Goal: Task Accomplishment & Management: Manage account settings

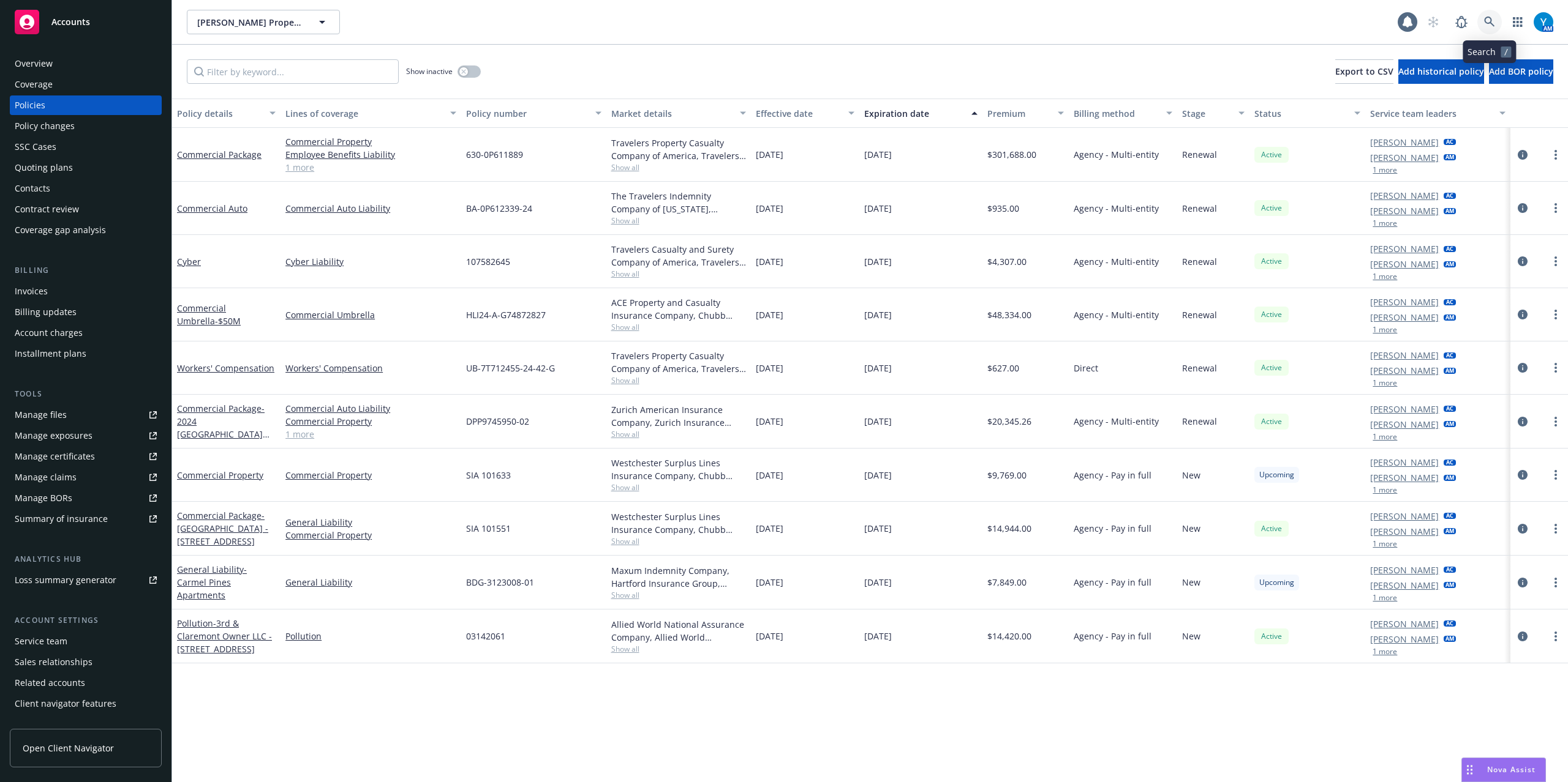
click at [1493, 18] on icon at bounding box center [1490, 22] width 11 height 11
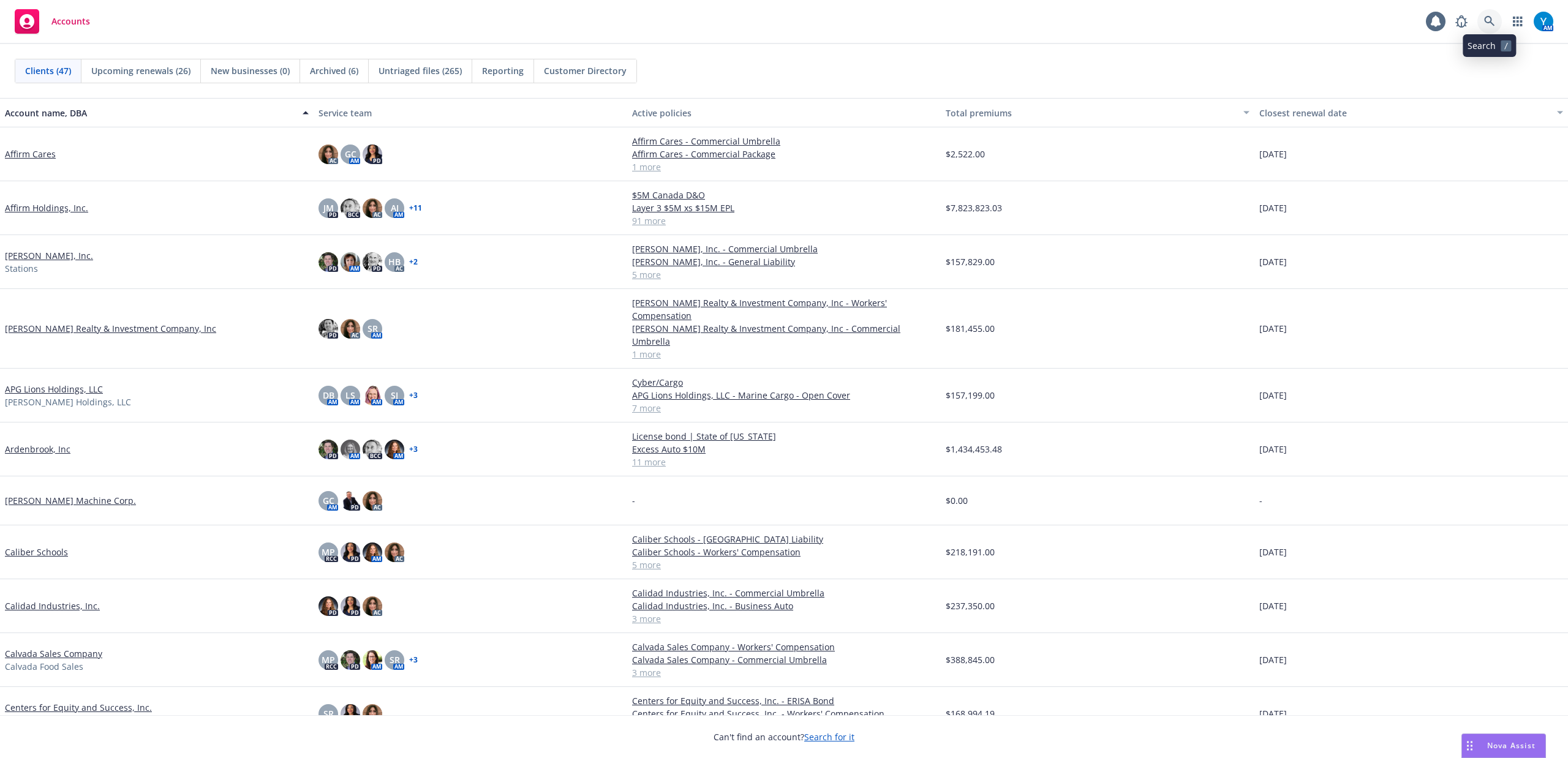
click at [1175, 27] on icon at bounding box center [1490, 21] width 11 height 11
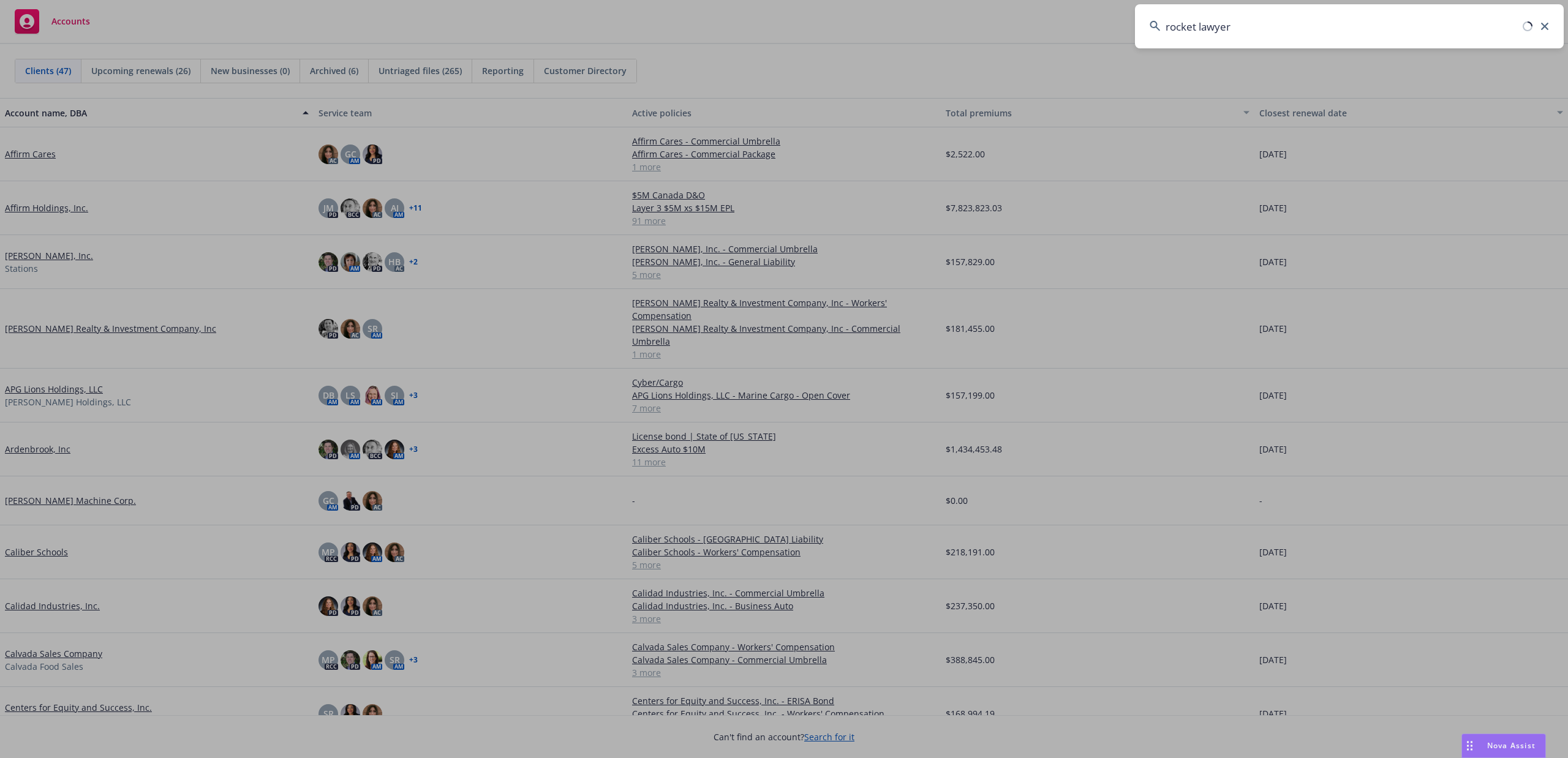
type input "rocket lawyer"
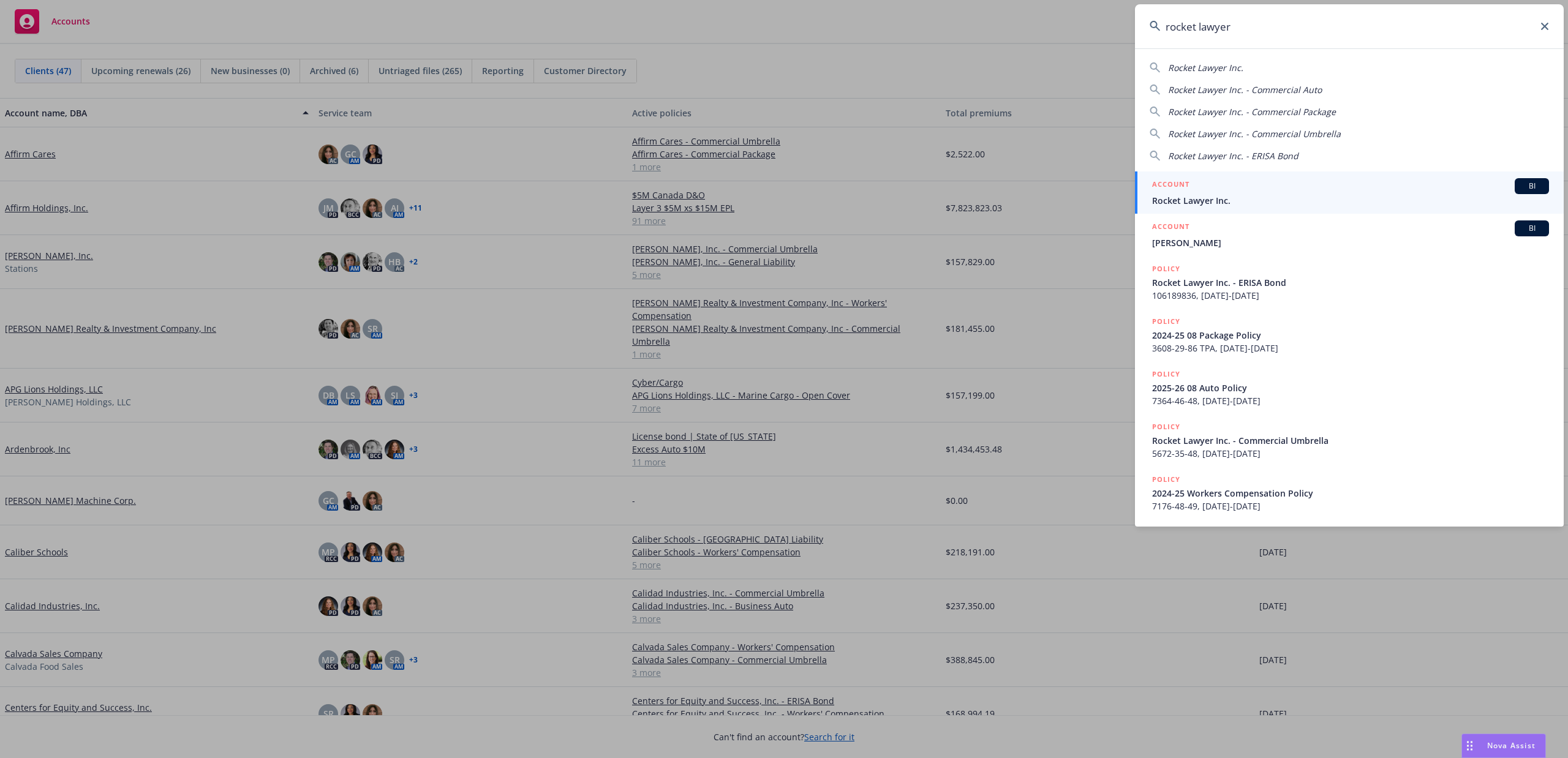
click at [1153, 187] on h5 "ACCOUNT" at bounding box center [1171, 185] width 38 height 15
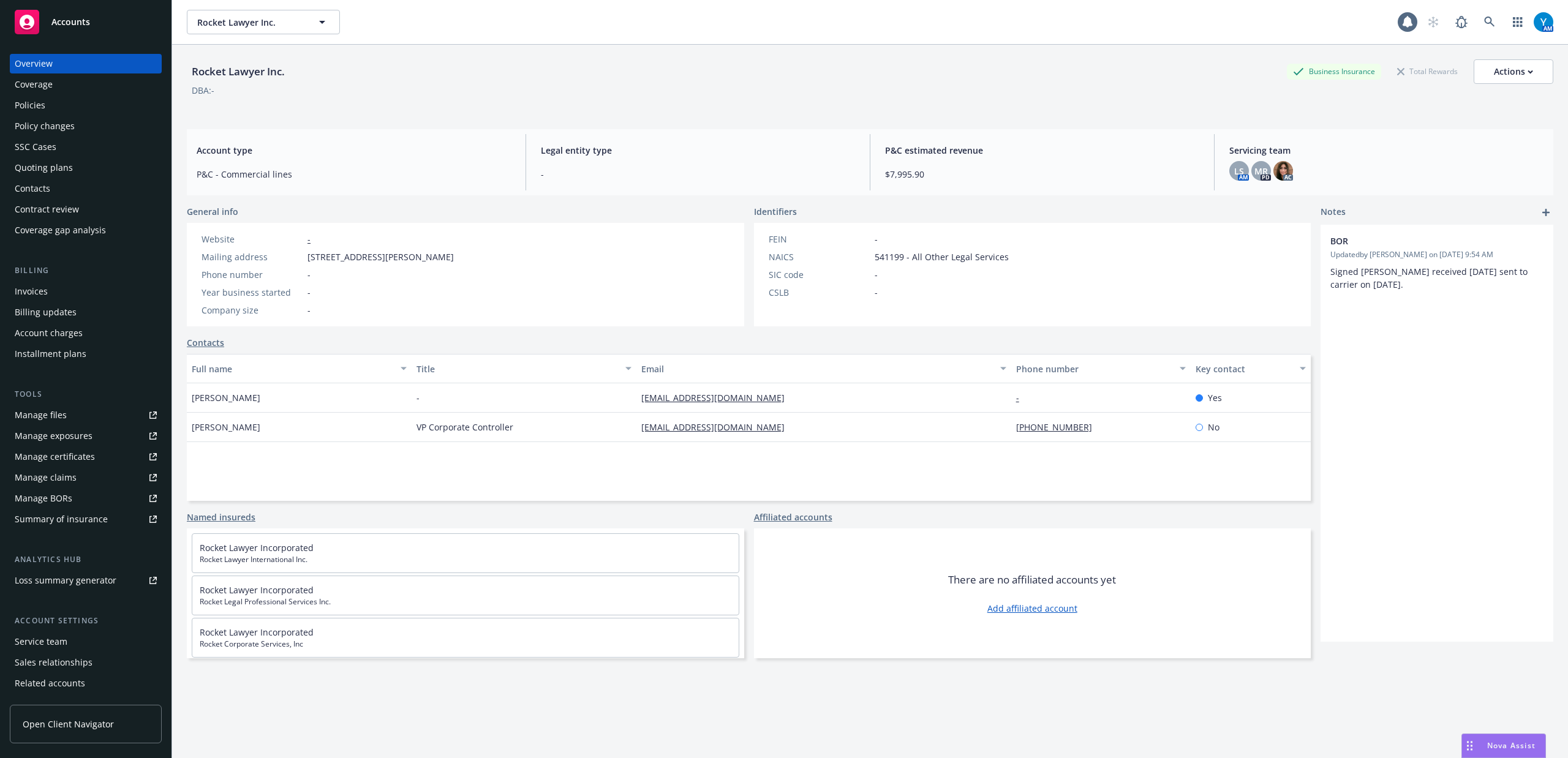
click at [55, 170] on div "Quoting plans" at bounding box center [44, 167] width 58 height 20
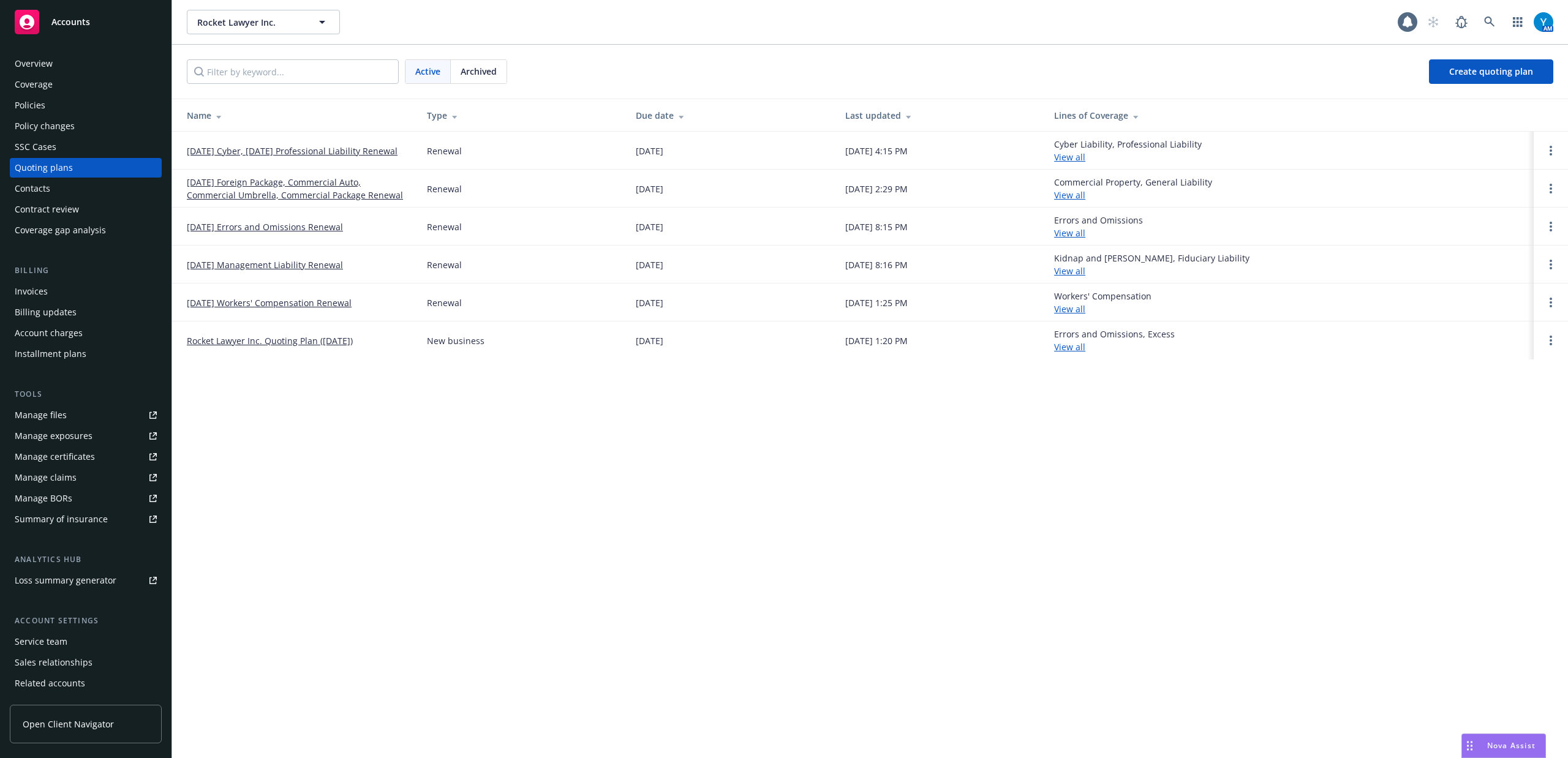
click at [357, 145] on link "09/30/25 Cyber, 09/10/25 Professional Liability Renewal" at bounding box center [292, 151] width 210 height 13
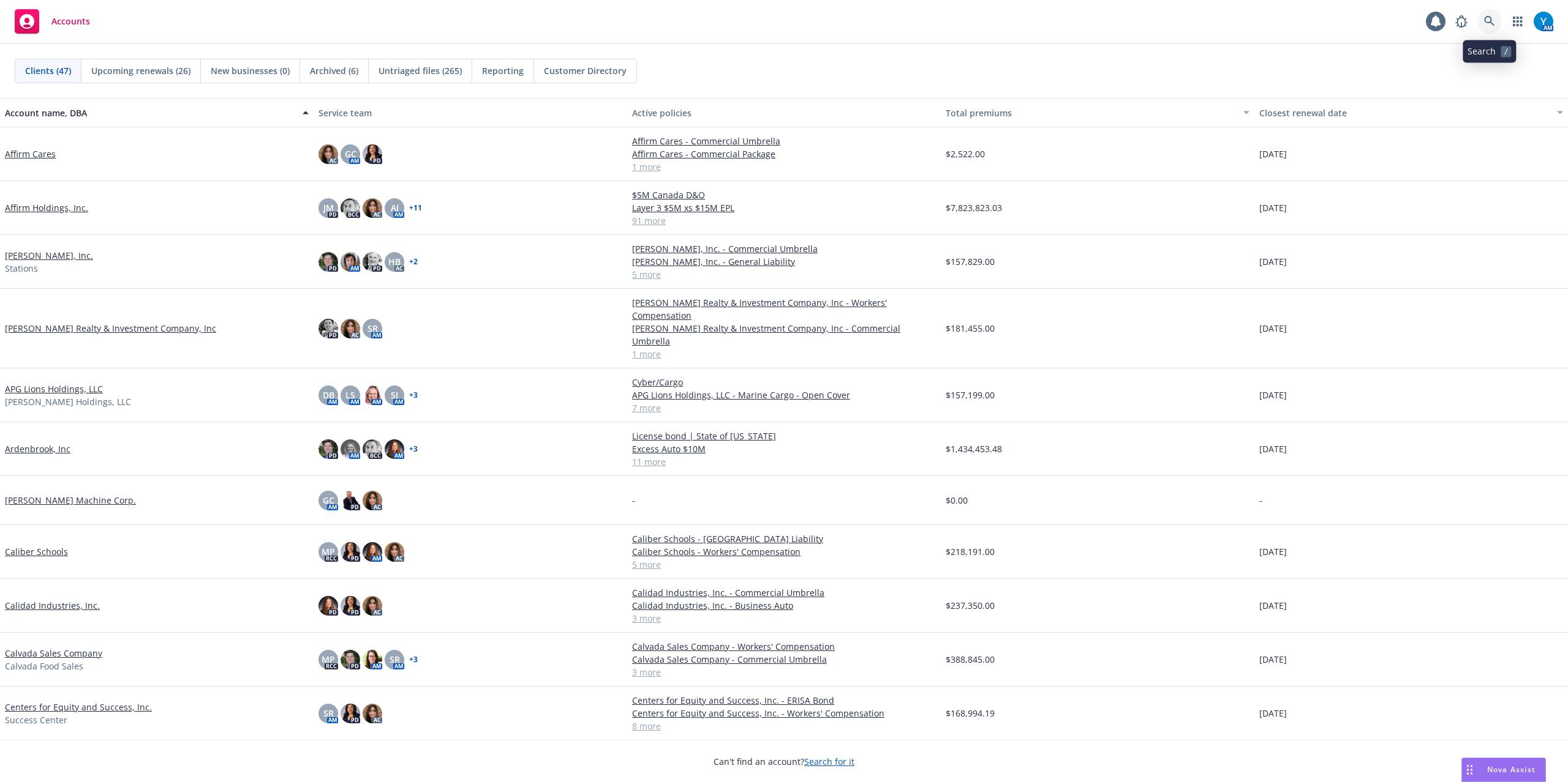
click at [1487, 16] on icon at bounding box center [1489, 20] width 10 height 10
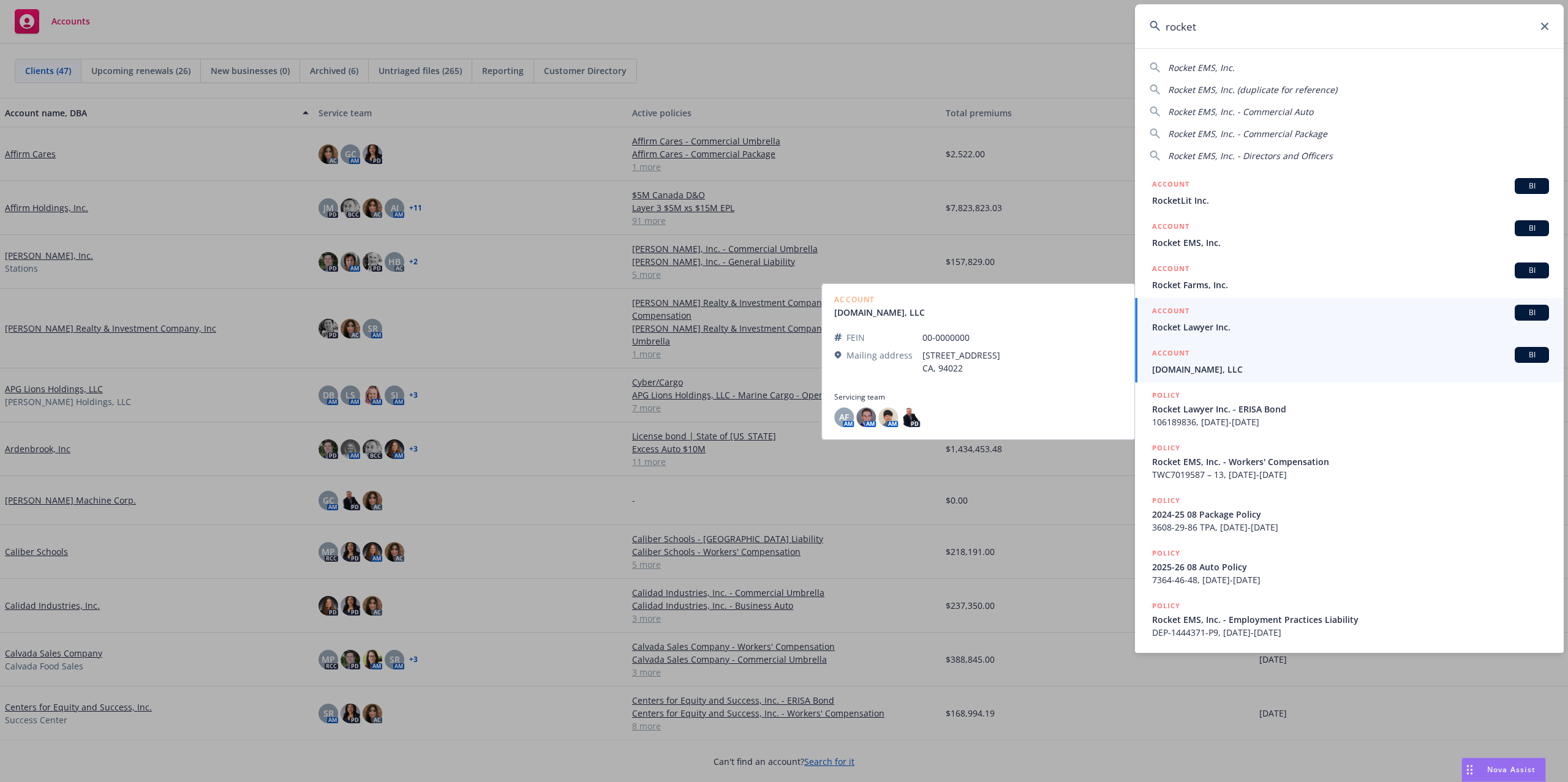
type input "rocket"
click at [1287, 323] on span "Rocket Lawyer Inc." at bounding box center [1350, 327] width 397 height 13
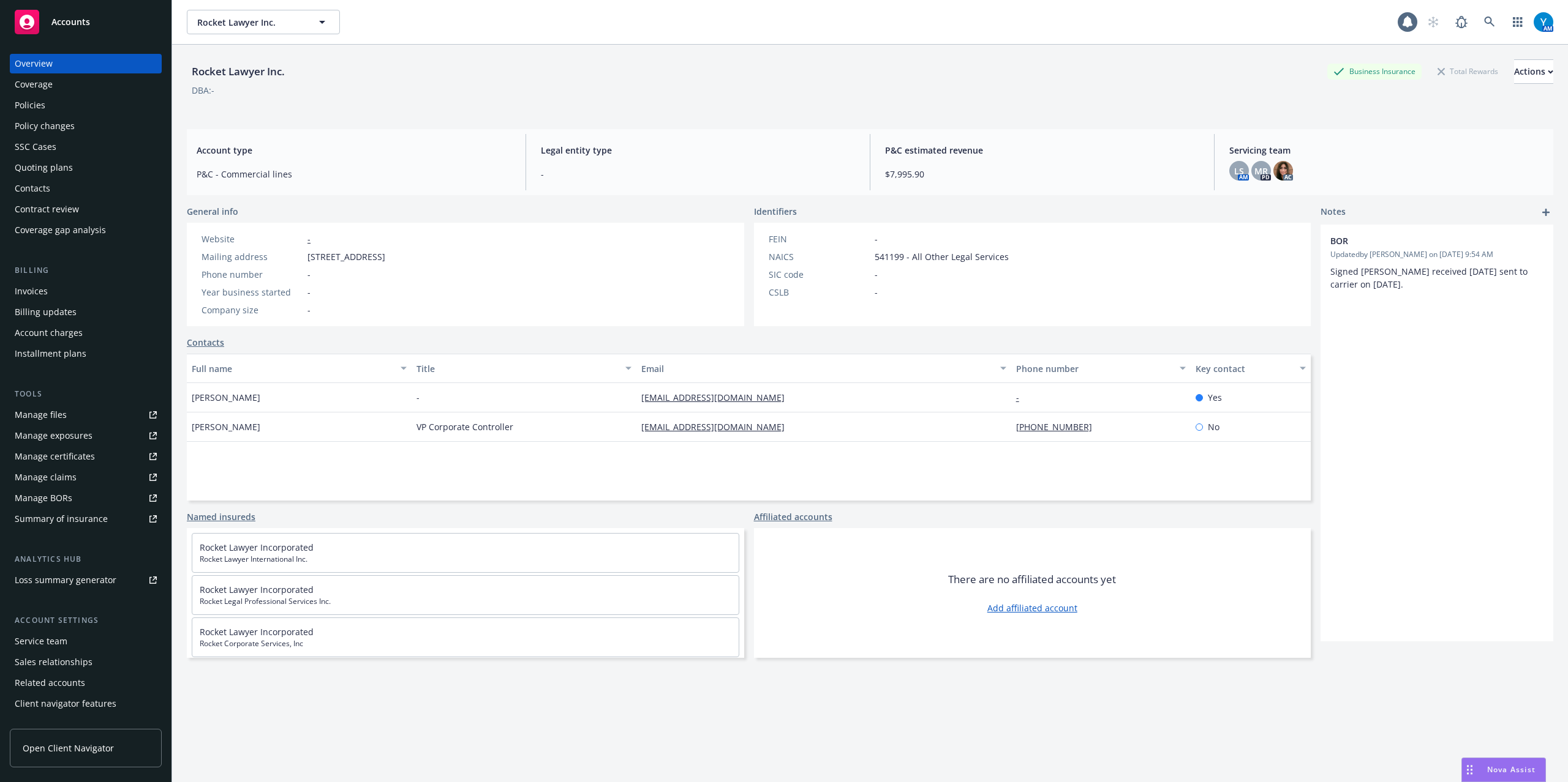
click at [64, 103] on div "Policies" at bounding box center [86, 105] width 142 height 20
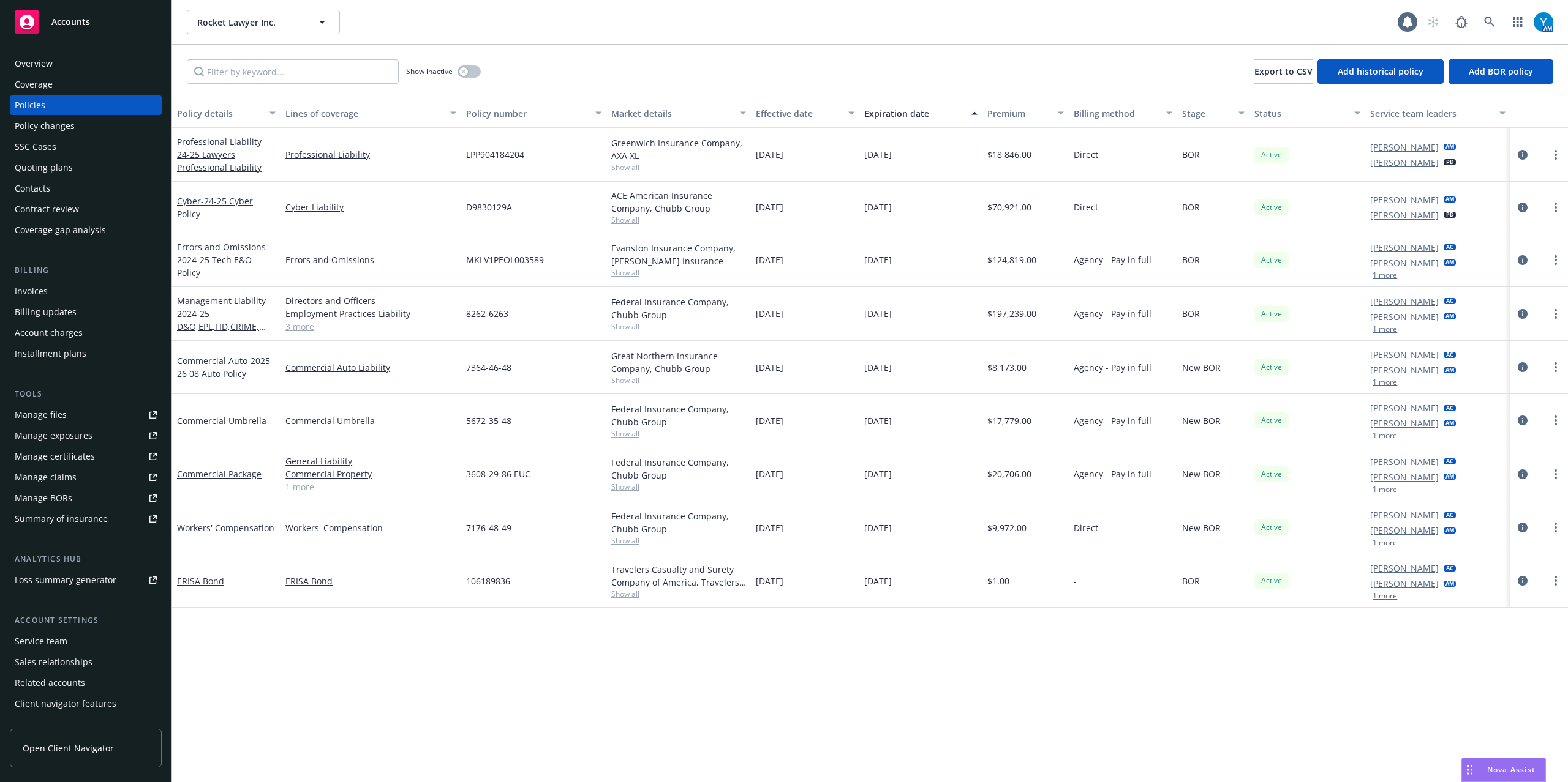
click at [64, 163] on div "Quoting plans" at bounding box center [44, 167] width 58 height 20
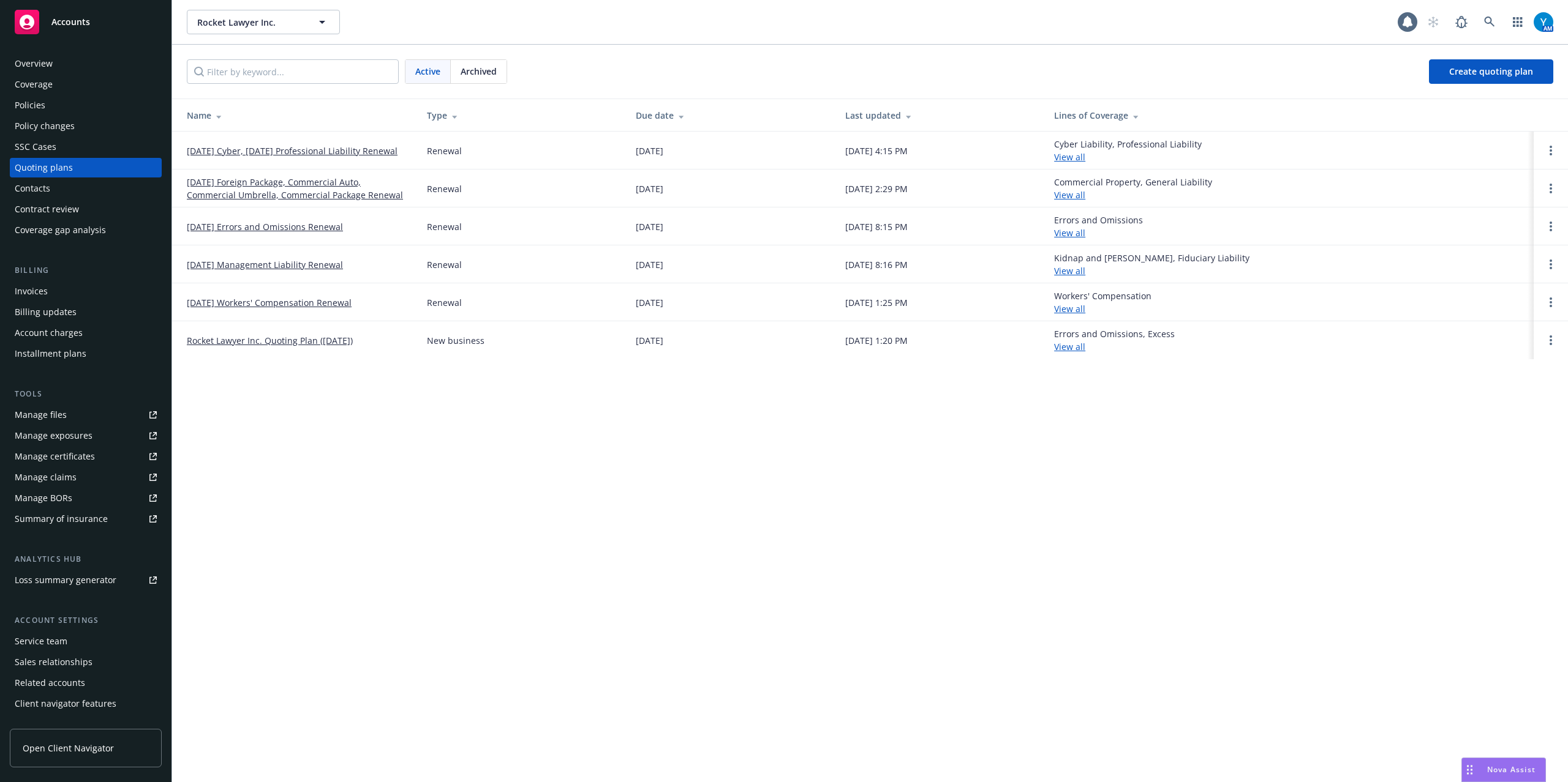
click at [267, 186] on link "08/15/25 Foreign Package, Commercial Auto, Commercial Umbrella, Commercial Pack…" at bounding box center [297, 188] width 221 height 26
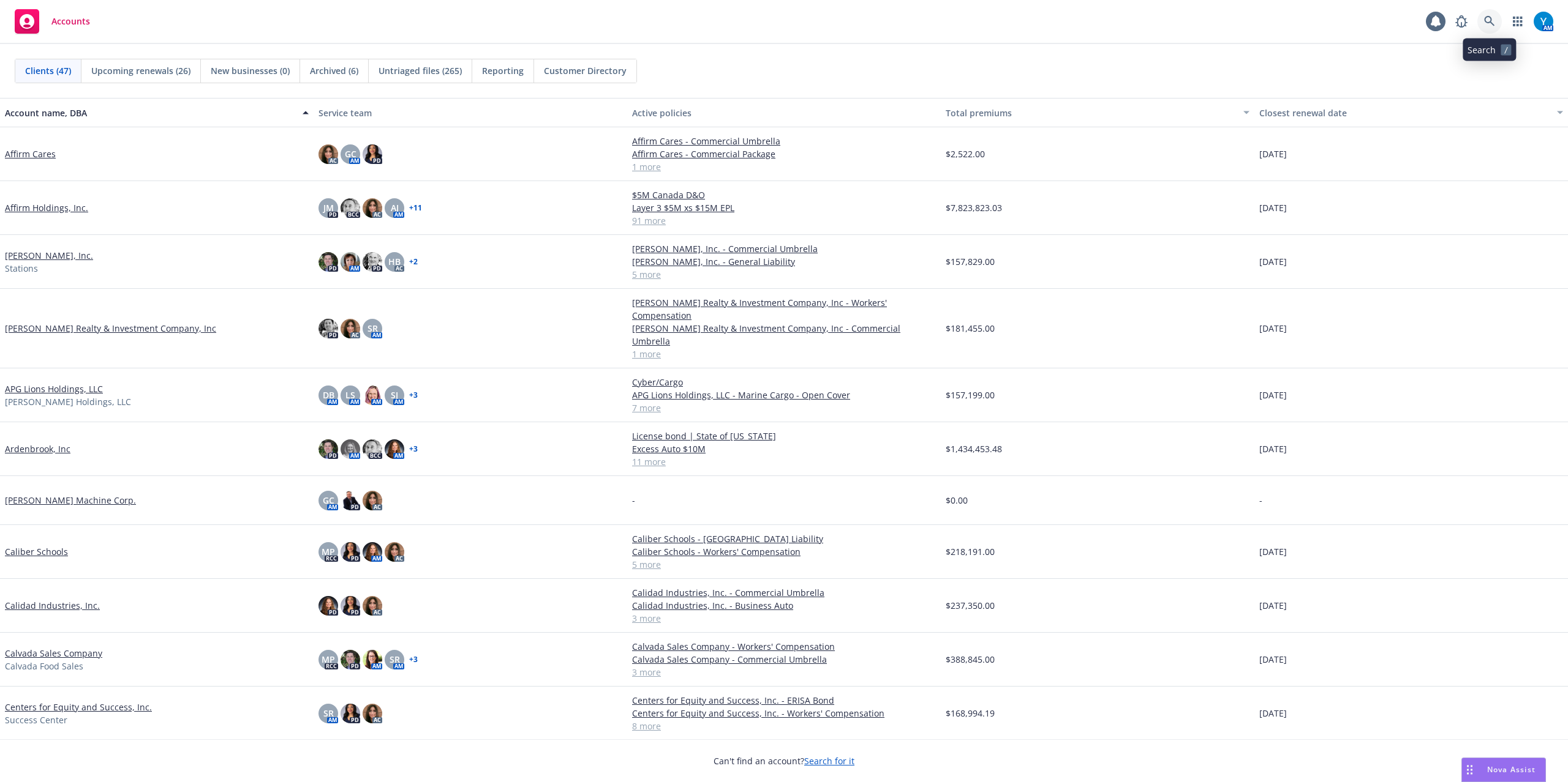
click at [1484, 16] on icon at bounding box center [1490, 21] width 11 height 11
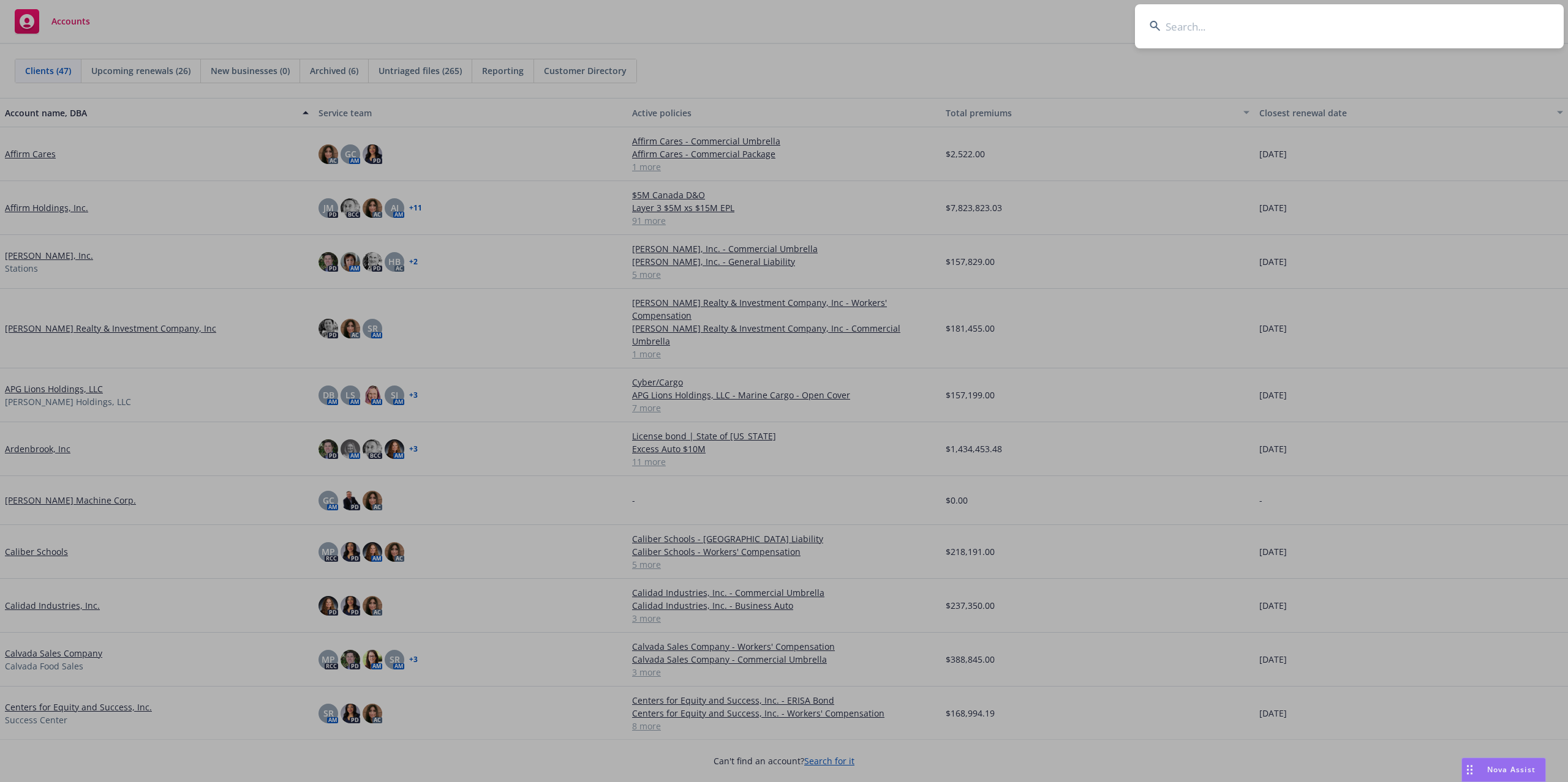
click at [1209, 20] on input at bounding box center [1349, 26] width 429 height 44
drag, startPoint x: 1207, startPoint y: 28, endPoint x: 1199, endPoint y: 32, distance: 8.9
click at [1203, 30] on input at bounding box center [1349, 26] width 429 height 44
type input "rocket lawyer"
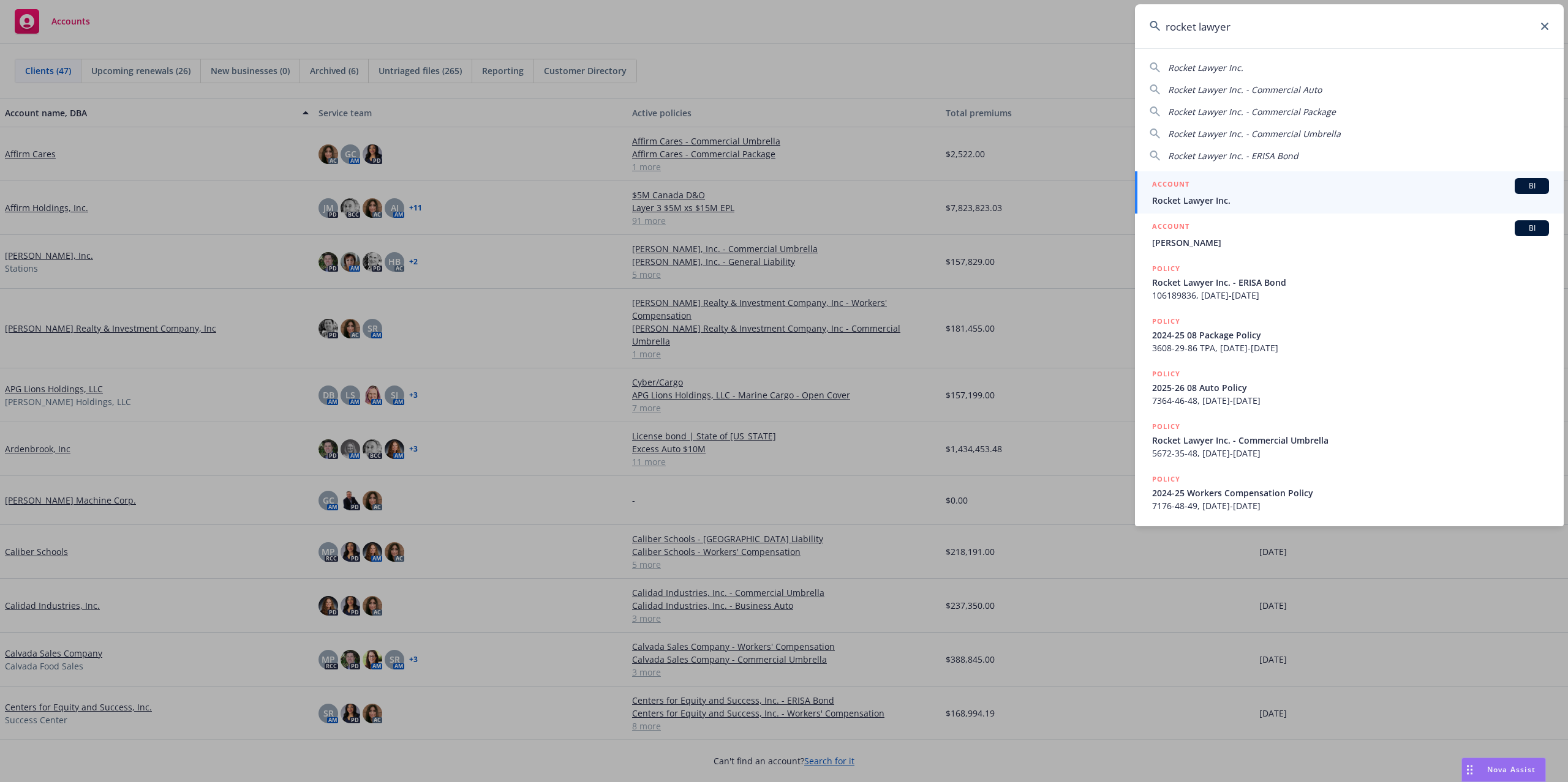
click at [1235, 188] on div "ACCOUNT BI" at bounding box center [1350, 186] width 397 height 16
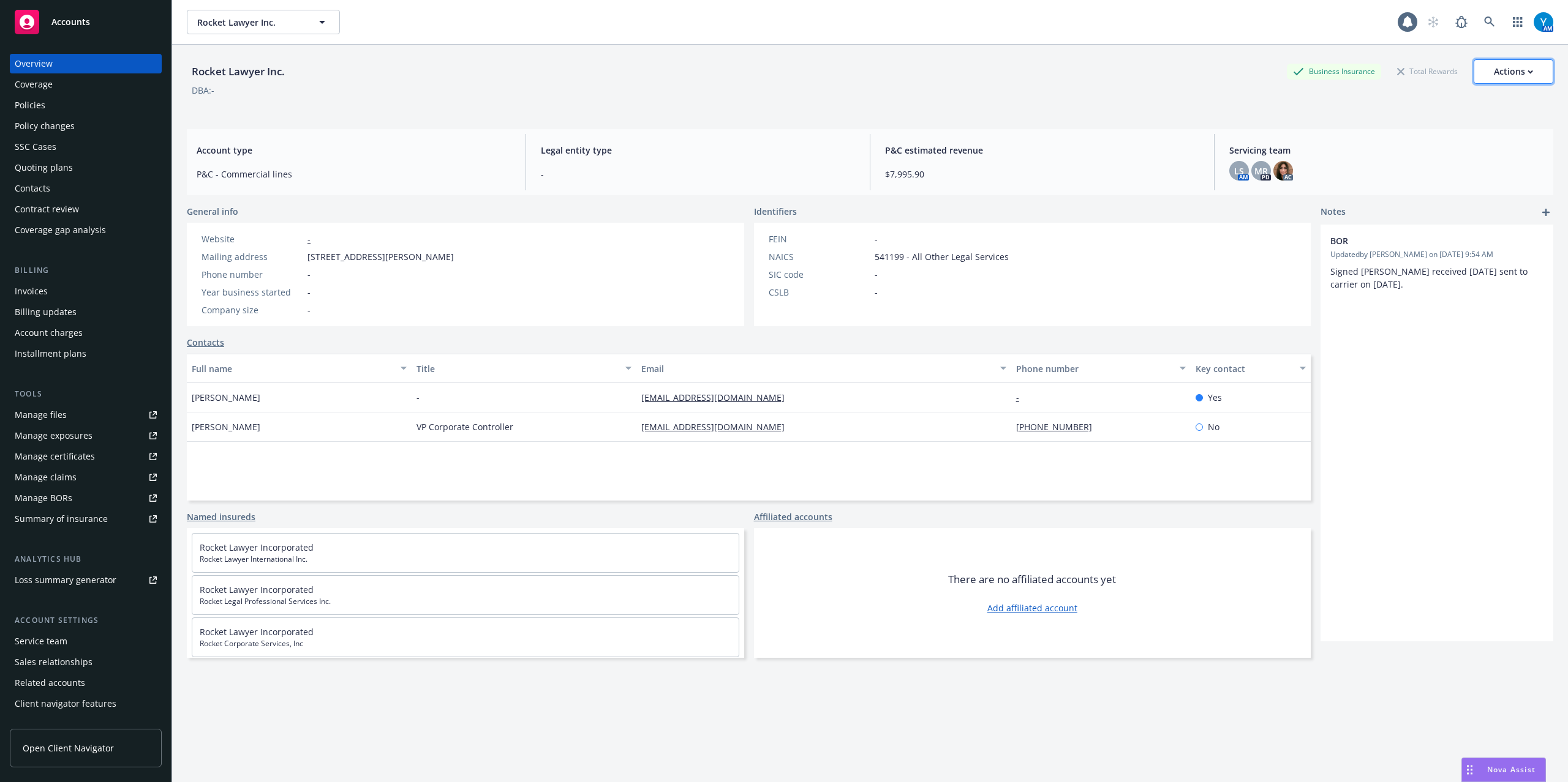
click at [1498, 71] on div "Actions" at bounding box center [1513, 72] width 39 height 23
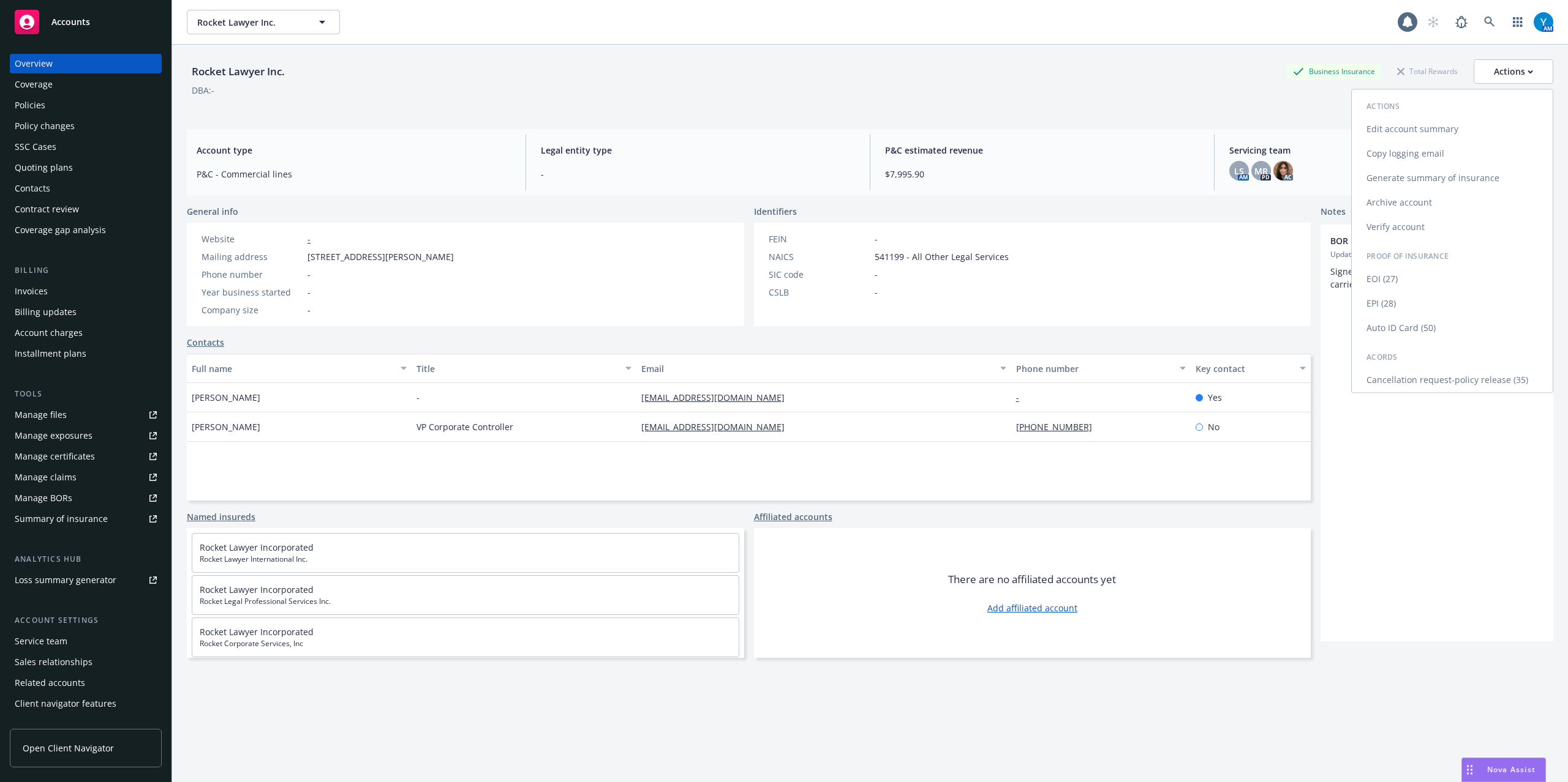
click at [1414, 125] on link "Edit account summary" at bounding box center [1452, 129] width 201 height 24
select select "US"
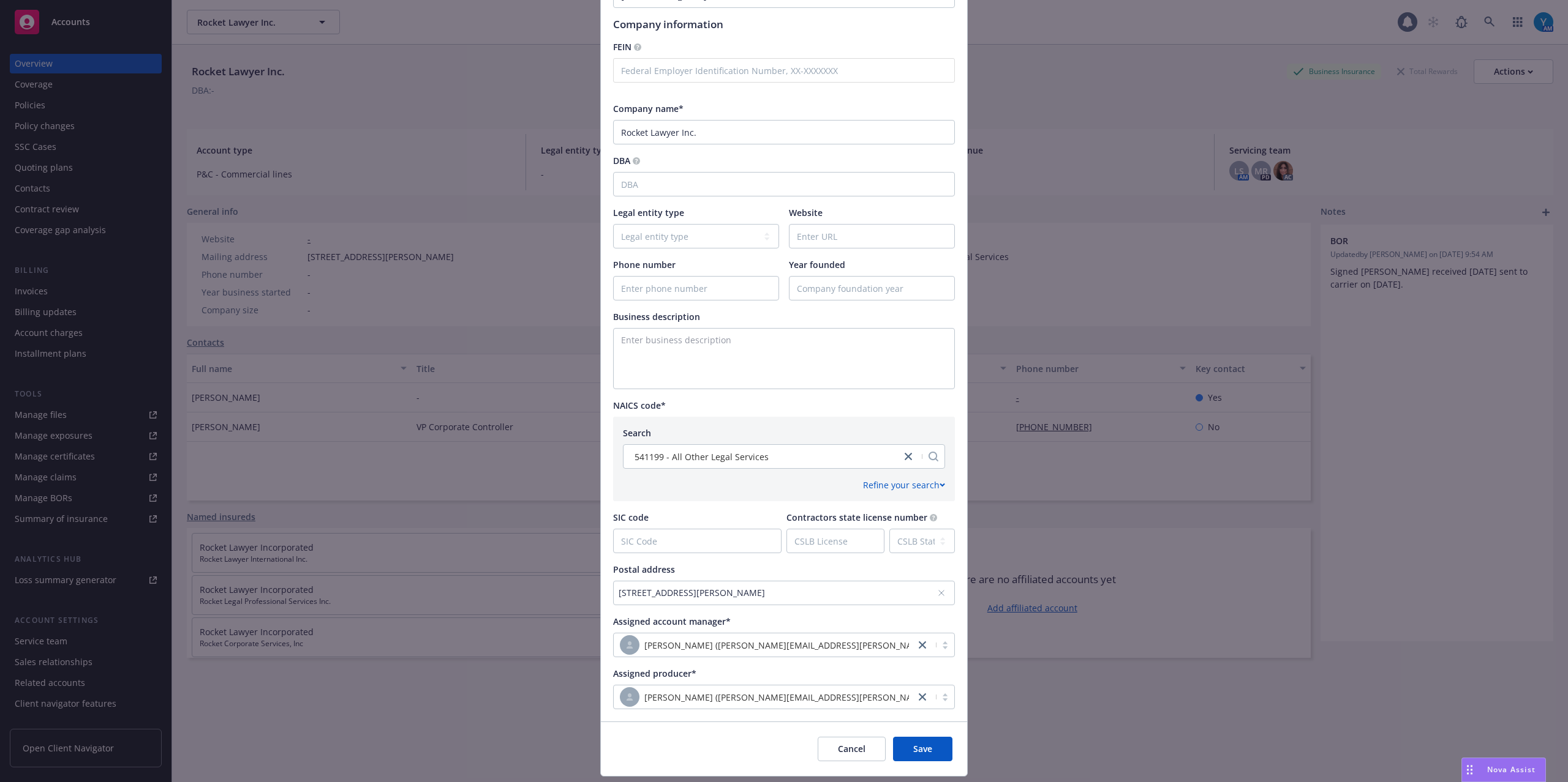
scroll to position [167, 0]
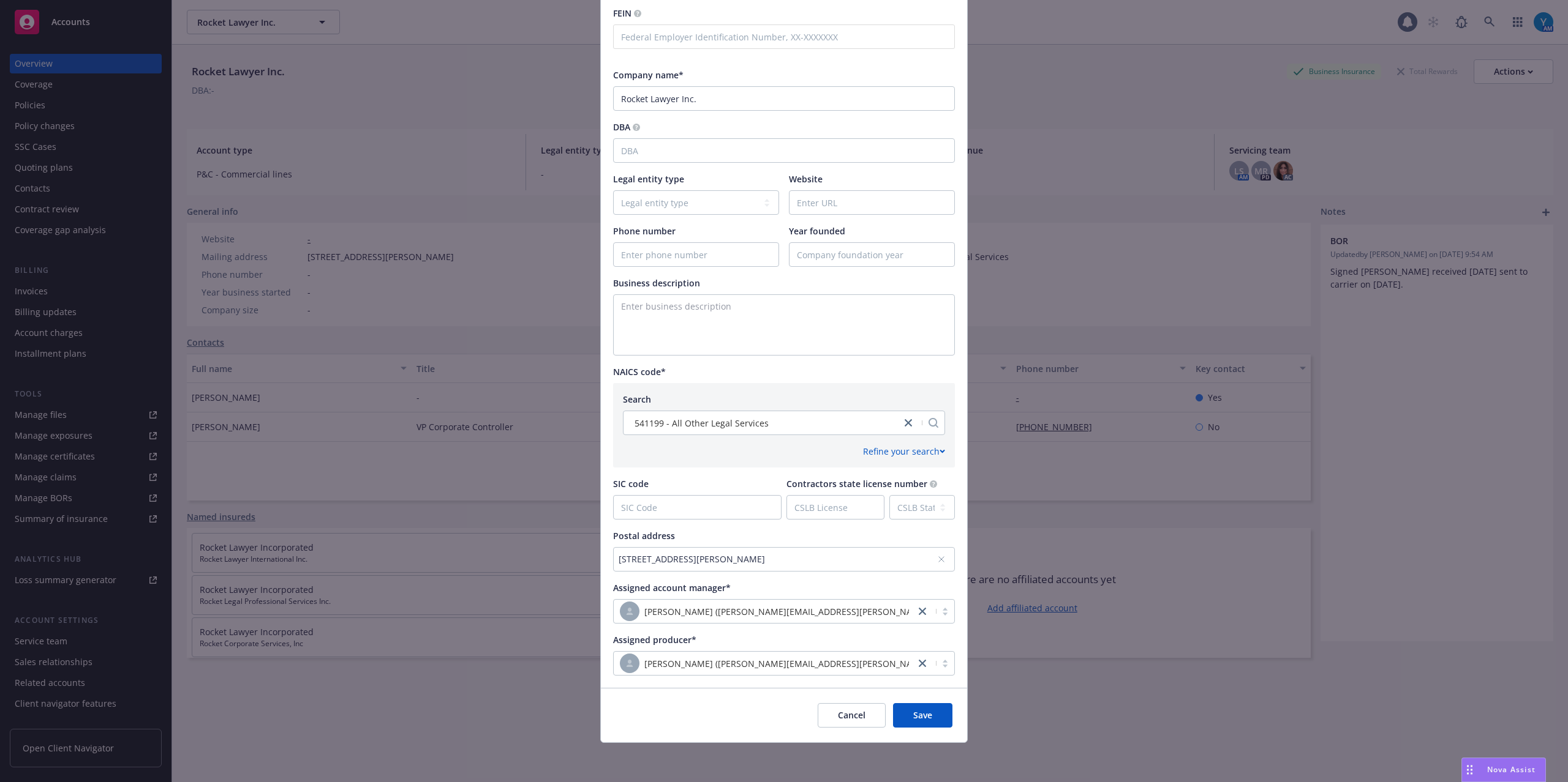
click at [937, 562] on icon at bounding box center [940, 559] width 7 height 7
click at [622, 557] on div "No address selected" at bounding box center [778, 559] width 318 height 13
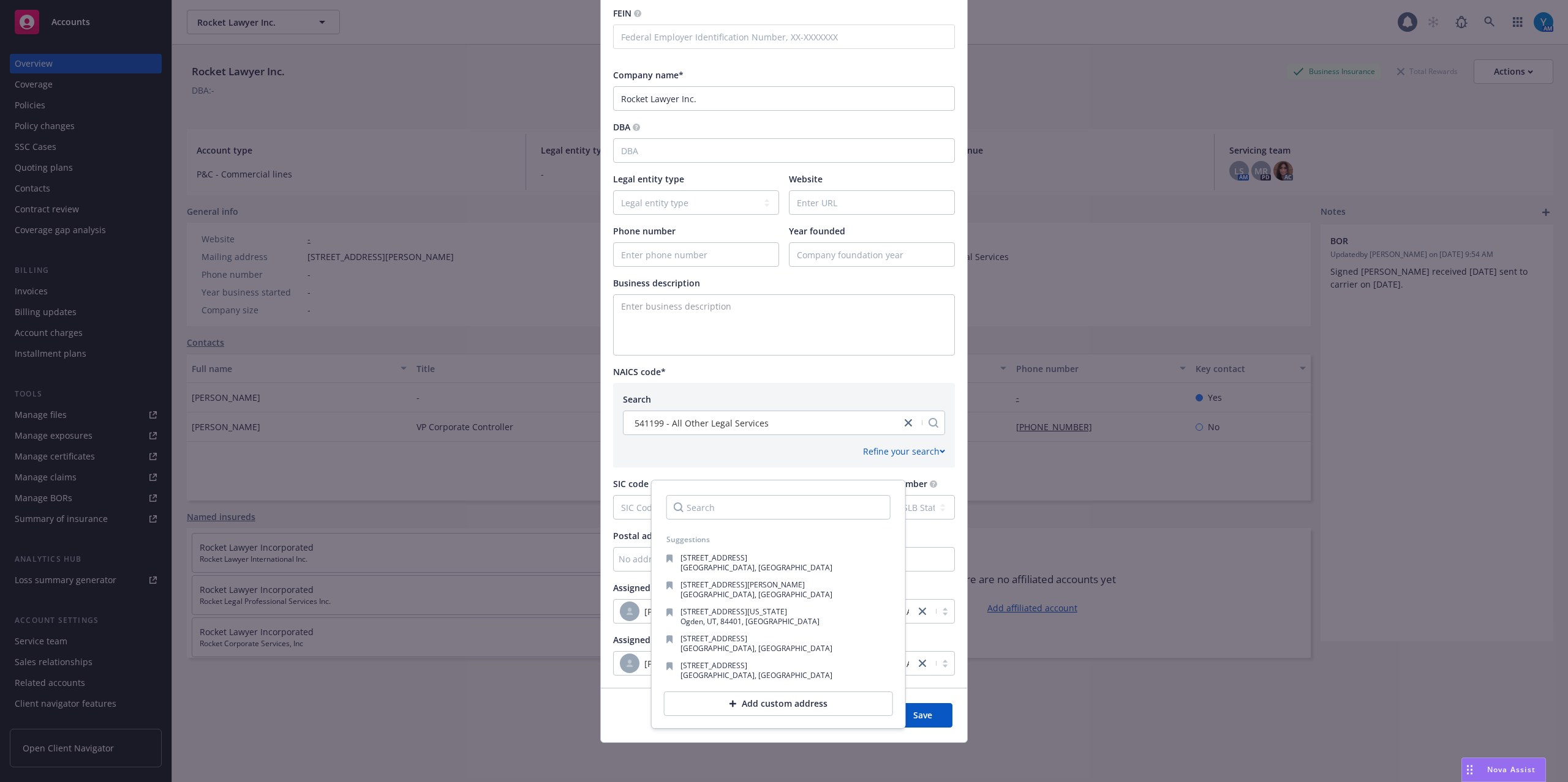
click at [791, 701] on div "Add custom address" at bounding box center [778, 703] width 229 height 24
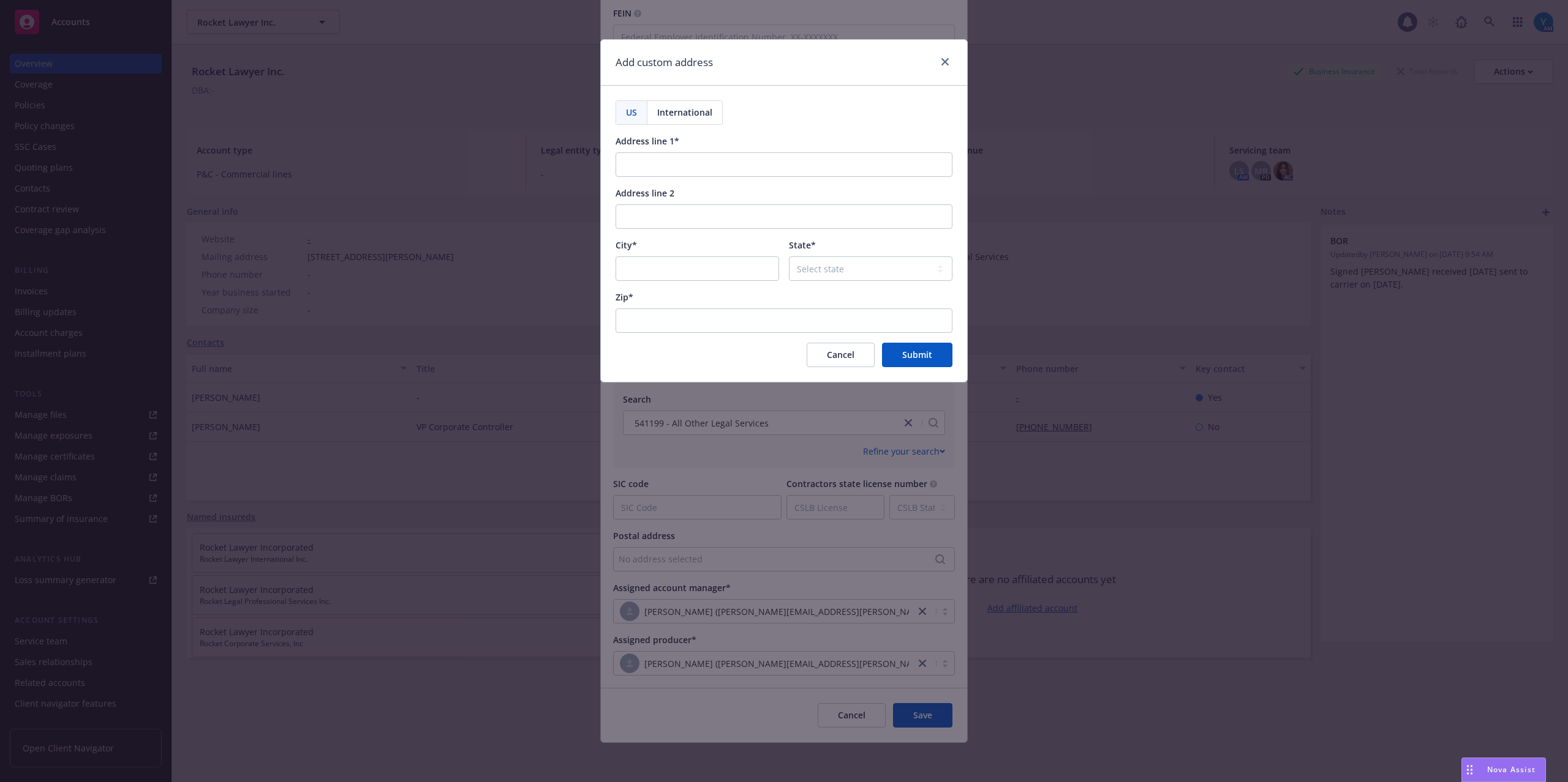
click at [707, 152] on div "Address line 1*" at bounding box center [784, 156] width 337 height 42
click at [707, 160] on input "Address line 1*" at bounding box center [784, 164] width 337 height 24
paste input "101 2nd Street"
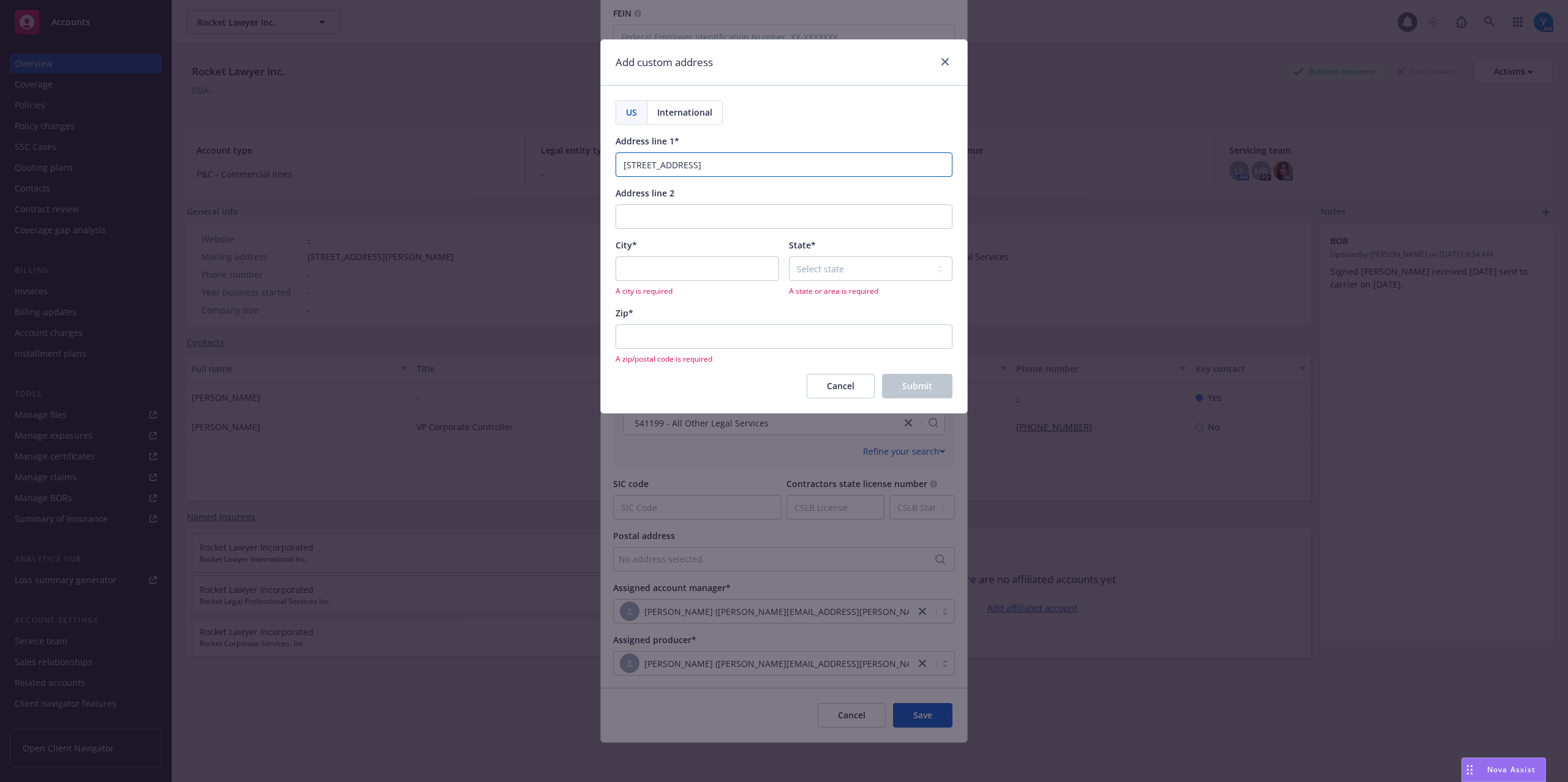
type input "101 2nd Street"
click at [797, 132] on div "US International Address line 1* 101 2nd Street Address line 2 City* A city is …" at bounding box center [784, 249] width 337 height 297
click at [677, 212] on input "Address line 2" at bounding box center [784, 216] width 337 height 24
paste input "4th fl Ste. 500"
click at [643, 219] on input "4th fl Ste. 500" at bounding box center [784, 216] width 337 height 24
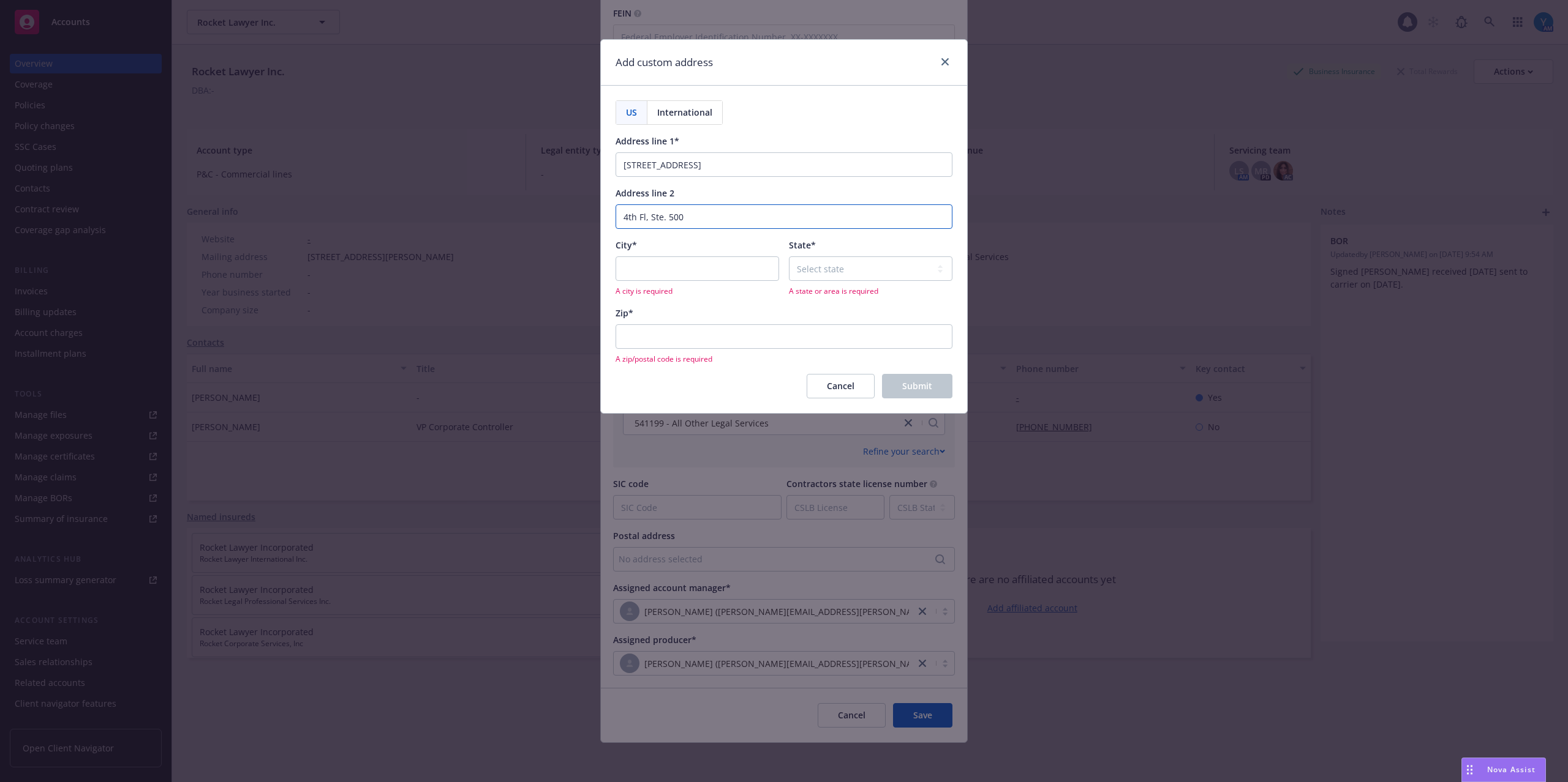
click at [664, 213] on input "4th Fl, Ste. 500" at bounding box center [784, 216] width 337 height 24
type input "4th Fl, Ste 500"
click at [787, 128] on div "US International Address line 1* 101 2nd Street Address line 2 4th Fl, Ste 500 …" at bounding box center [784, 249] width 337 height 297
click at [698, 267] on input "City*" at bounding box center [697, 268] width 164 height 24
paste input "San Francisco"
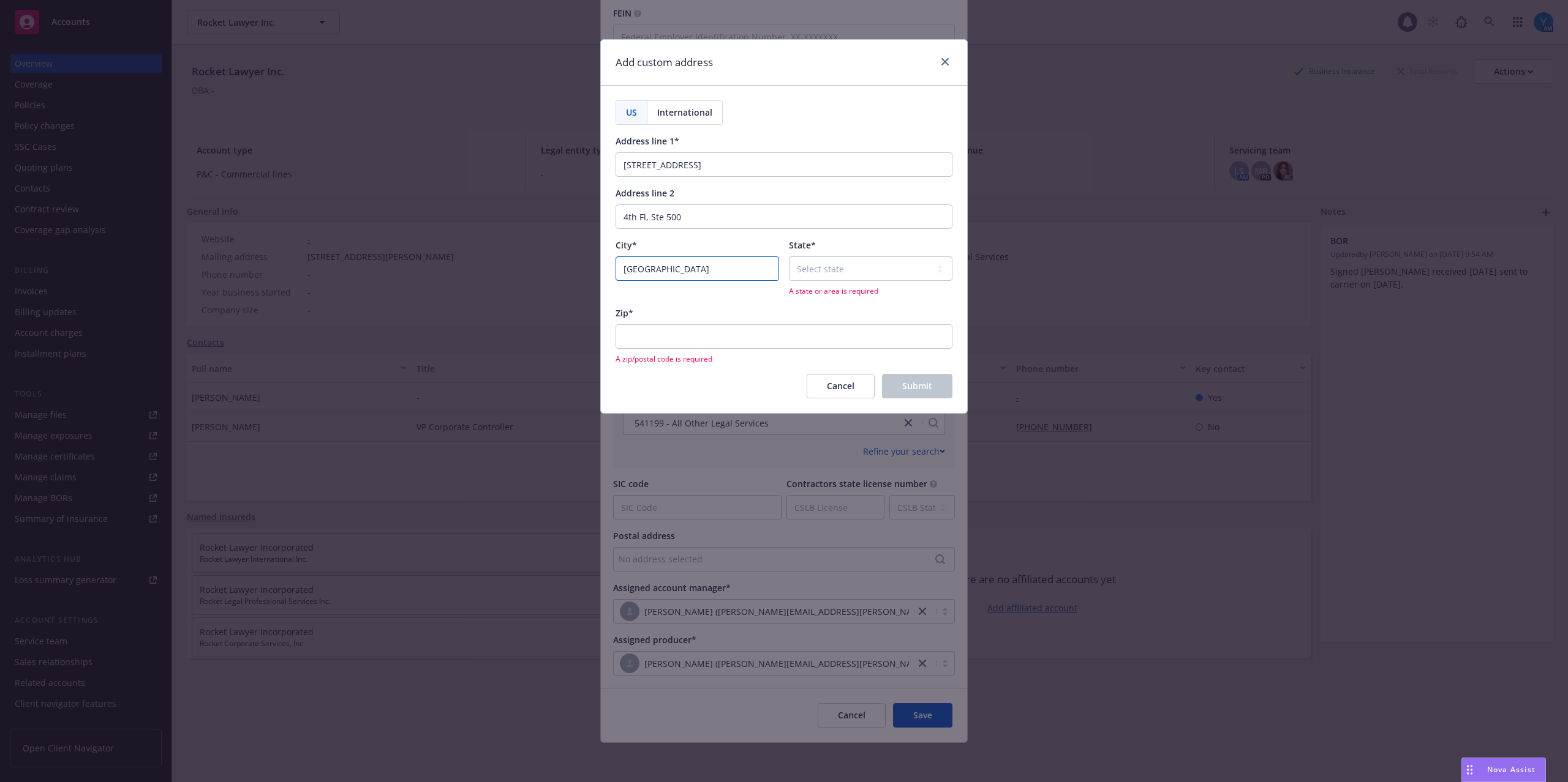
type input "San Francisco"
click at [839, 273] on select "Select state Alabama Alaska American Samoa Arizona Arkansas Baker Island Califo…" at bounding box center [870, 268] width 164 height 24
select select "CA"
click at [789, 257] on select "Select state Alabama Alaska American Samoa Arizona Arkansas Baker Island Califo…" at bounding box center [870, 268] width 164 height 24
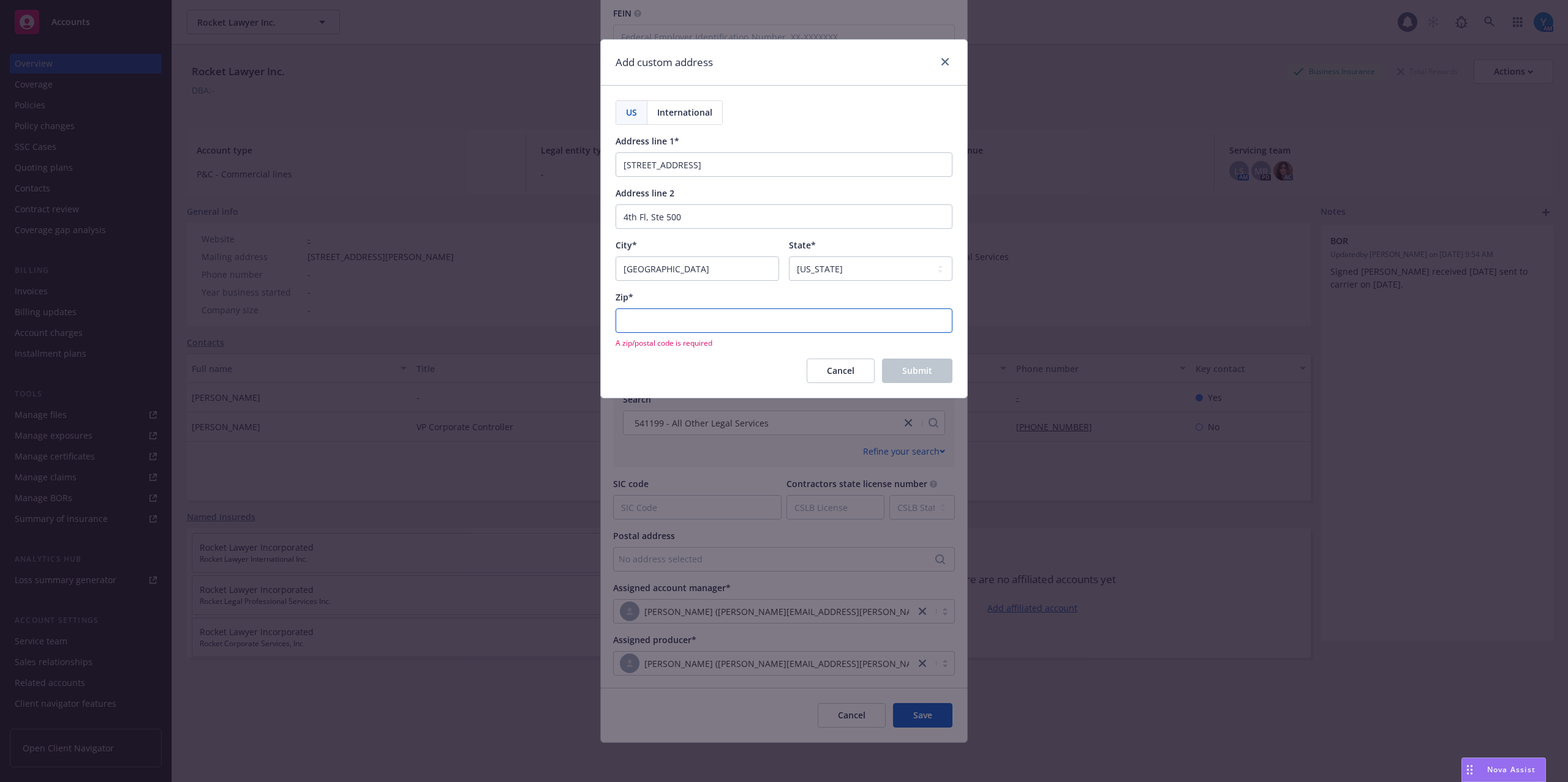
click at [671, 328] on input "Zip*" at bounding box center [784, 321] width 337 height 24
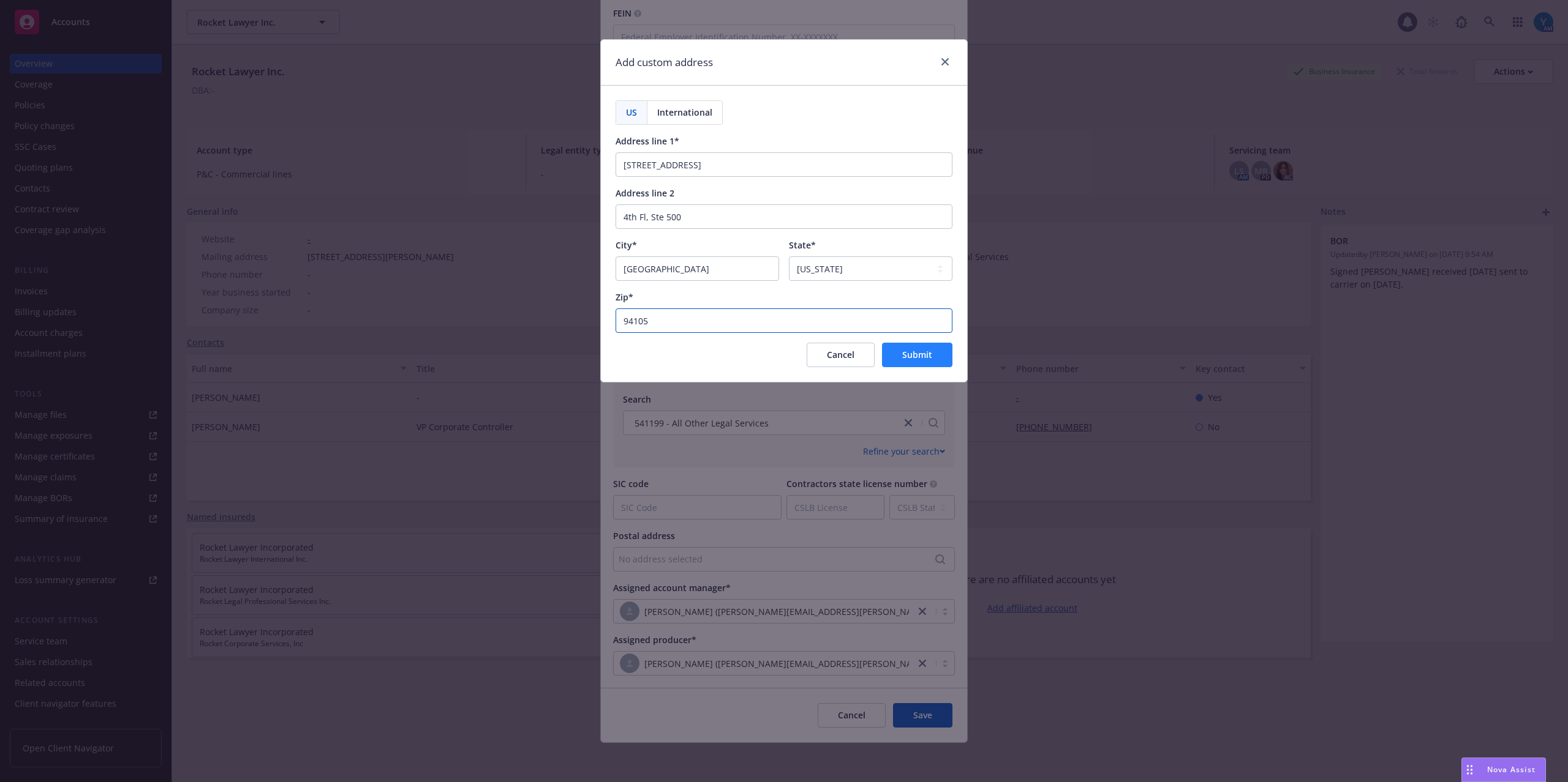
type input "94105"
click at [909, 358] on span "Submit" at bounding box center [917, 354] width 30 height 12
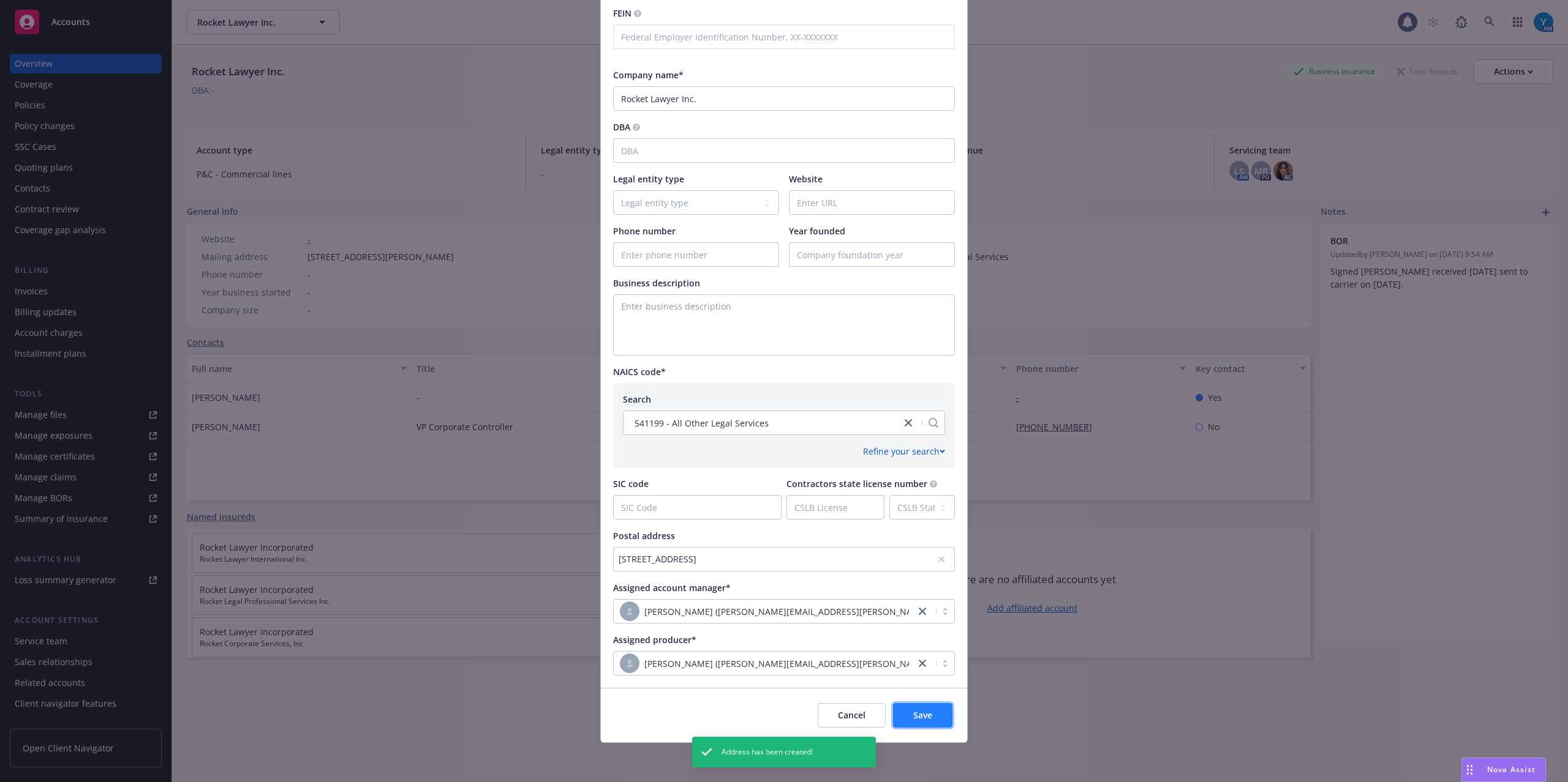
click at [904, 720] on button "Save" at bounding box center [922, 715] width 59 height 24
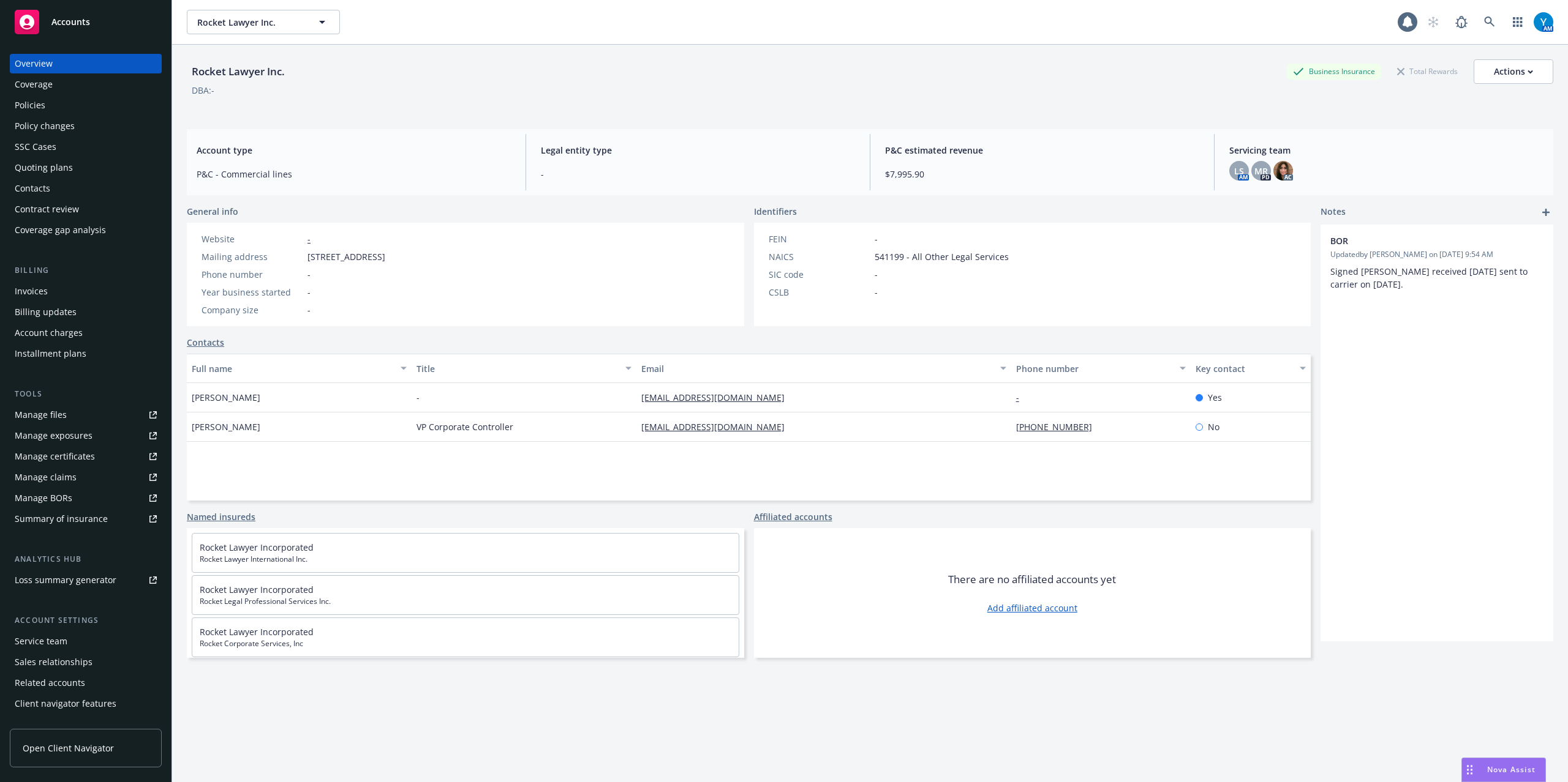
click at [38, 103] on div "Policies" at bounding box center [30, 105] width 31 height 20
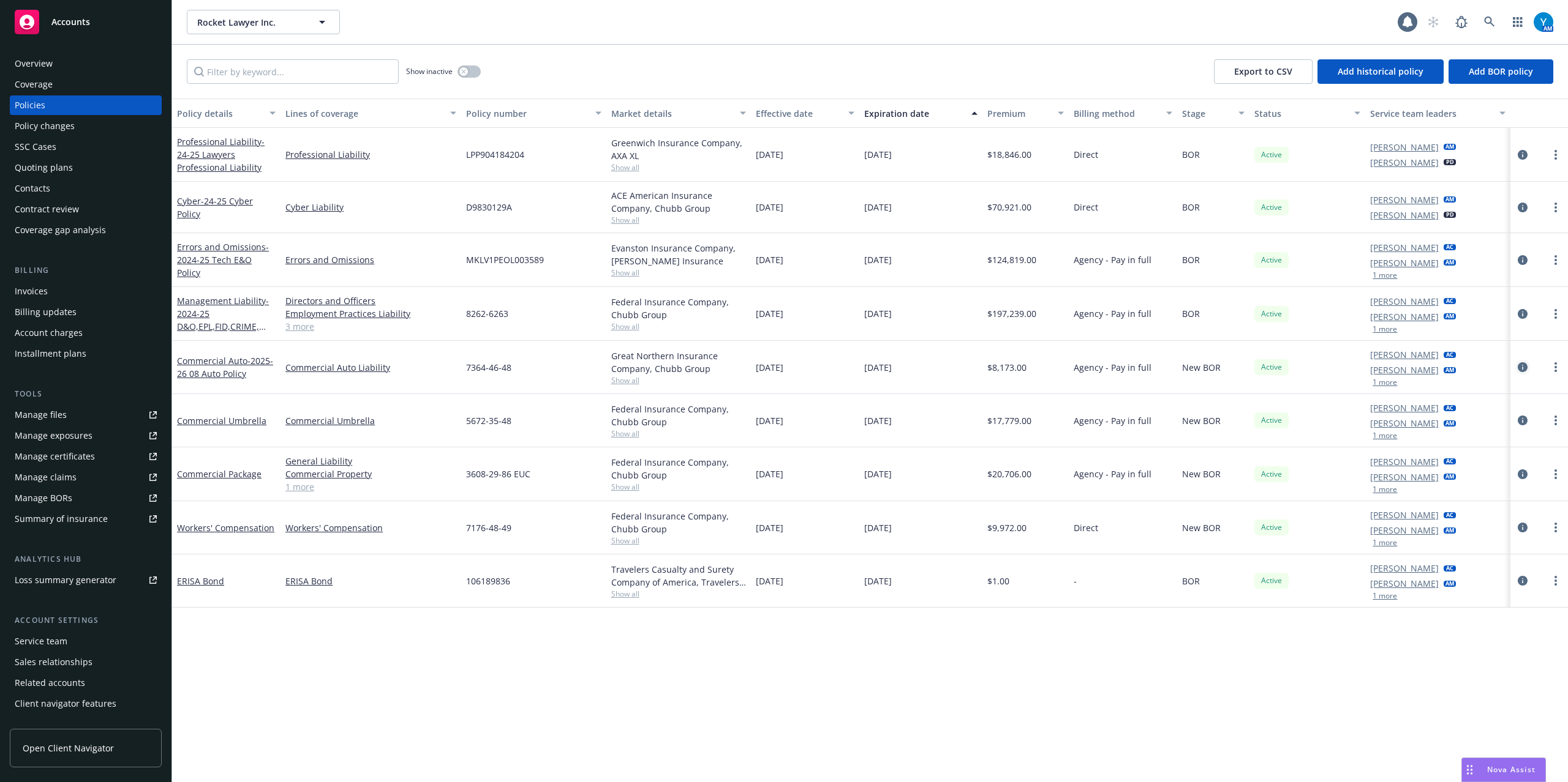
click at [1522, 368] on icon "circleInformation" at bounding box center [1523, 367] width 10 height 10
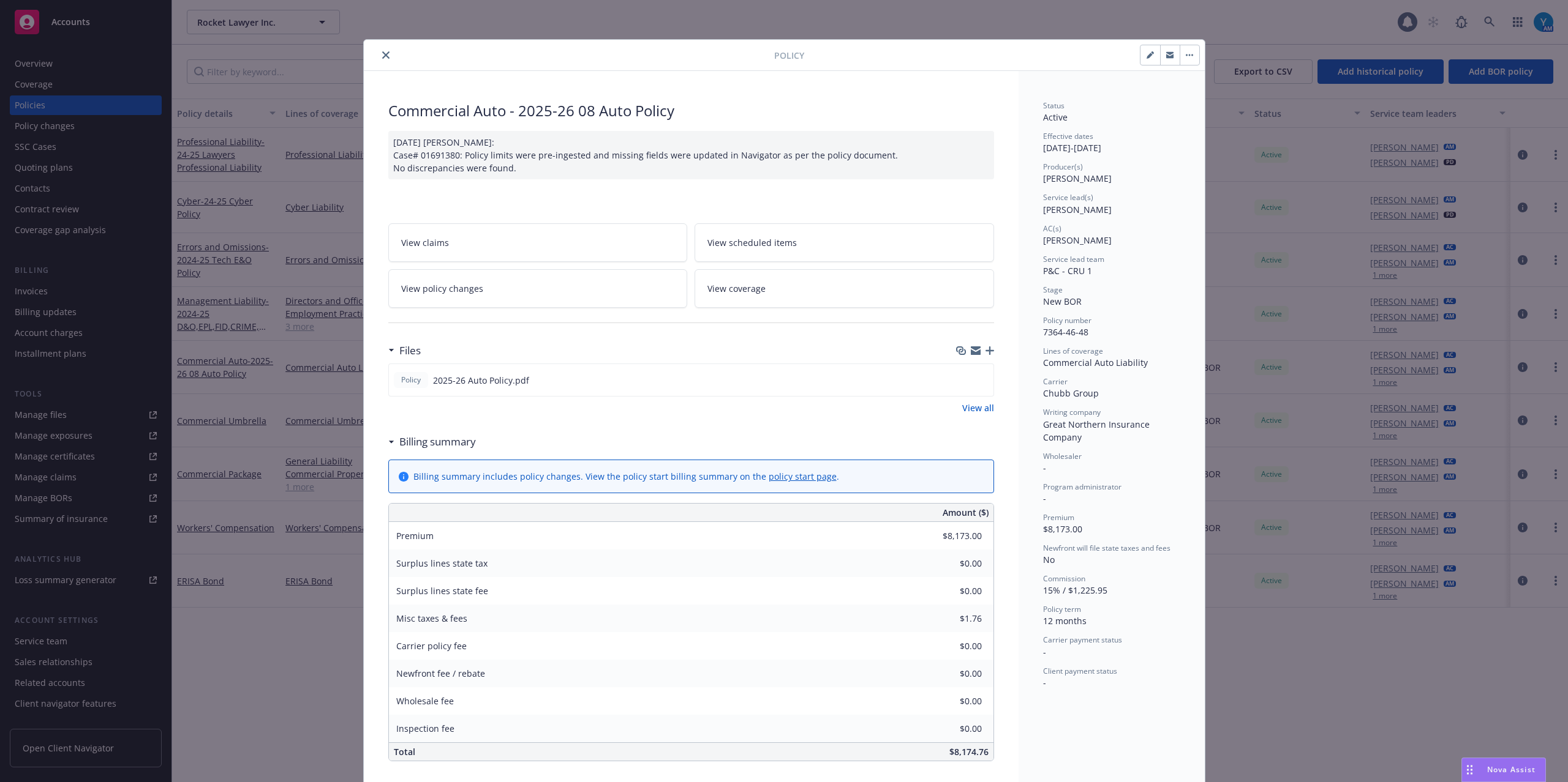
click at [985, 349] on icon "button" at bounding box center [989, 350] width 9 height 9
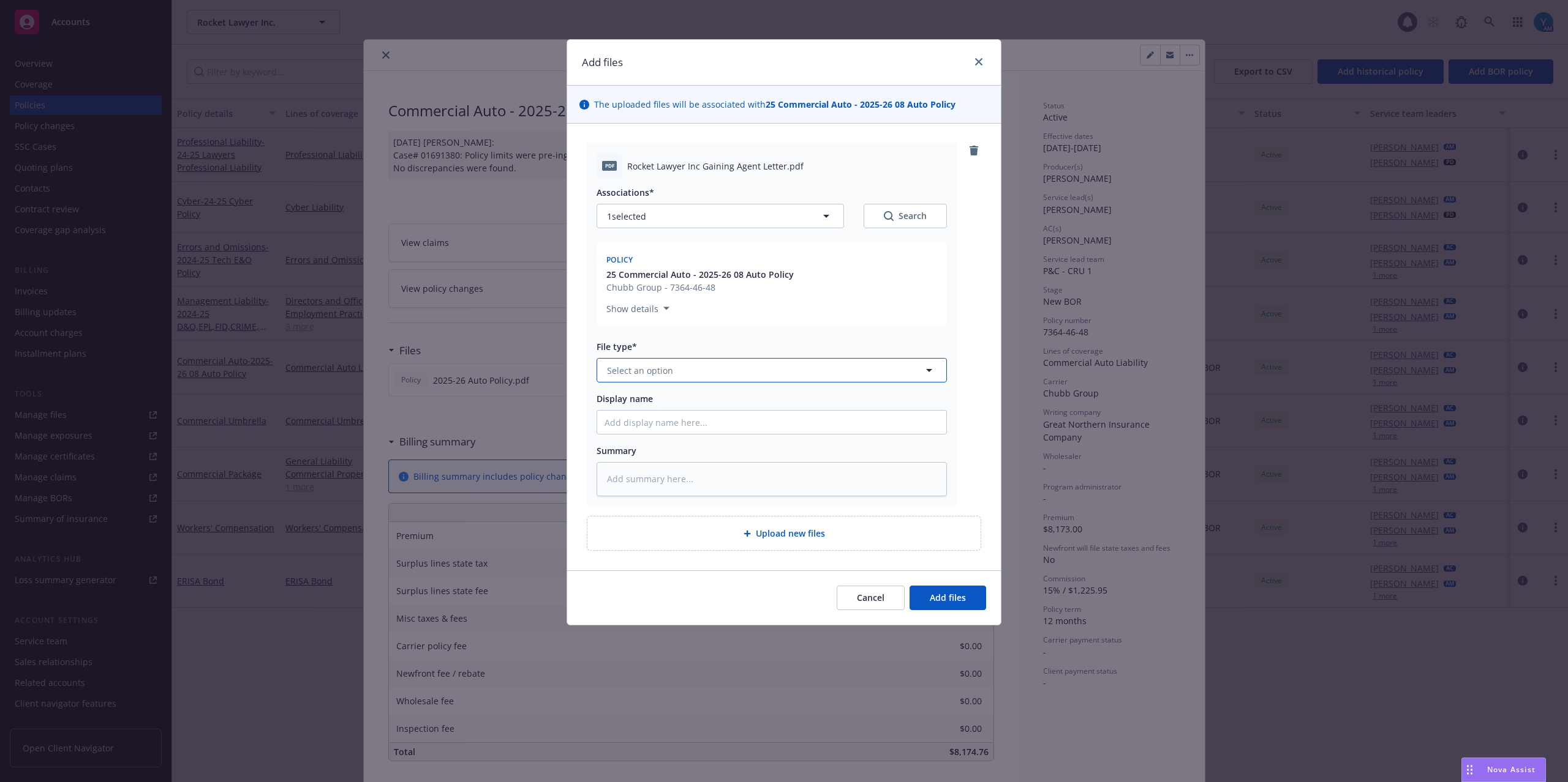
click at [697, 371] on button "Select an option" at bounding box center [771, 370] width 351 height 24
type input "brok"
click at [816, 400] on div "Broker of Record" at bounding box center [771, 404] width 334 height 18
click at [946, 601] on span "Add files" at bounding box center [948, 597] width 36 height 12
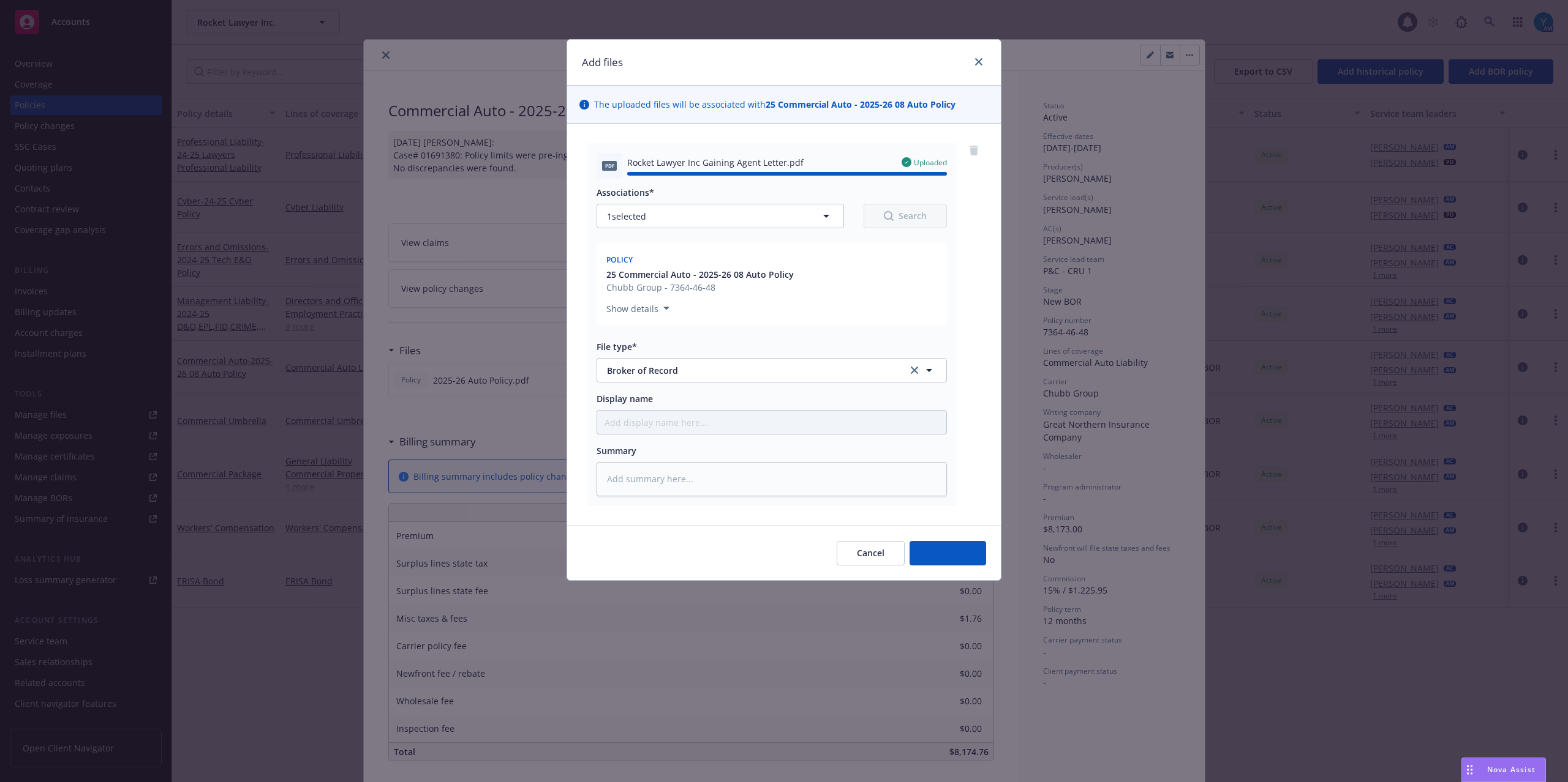
type textarea "x"
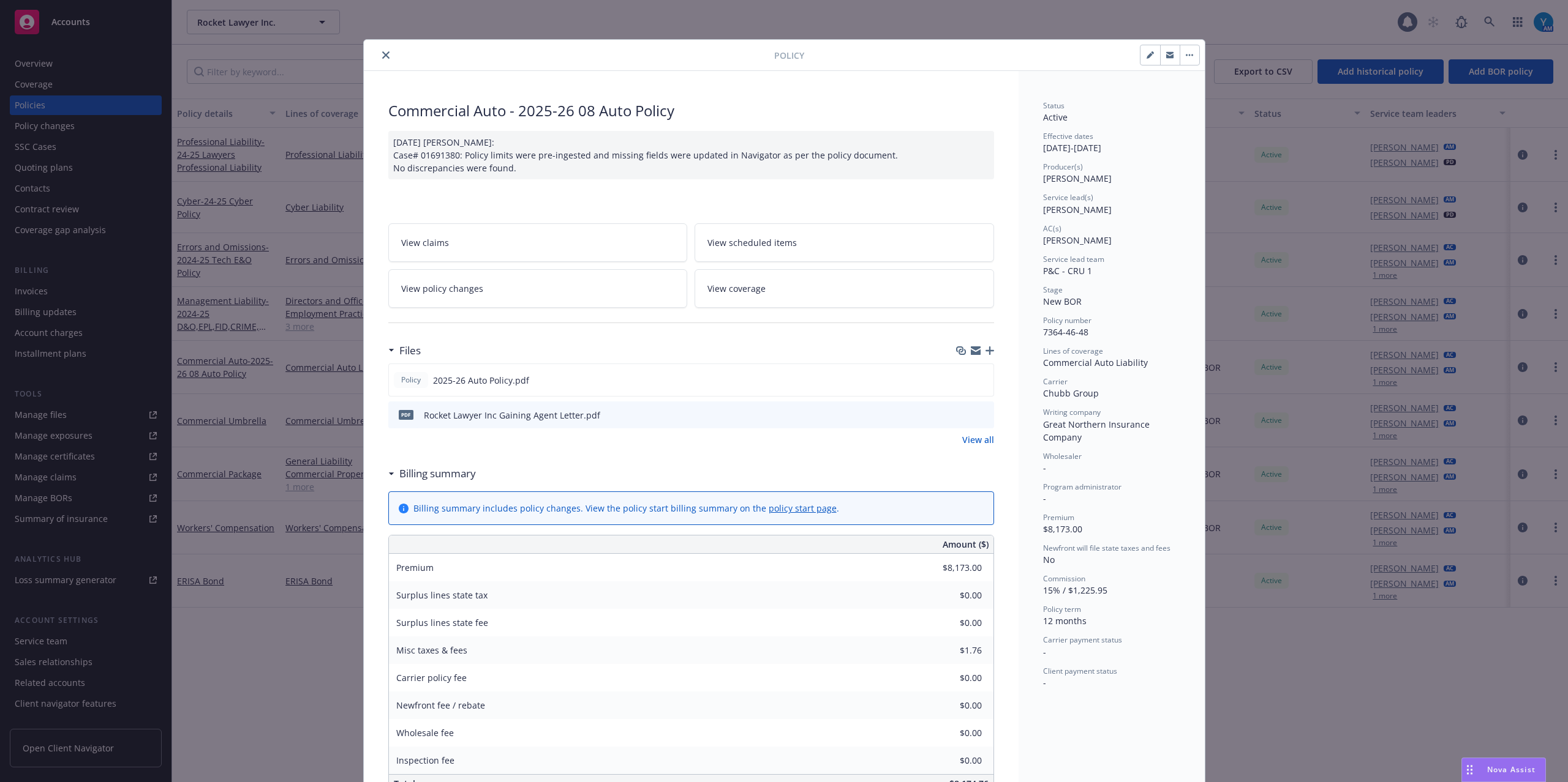
click at [382, 59] on icon "close" at bounding box center [385, 55] width 7 height 7
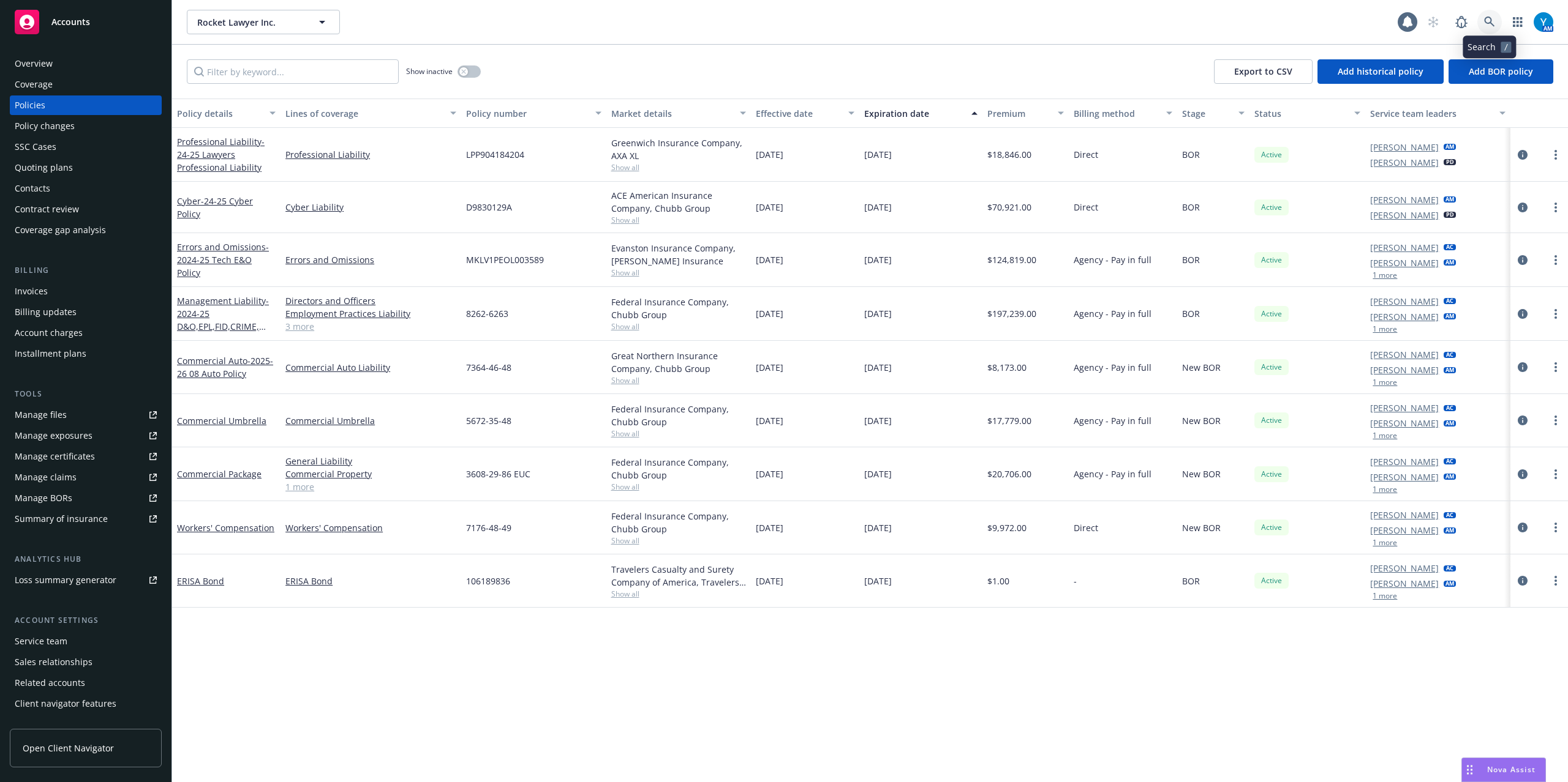
click at [1492, 23] on icon at bounding box center [1489, 21] width 10 height 10
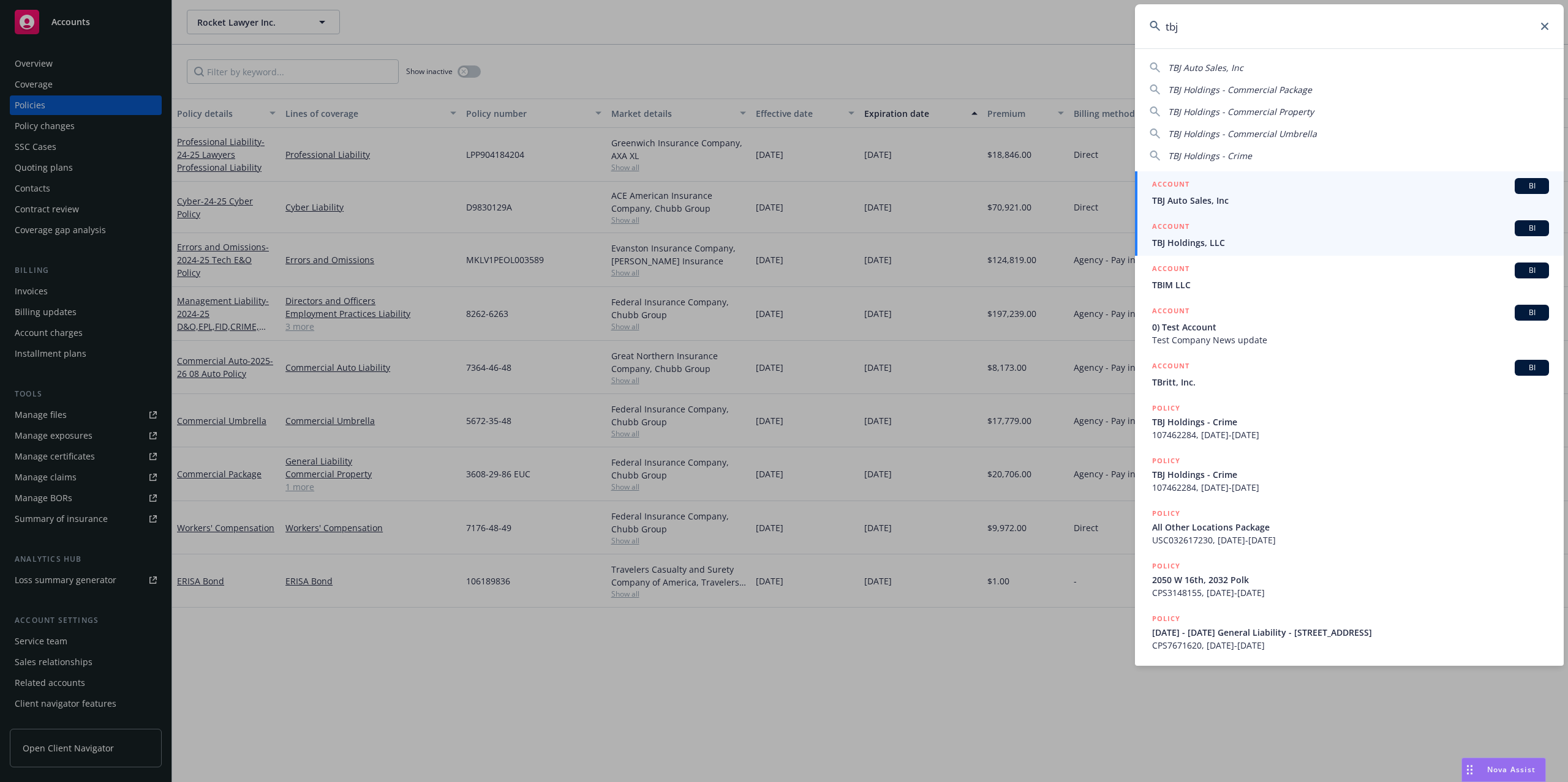
type input "tbj"
click at [1250, 228] on div "ACCOUNT BI" at bounding box center [1350, 228] width 397 height 16
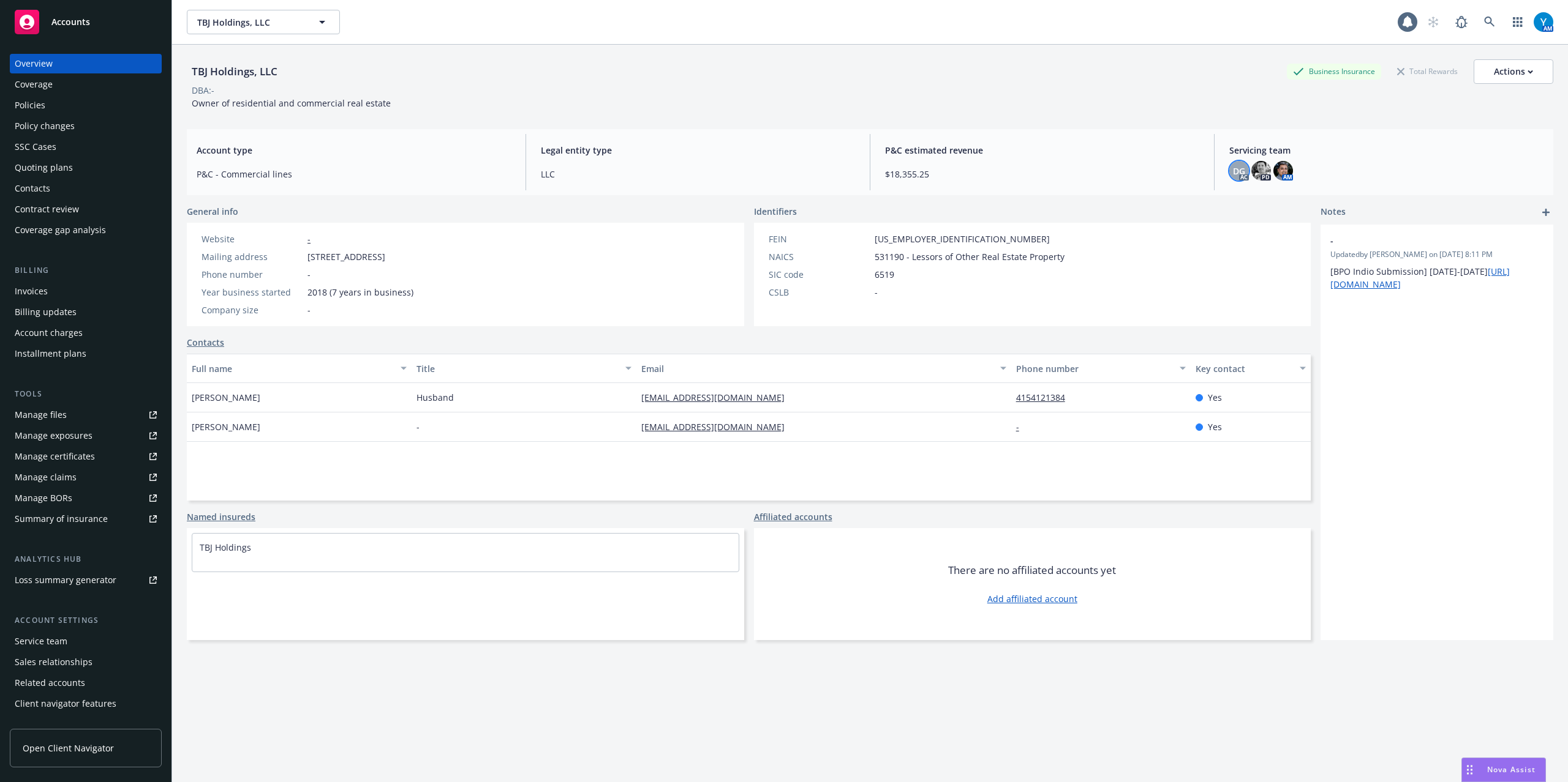
click at [1235, 172] on span "DG" at bounding box center [1239, 171] width 13 height 13
click at [1273, 170] on img at bounding box center [1282, 170] width 20 height 20
click at [1233, 173] on span "DG" at bounding box center [1239, 171] width 13 height 13
click at [1273, 171] on img at bounding box center [1282, 170] width 20 height 20
click at [1213, 286] on span "Copy email address" at bounding box center [1199, 292] width 81 height 13
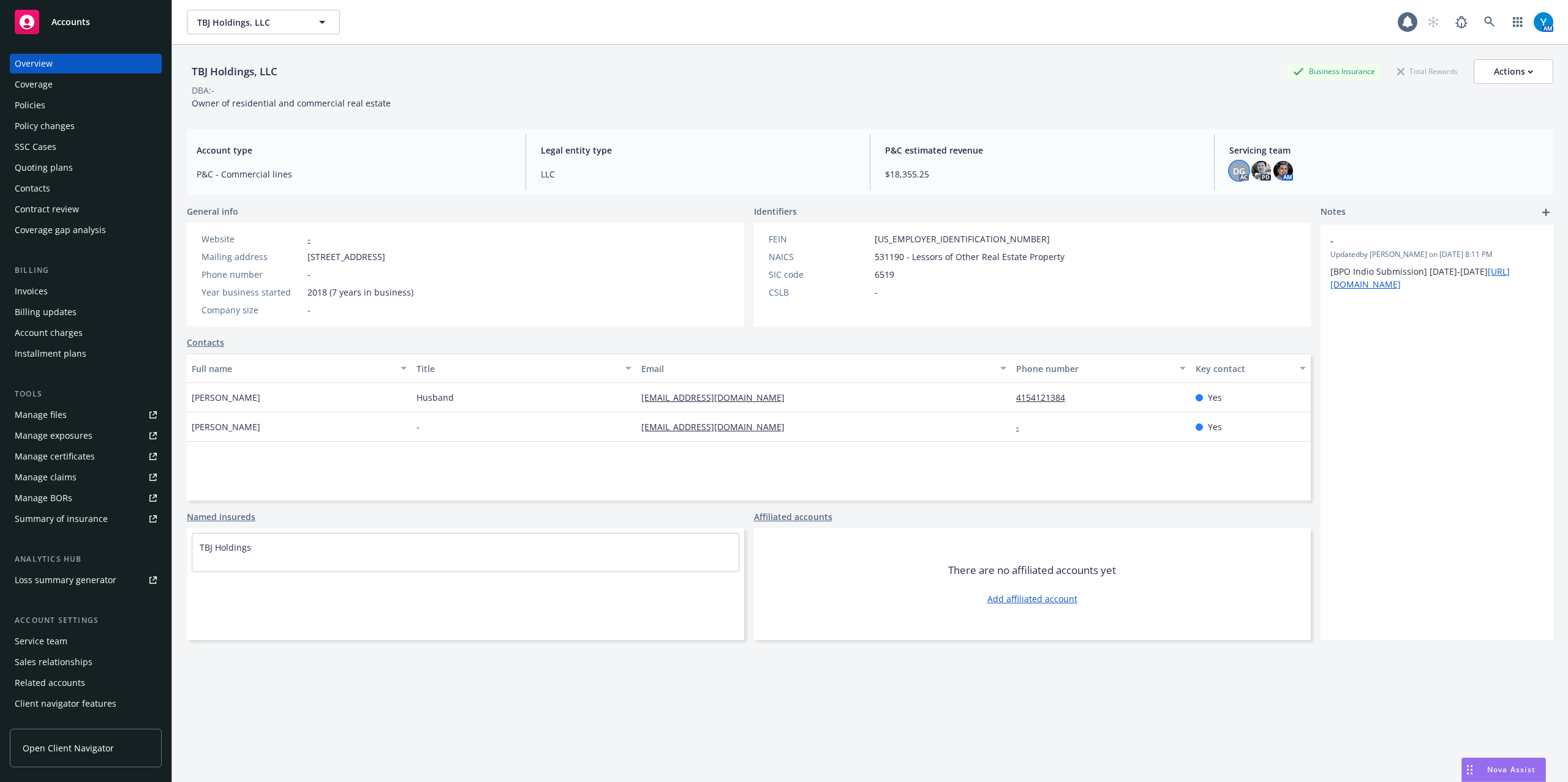
click at [1233, 170] on span "DG" at bounding box center [1239, 171] width 13 height 13
click at [1177, 267] on span "Copy email address" at bounding box center [1156, 267] width 81 height 13
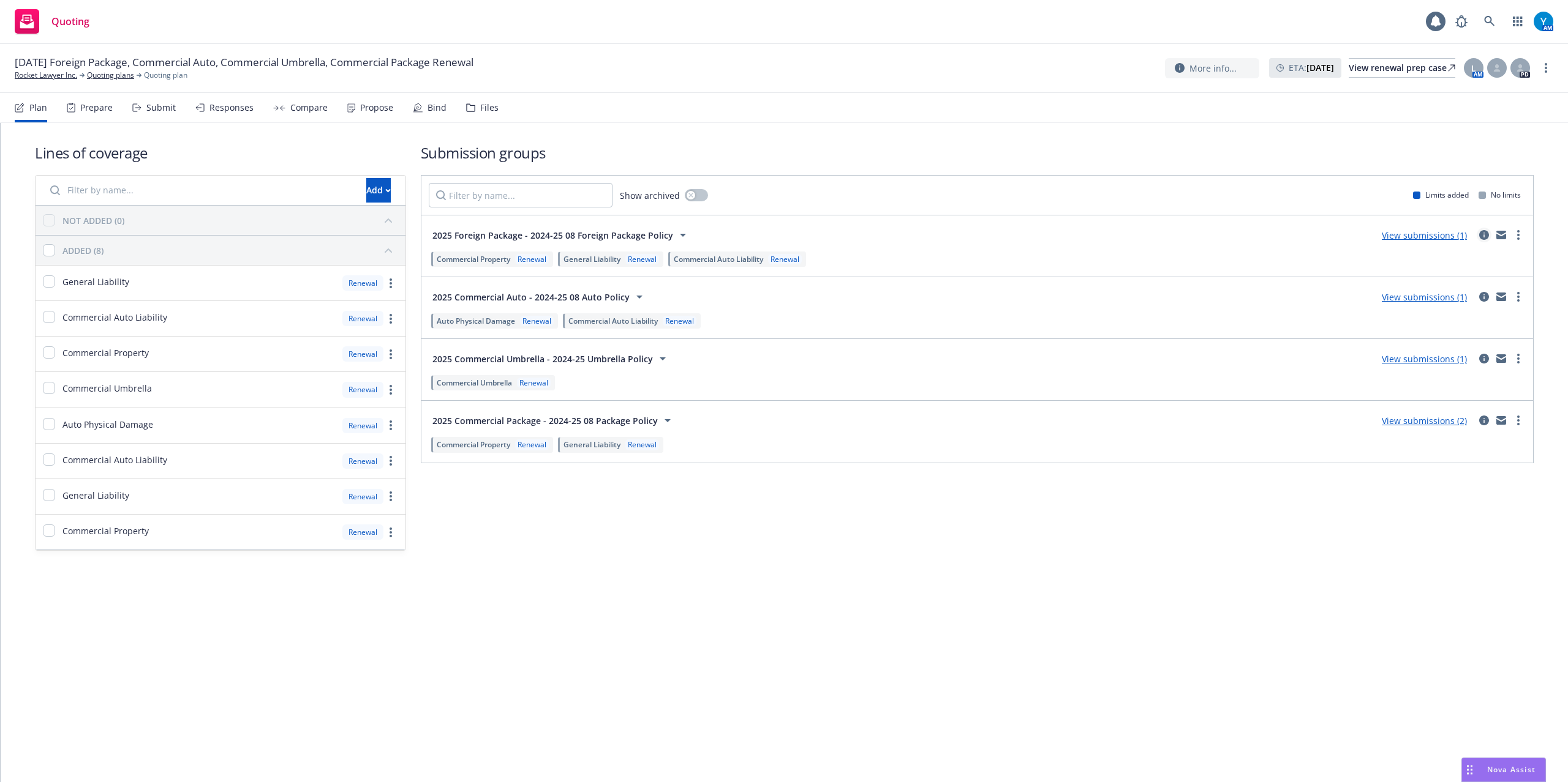
click at [1483, 235] on icon "circleInformation" at bounding box center [1483, 235] width 10 height 10
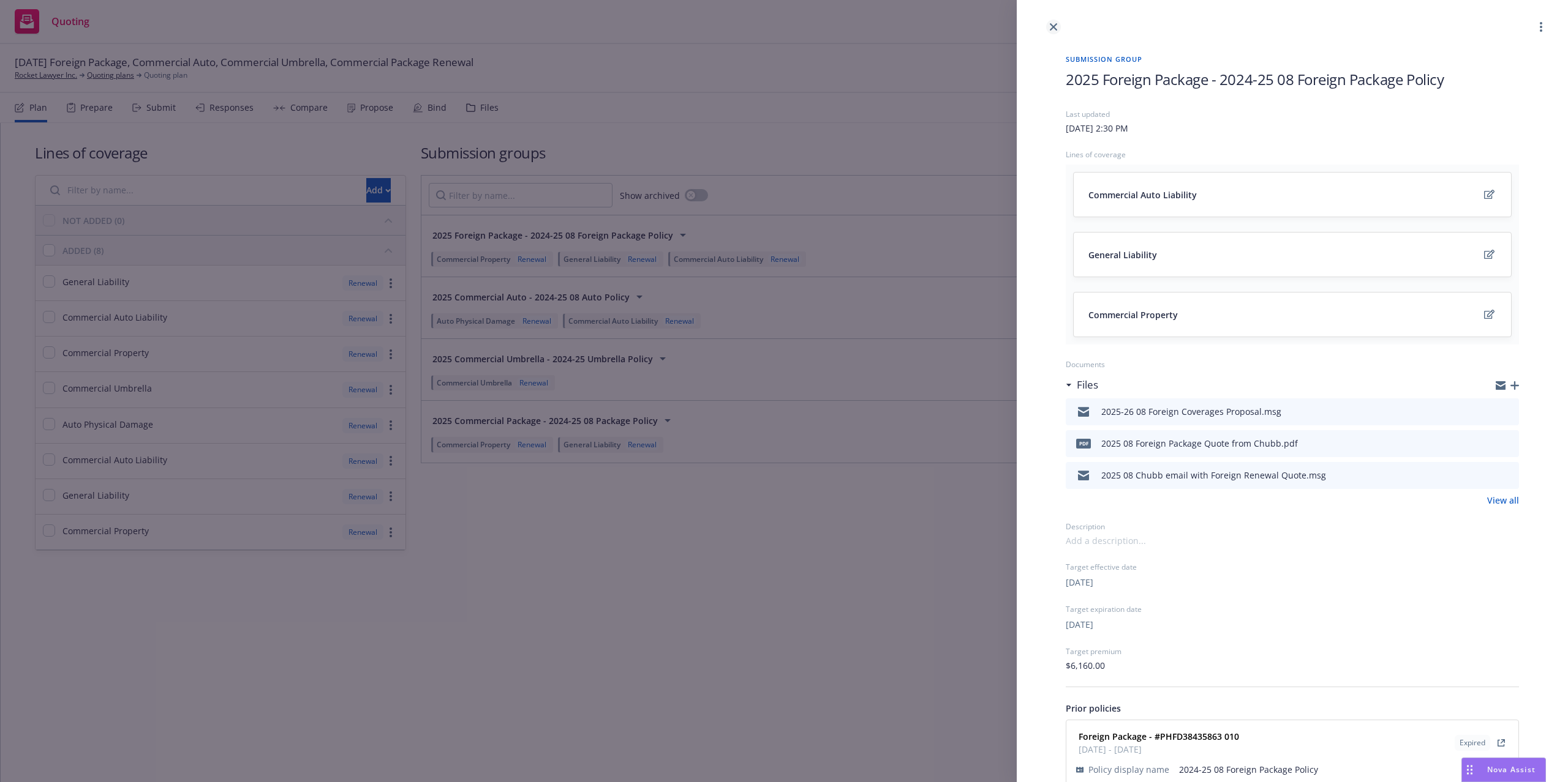
click at [1048, 24] on link "close" at bounding box center [1053, 27] width 15 height 15
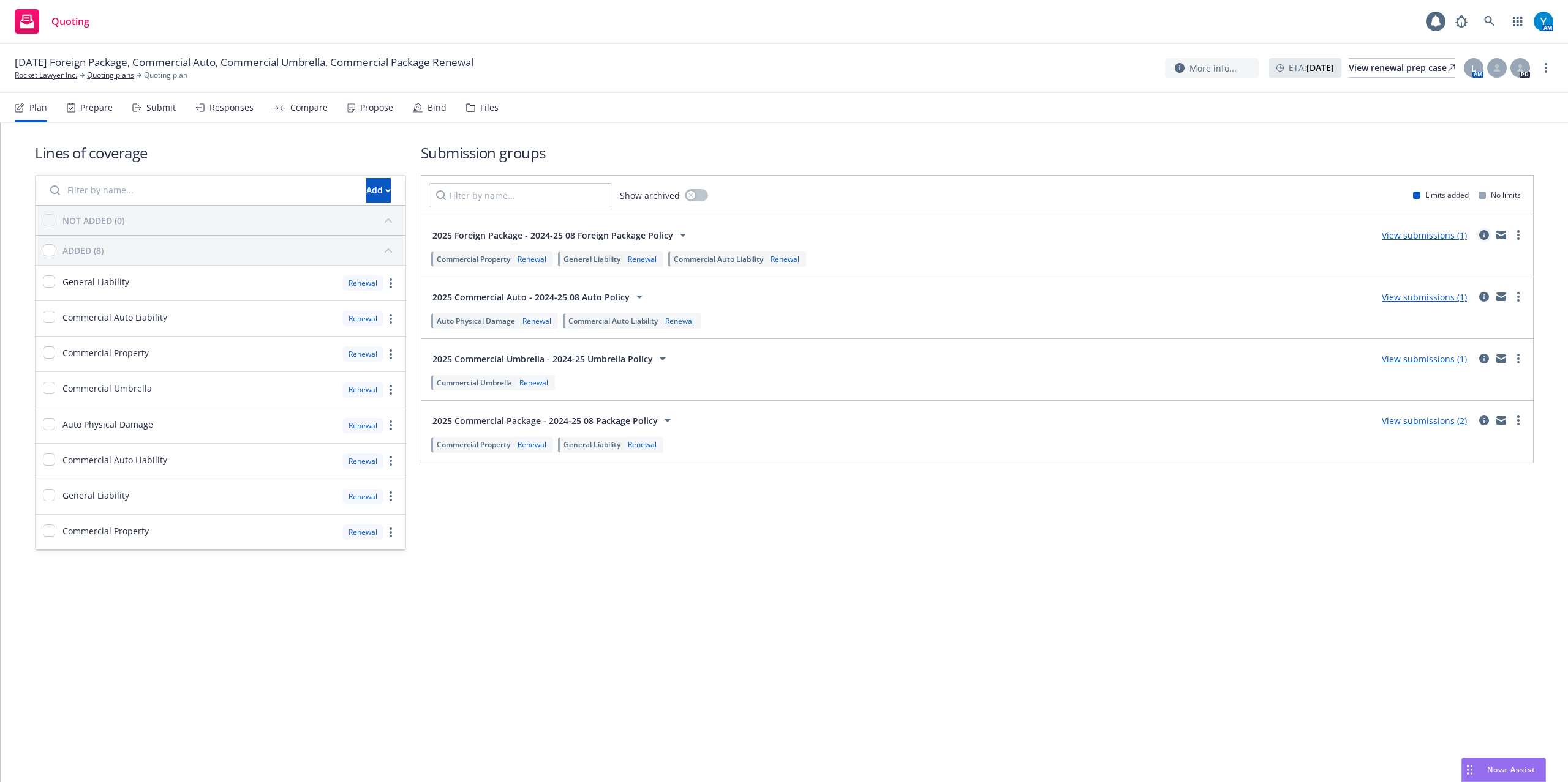
click at [1480, 231] on icon "circleInformation" at bounding box center [1483, 235] width 10 height 10
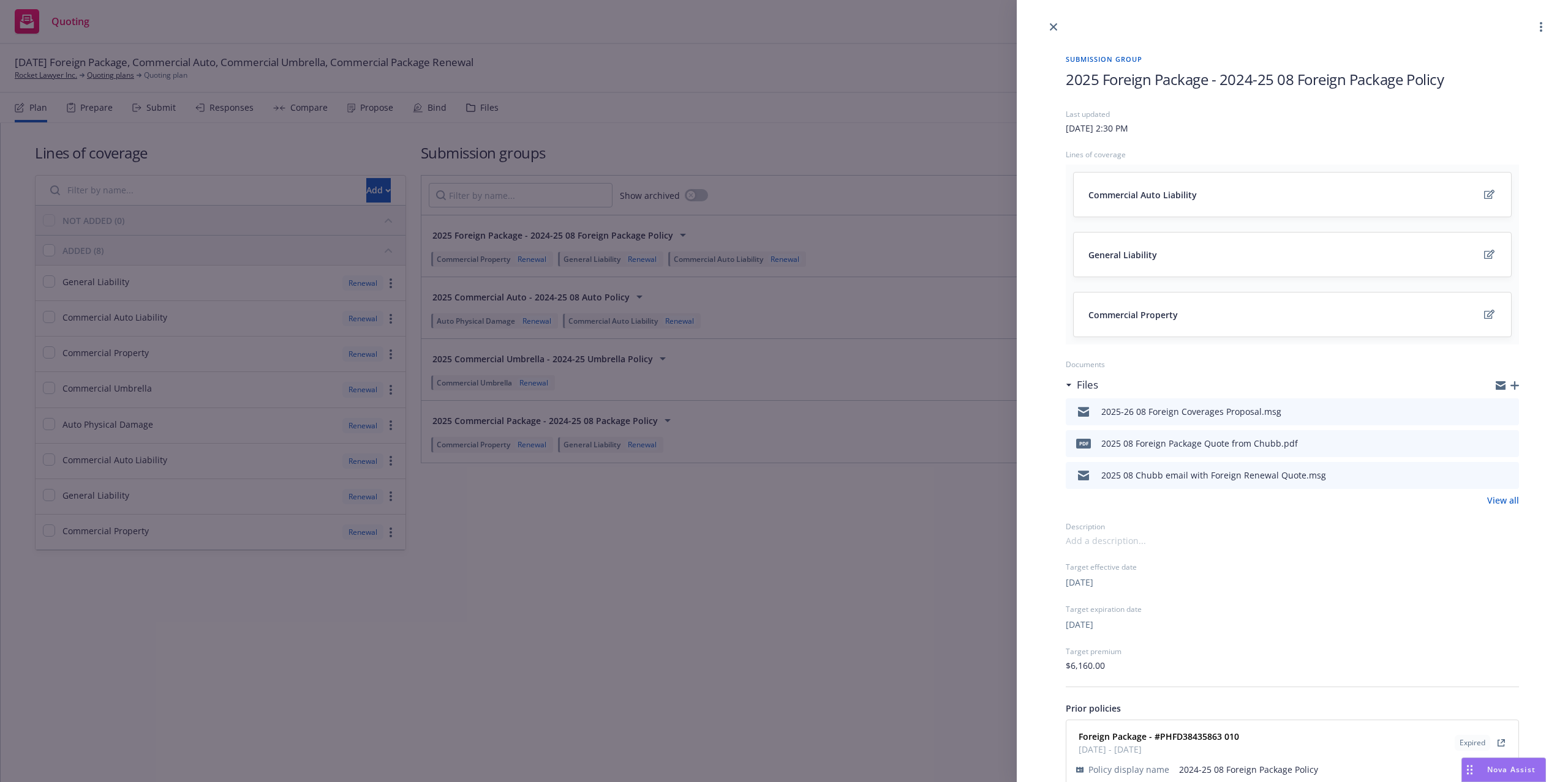
click at [1501, 414] on icon "preview file" at bounding box center [1507, 411] width 11 height 9
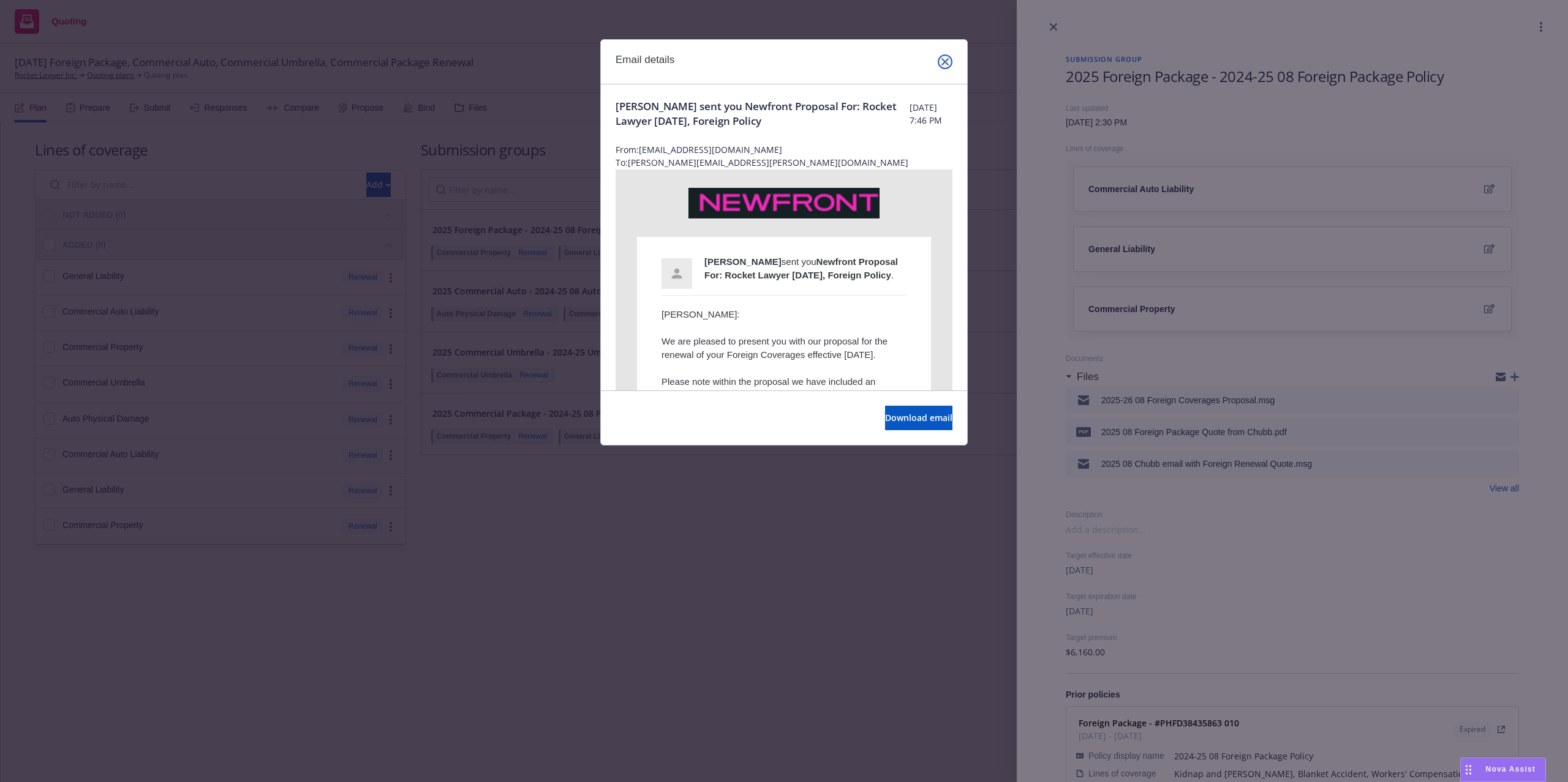
click at [944, 57] on link "close" at bounding box center [944, 62] width 15 height 15
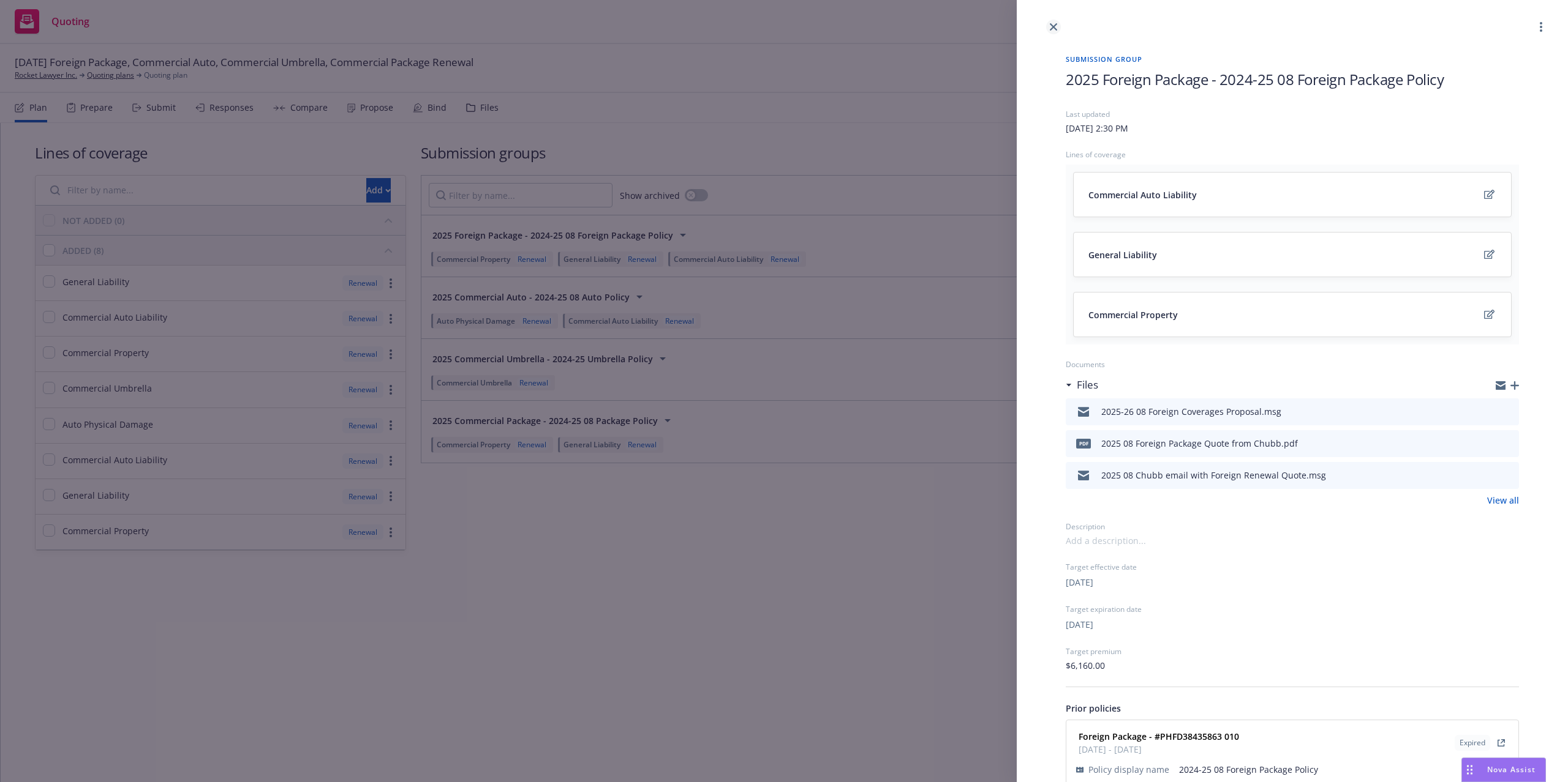
click at [1051, 30] on icon "close" at bounding box center [1053, 27] width 7 height 7
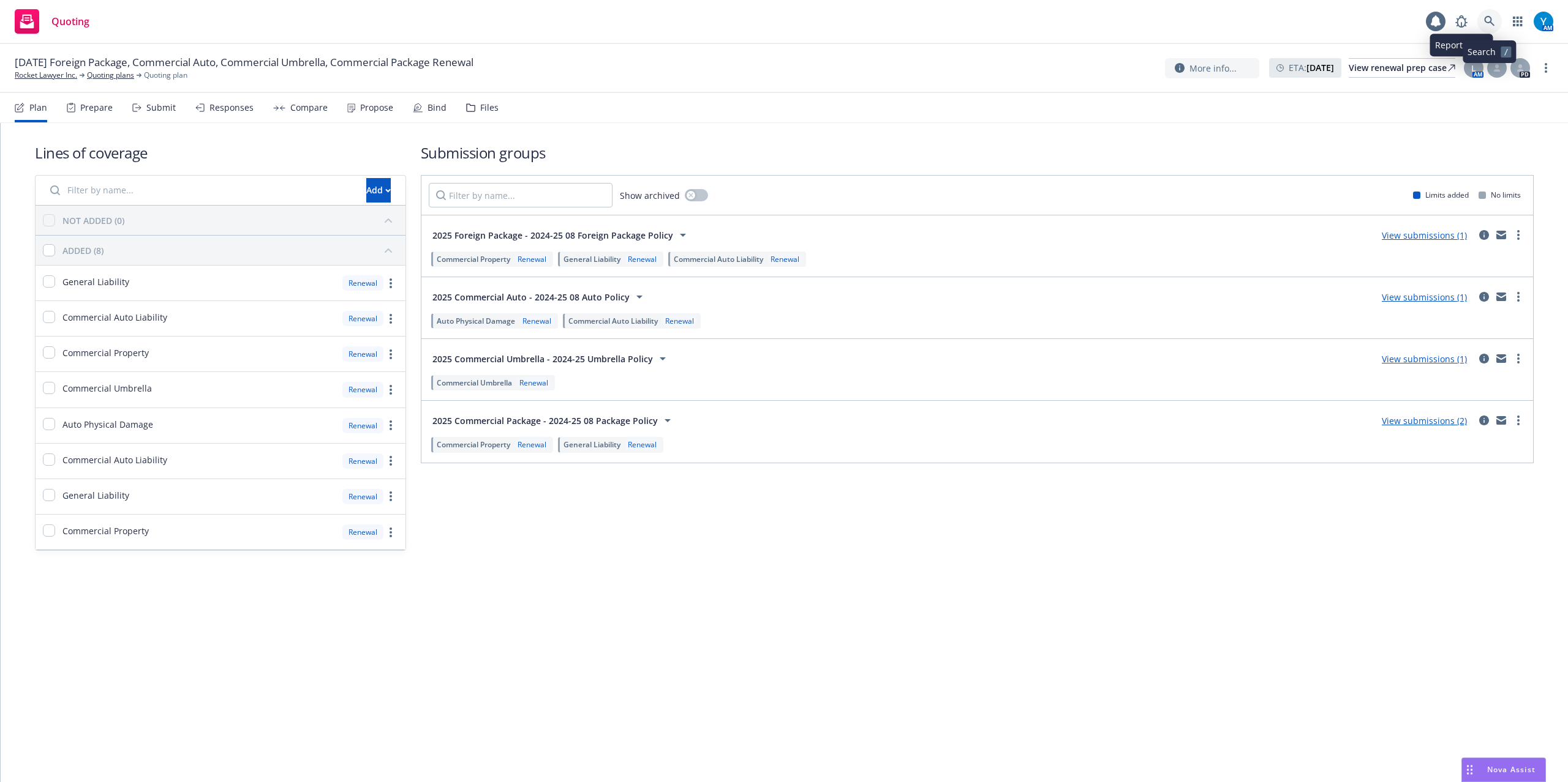
click at [1484, 18] on icon at bounding box center [1490, 21] width 11 height 11
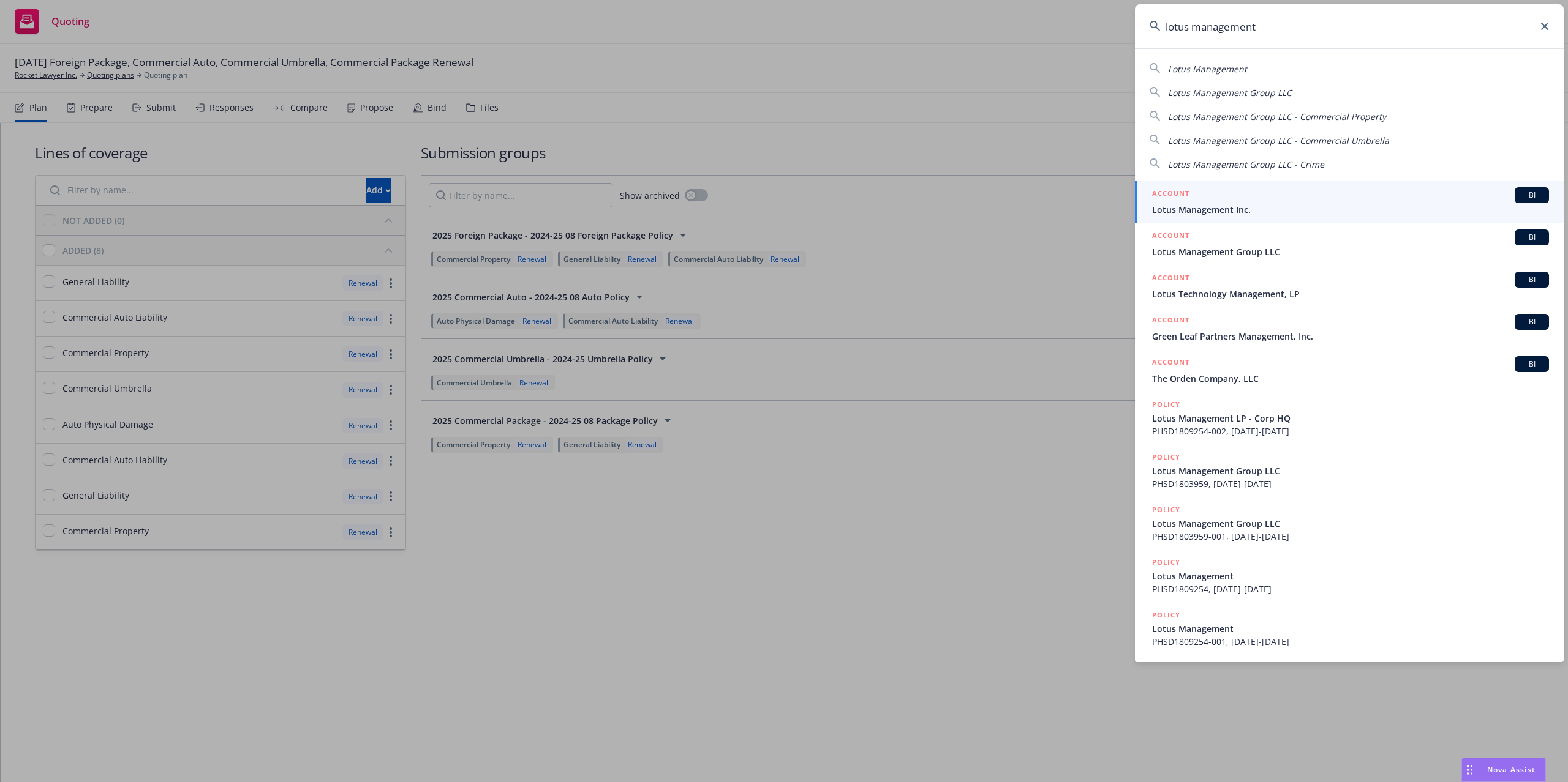
type input "lotus management"
click at [1214, 211] on span "Lotus Management Inc." at bounding box center [1350, 210] width 397 height 13
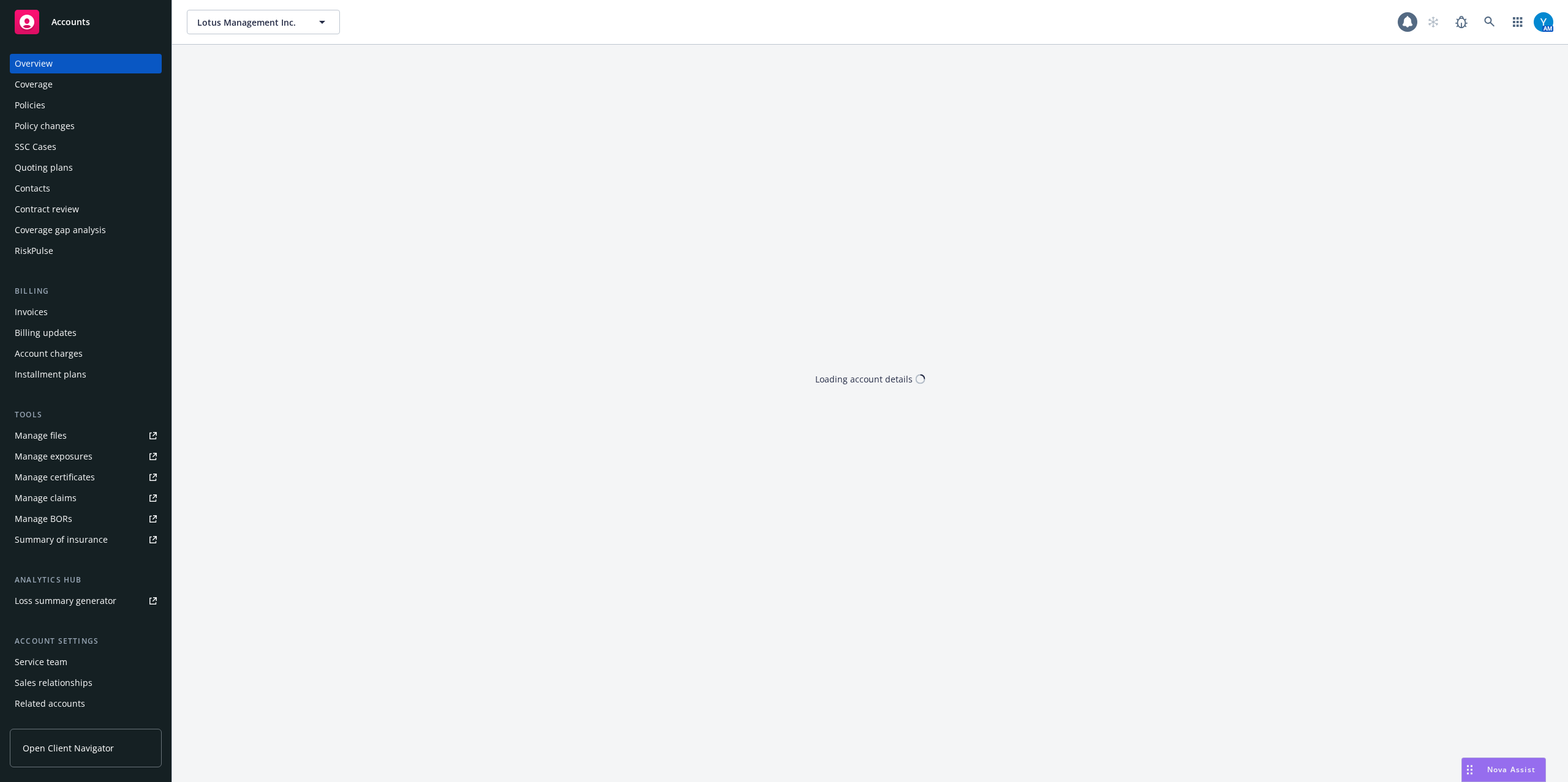
click at [52, 96] on div "Policies" at bounding box center [86, 105] width 142 height 20
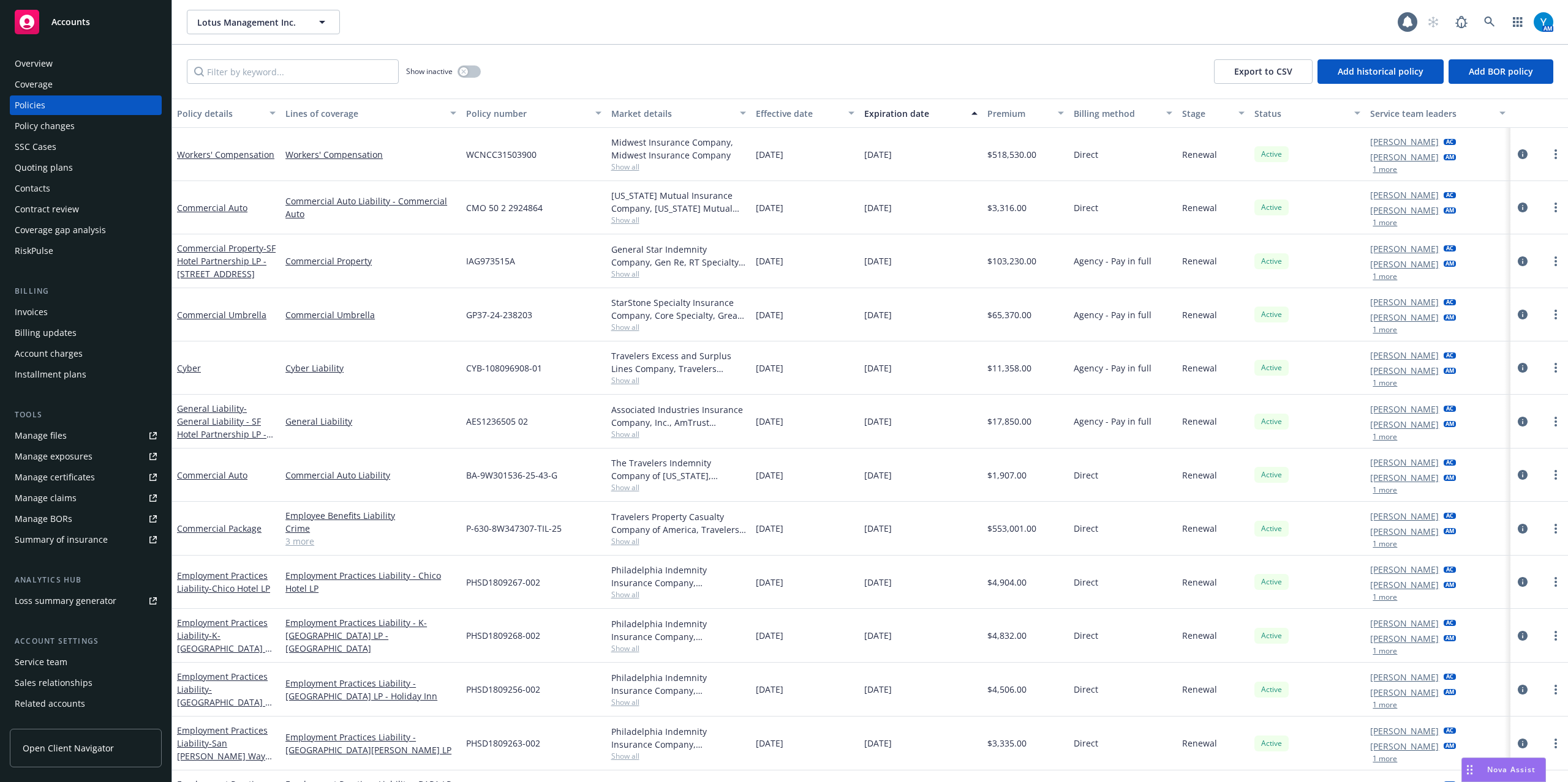
click at [50, 103] on div "Policies" at bounding box center [86, 105] width 142 height 20
click at [288, 72] on input "Filter by keyword..." at bounding box center [293, 71] width 212 height 24
click at [789, 117] on div "Effective date" at bounding box center [798, 113] width 85 height 13
click at [789, 114] on div "Effective date" at bounding box center [798, 113] width 85 height 13
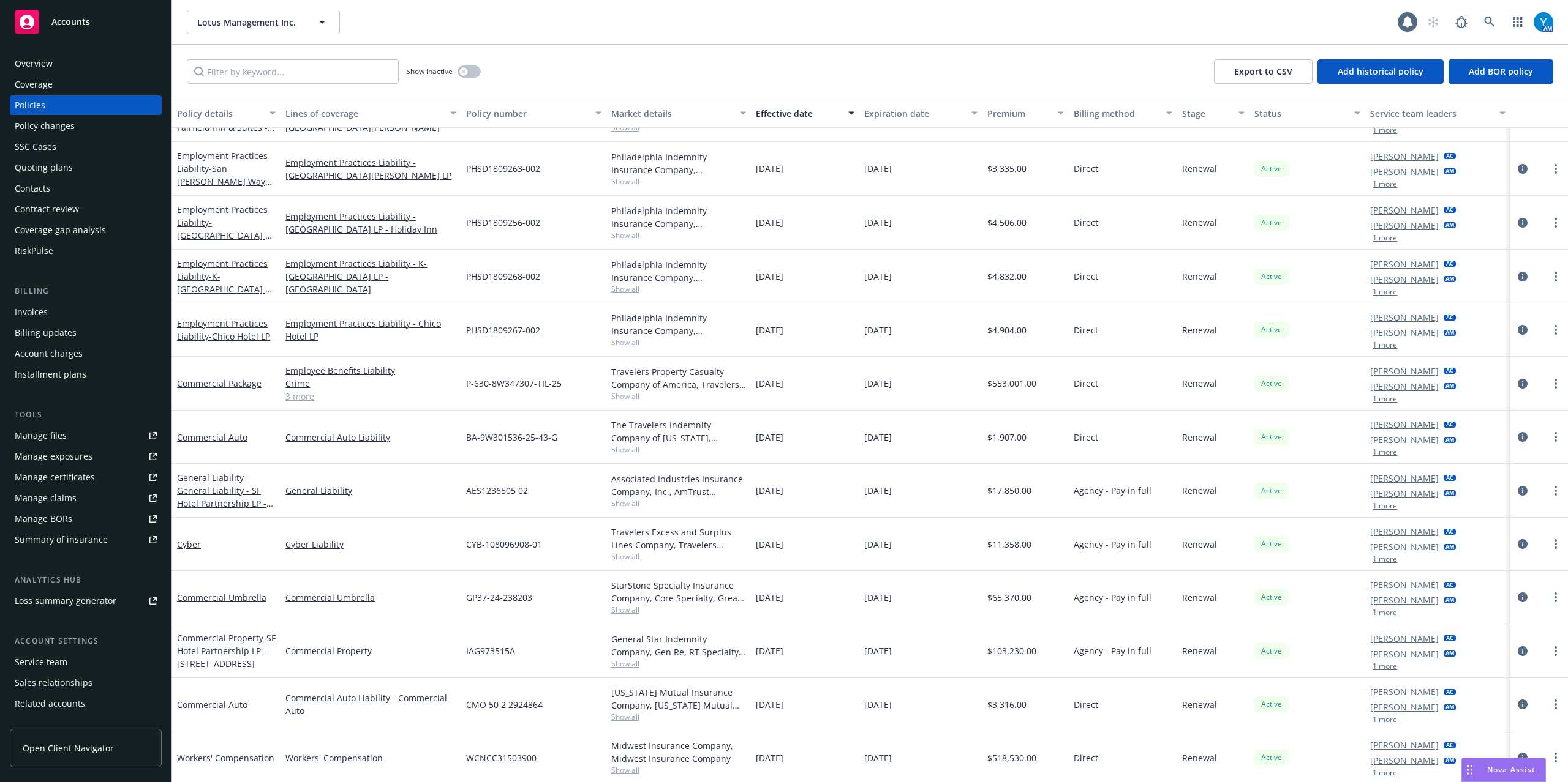
scroll to position [486, 0]
click at [63, 171] on div "Quoting plans" at bounding box center [44, 167] width 58 height 20
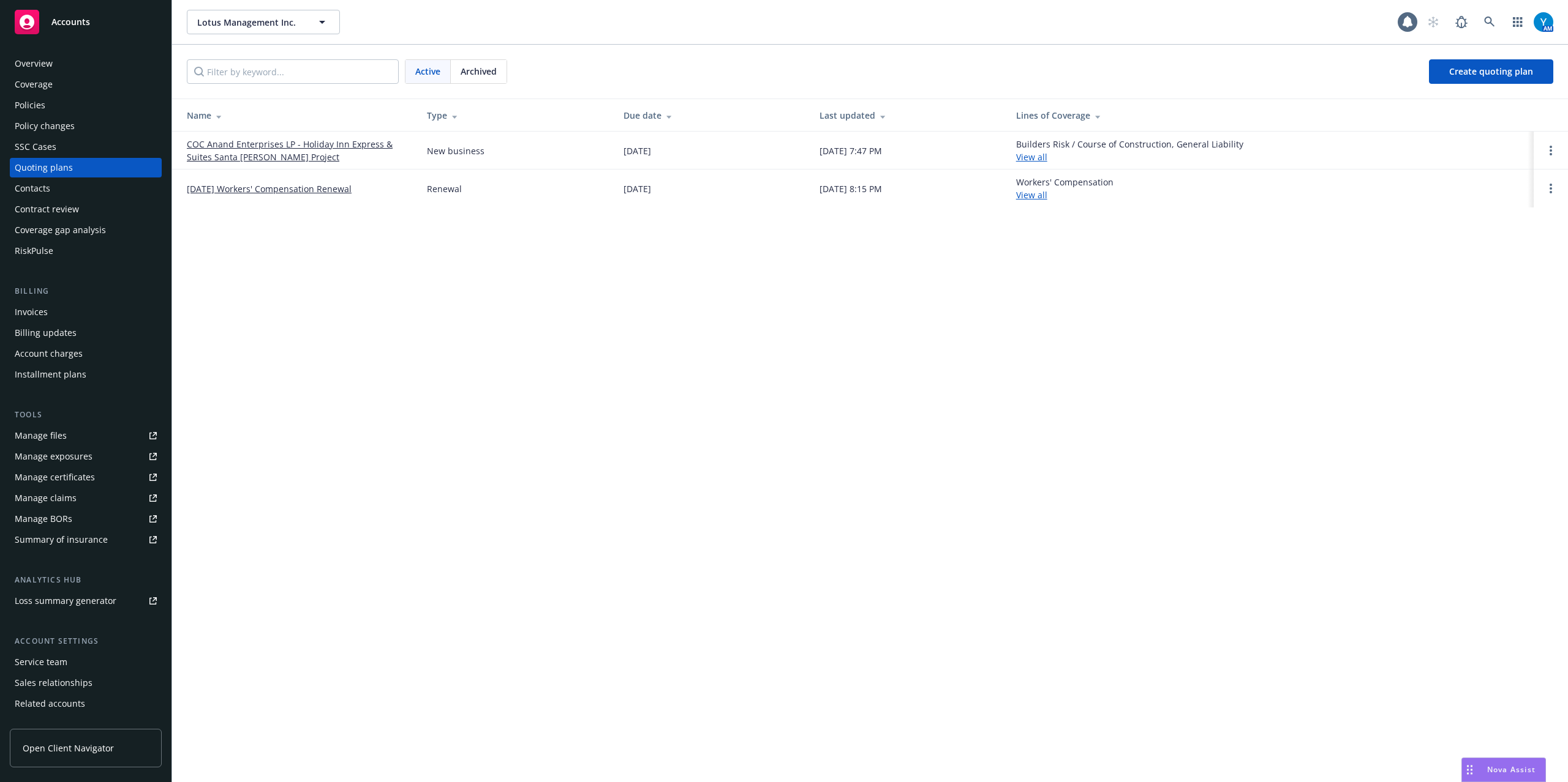
click at [304, 142] on link "COC Anand Enterprises LP - Holiday Inn Express & Suites Santa [PERSON_NAME] Pro…" at bounding box center [297, 150] width 221 height 26
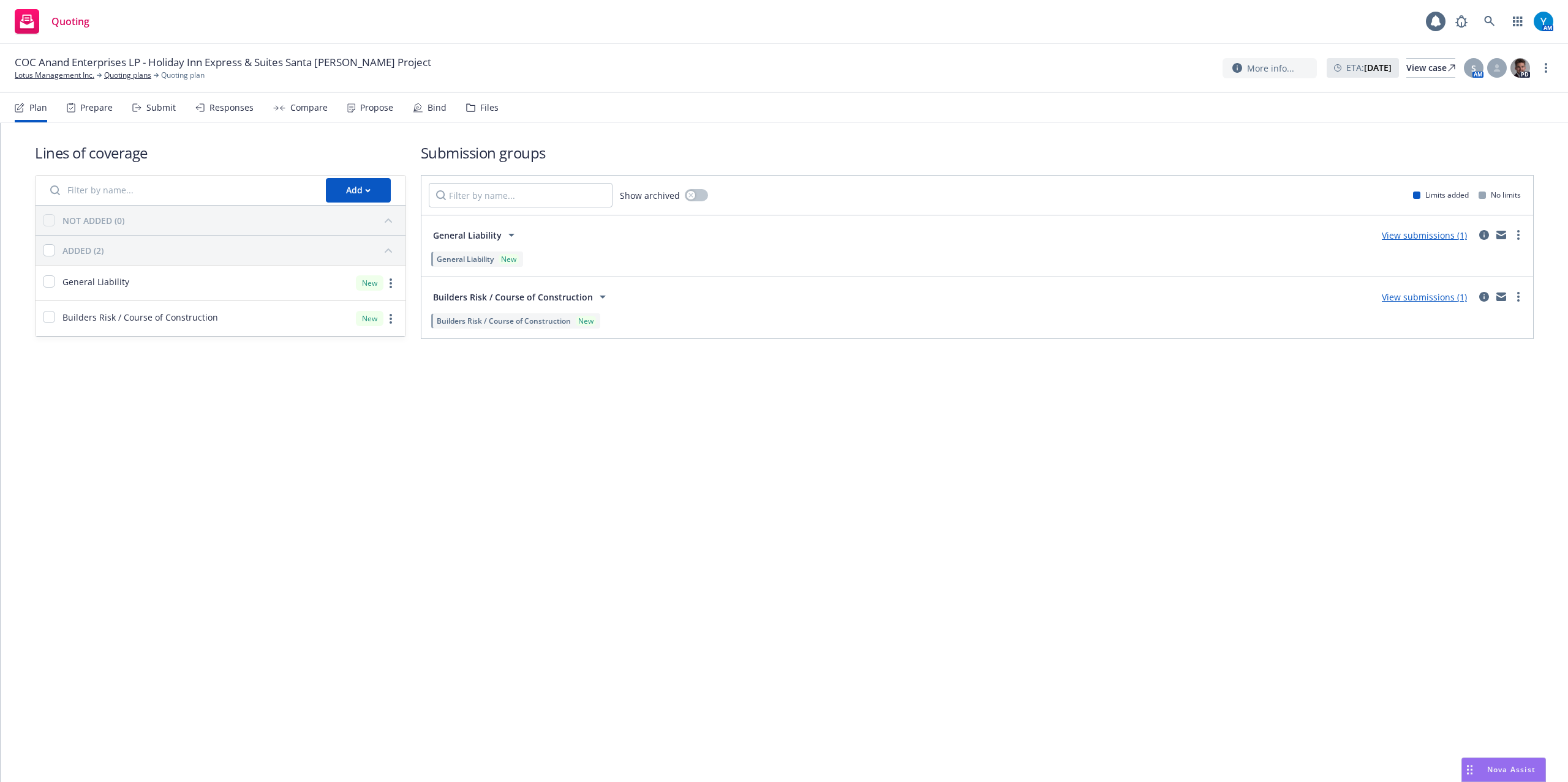
click at [440, 111] on div "Bind" at bounding box center [437, 108] width 19 height 10
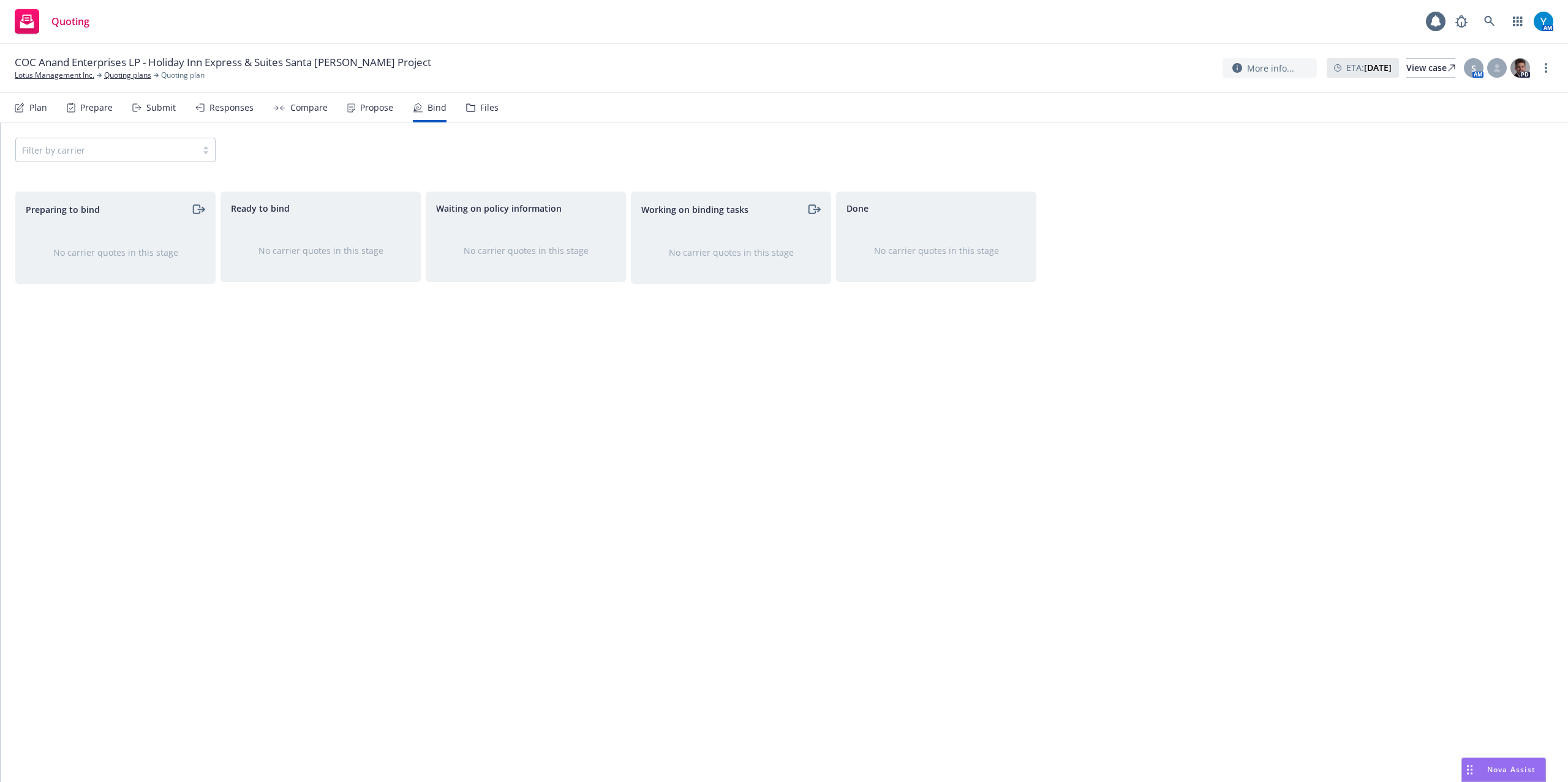
click at [23, 104] on icon at bounding box center [20, 108] width 10 height 10
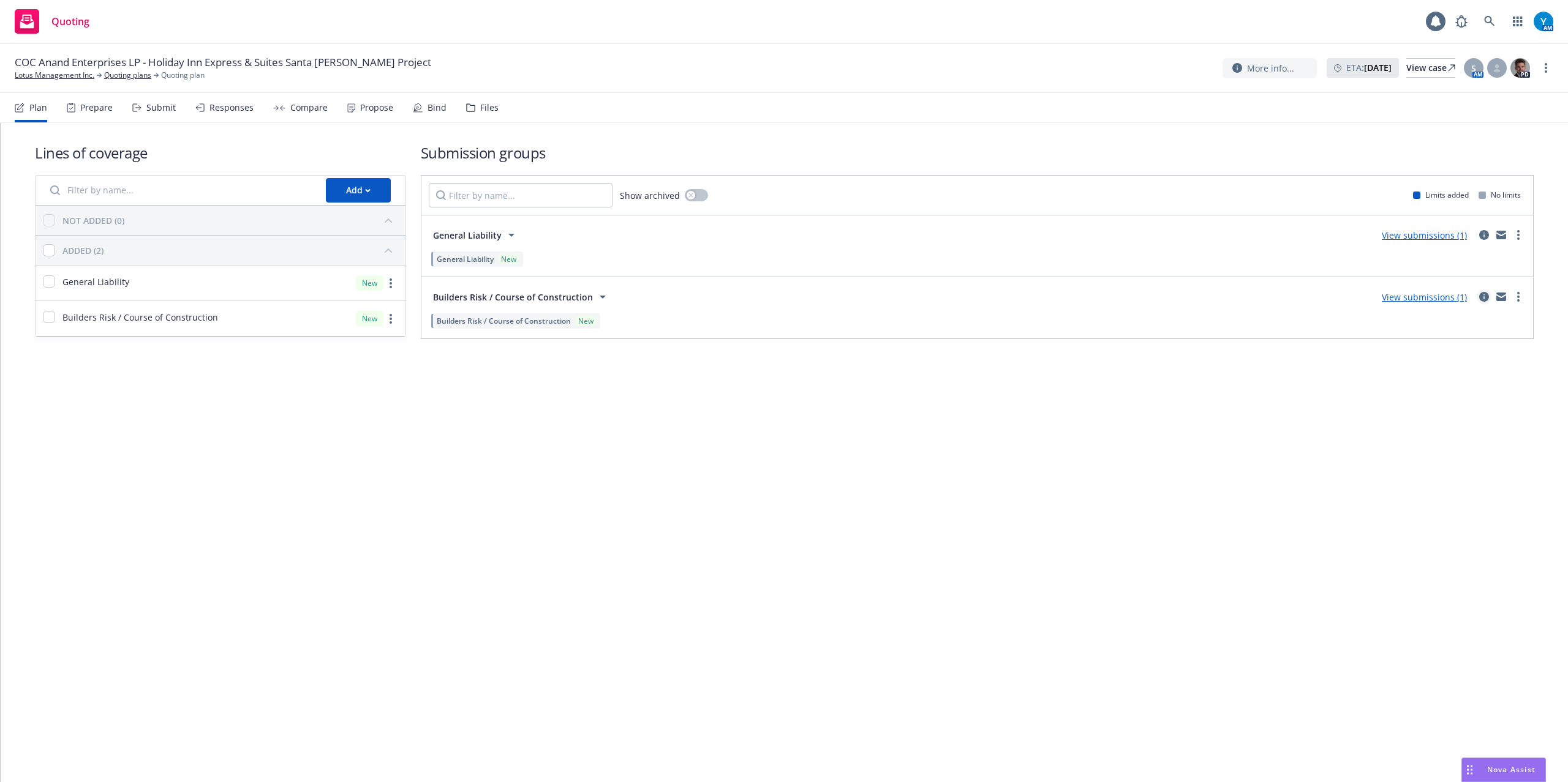
click at [1487, 294] on icon "circleInformation" at bounding box center [1483, 296] width 10 height 10
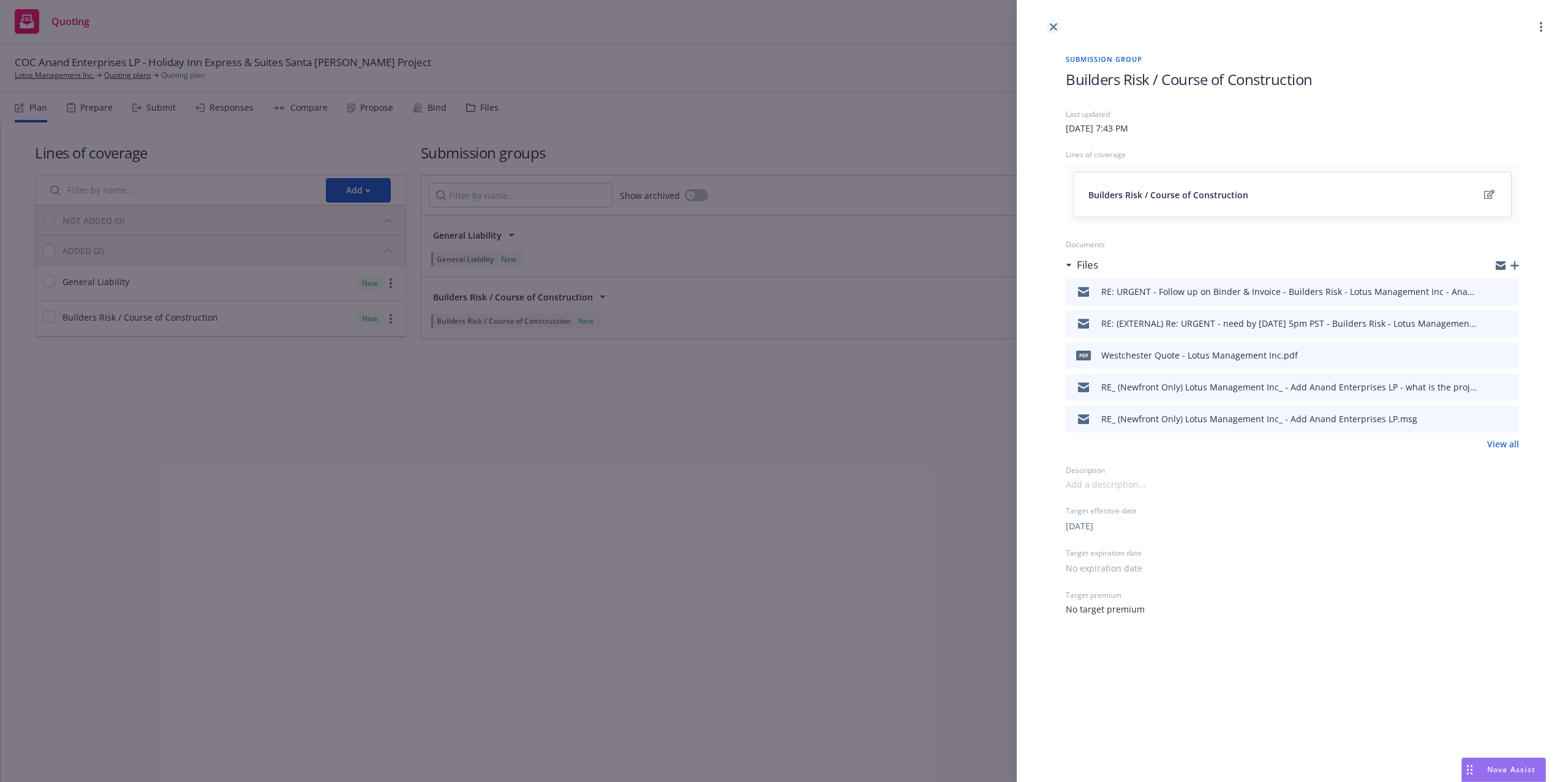
click at [1059, 26] on link "close" at bounding box center [1053, 27] width 15 height 15
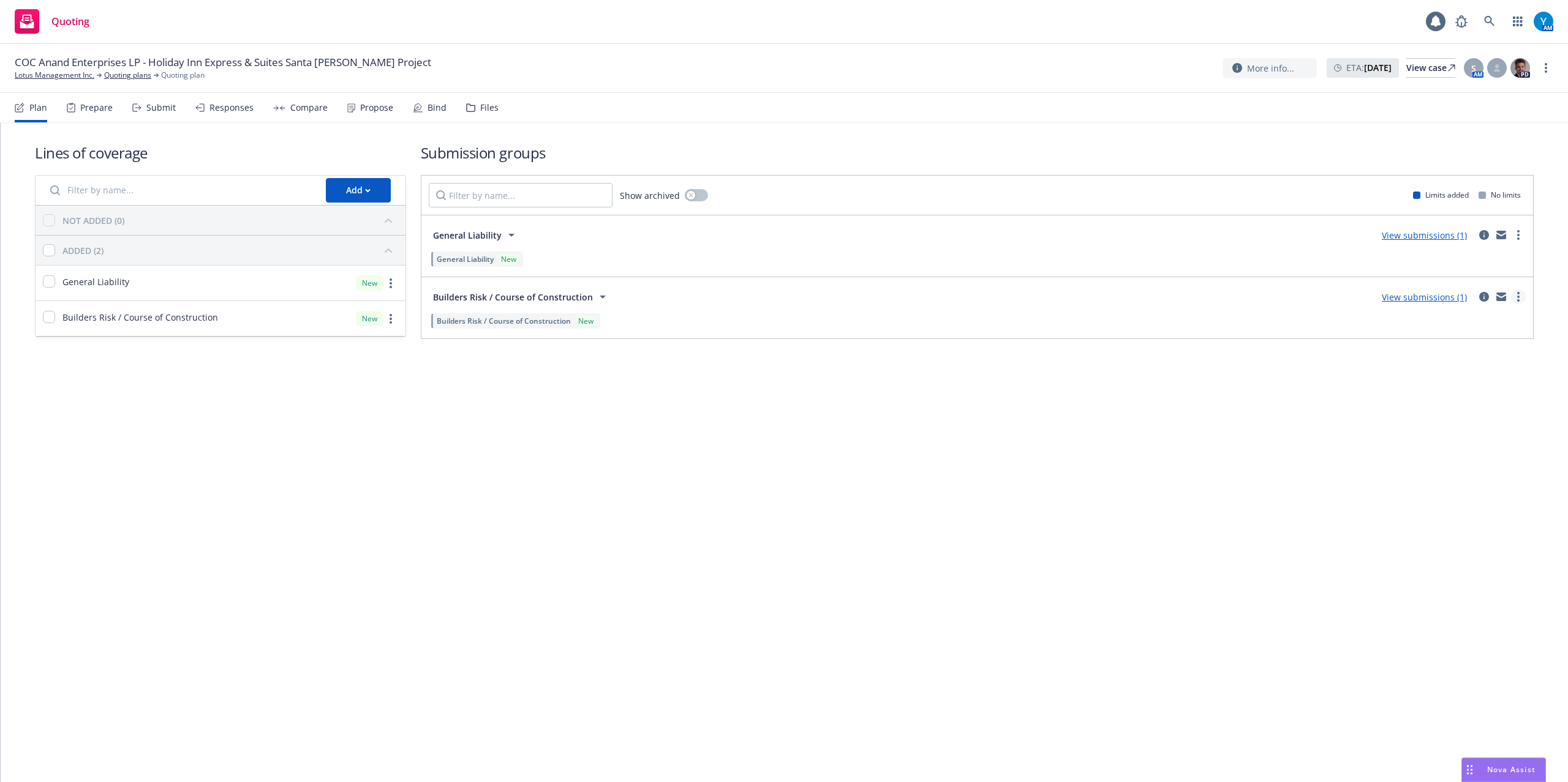
click at [1517, 300] on icon "more" at bounding box center [1518, 296] width 2 height 10
click at [1475, 447] on span "Create policy (fast track)" at bounding box center [1460, 450] width 128 height 12
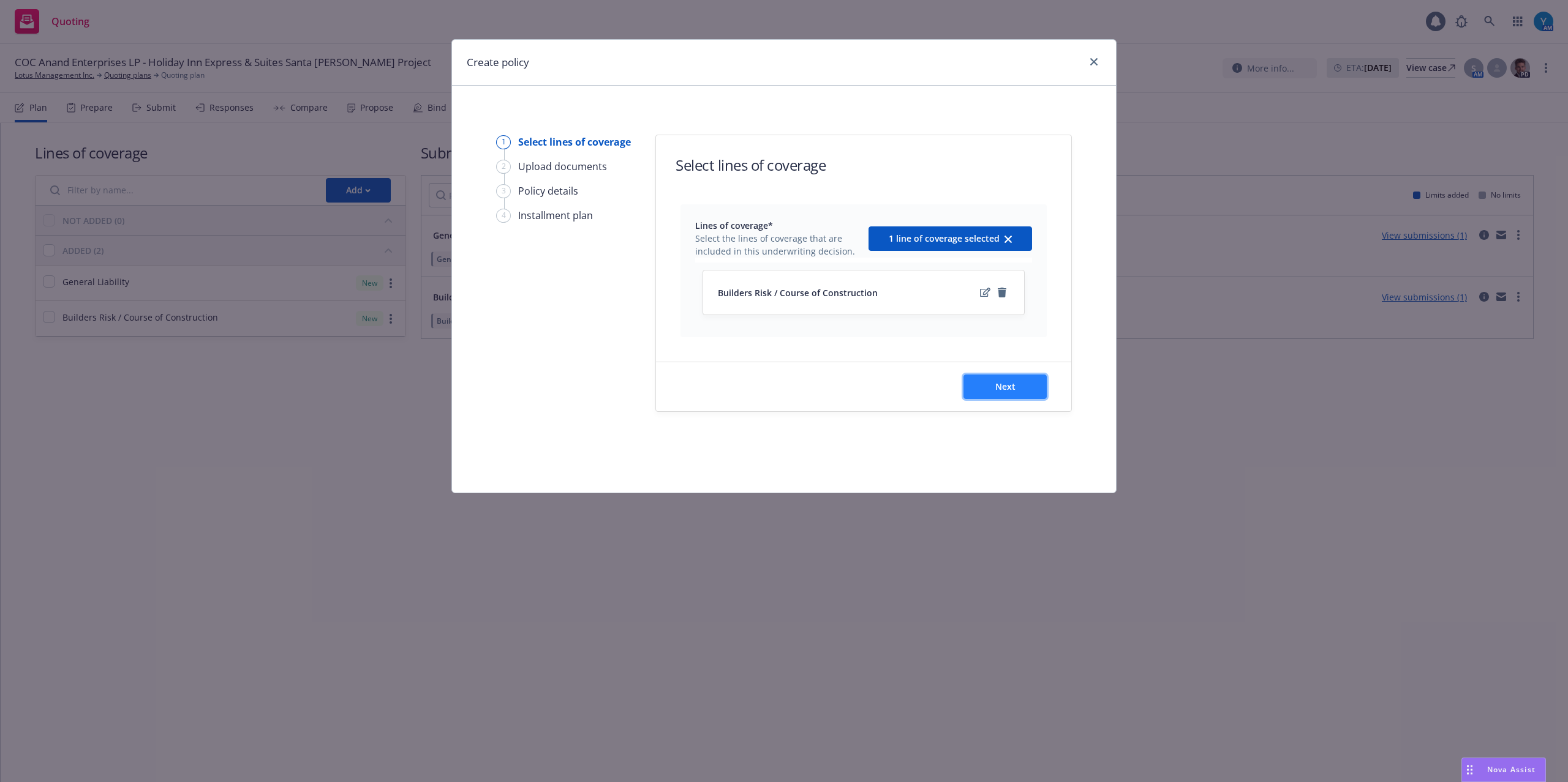
click at [1012, 390] on span "Next" at bounding box center [1005, 386] width 20 height 12
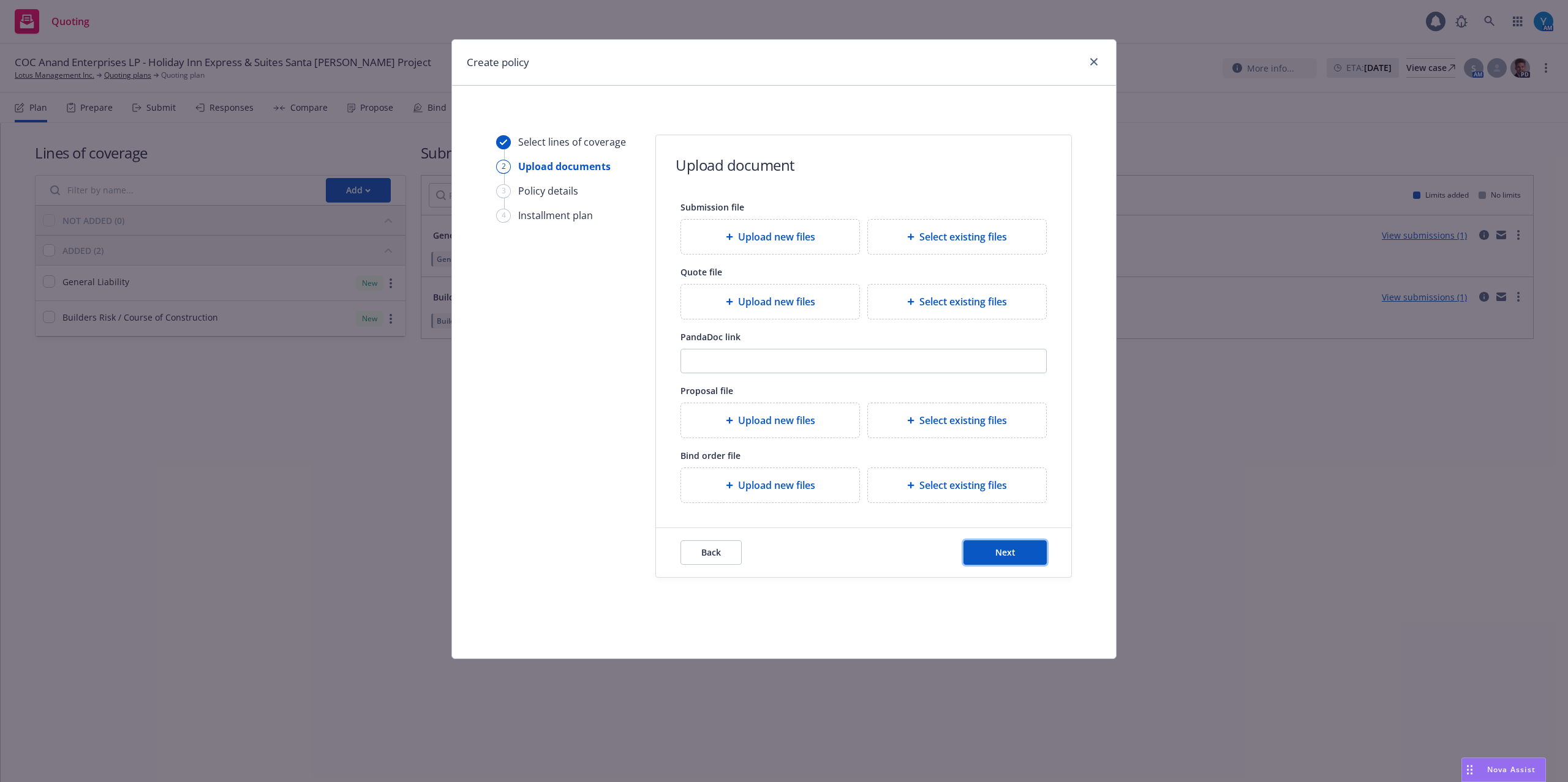
drag, startPoint x: 1001, startPoint y: 561, endPoint x: 1027, endPoint y: 543, distance: 31.6
click at [1001, 558] on span "Next" at bounding box center [1005, 552] width 20 height 12
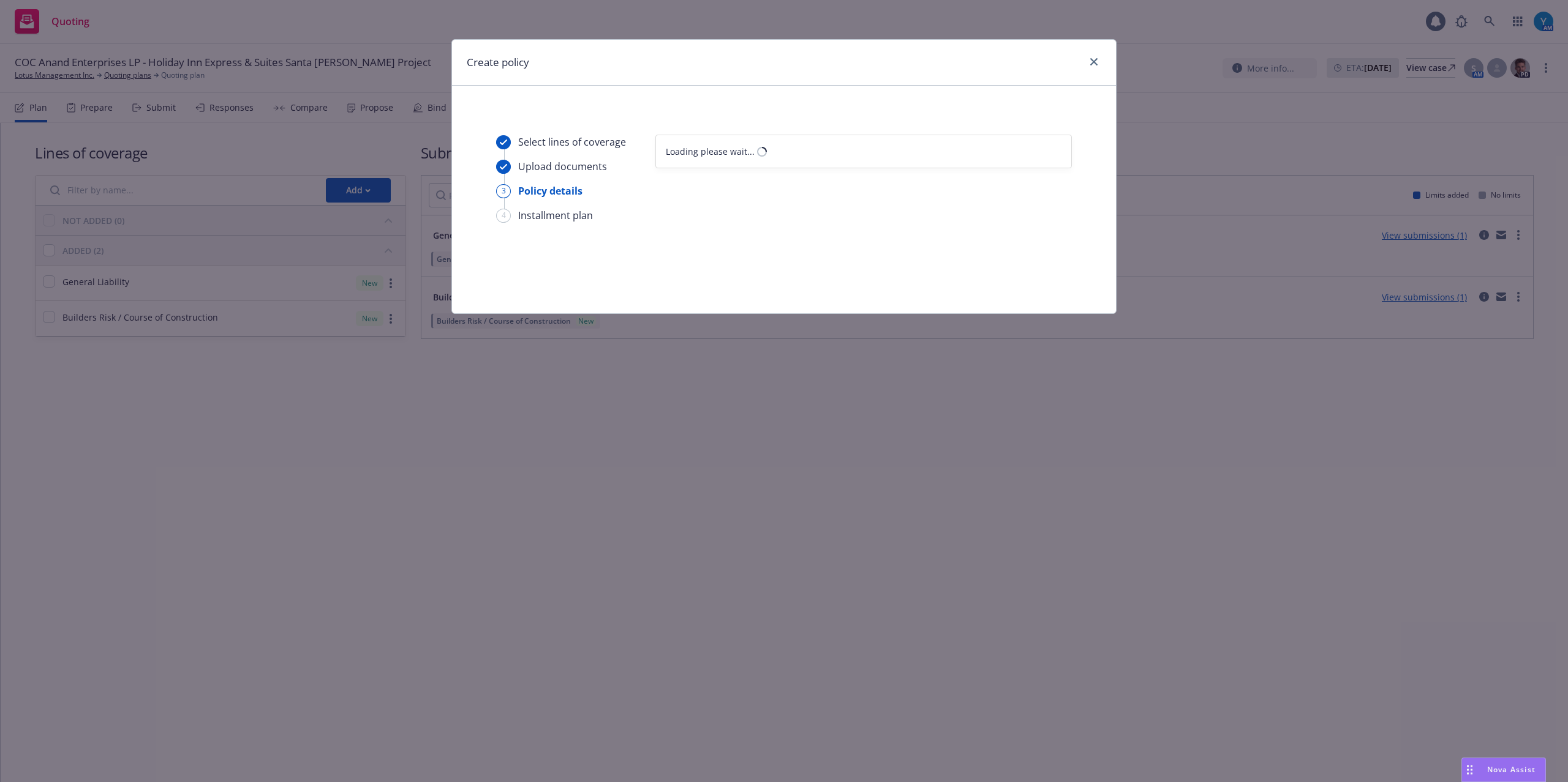
select select "12"
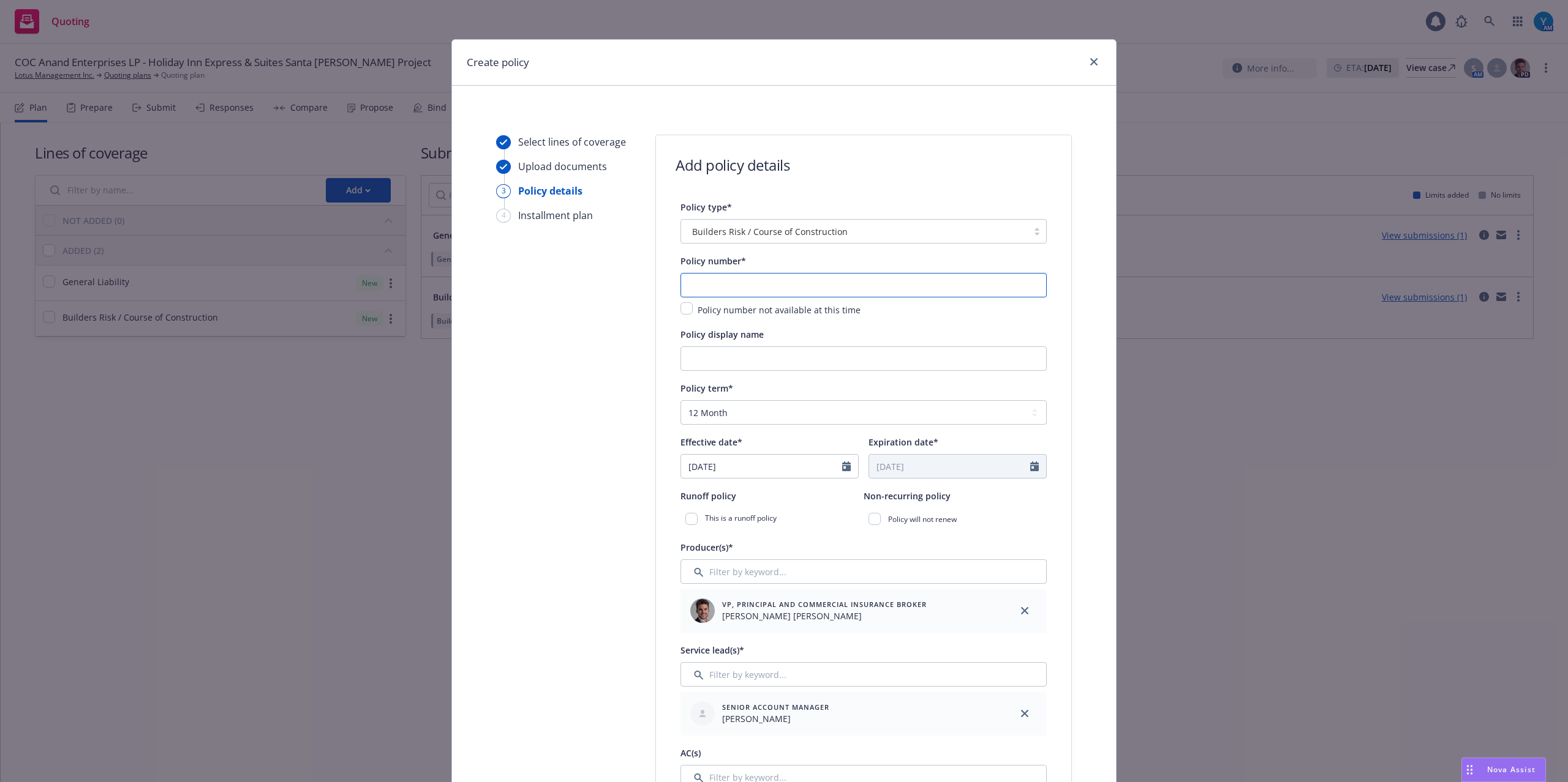
click at [779, 282] on input "text" at bounding box center [864, 285] width 366 height 24
paste input "I23732464 001"
type input "I23732464 001"
click at [751, 409] on select "Select policy term 12 Month 6 Month 4 Month 3 Month 2 Month 1 Month 36 Month (3…" at bounding box center [864, 412] width 366 height 24
select select "other"
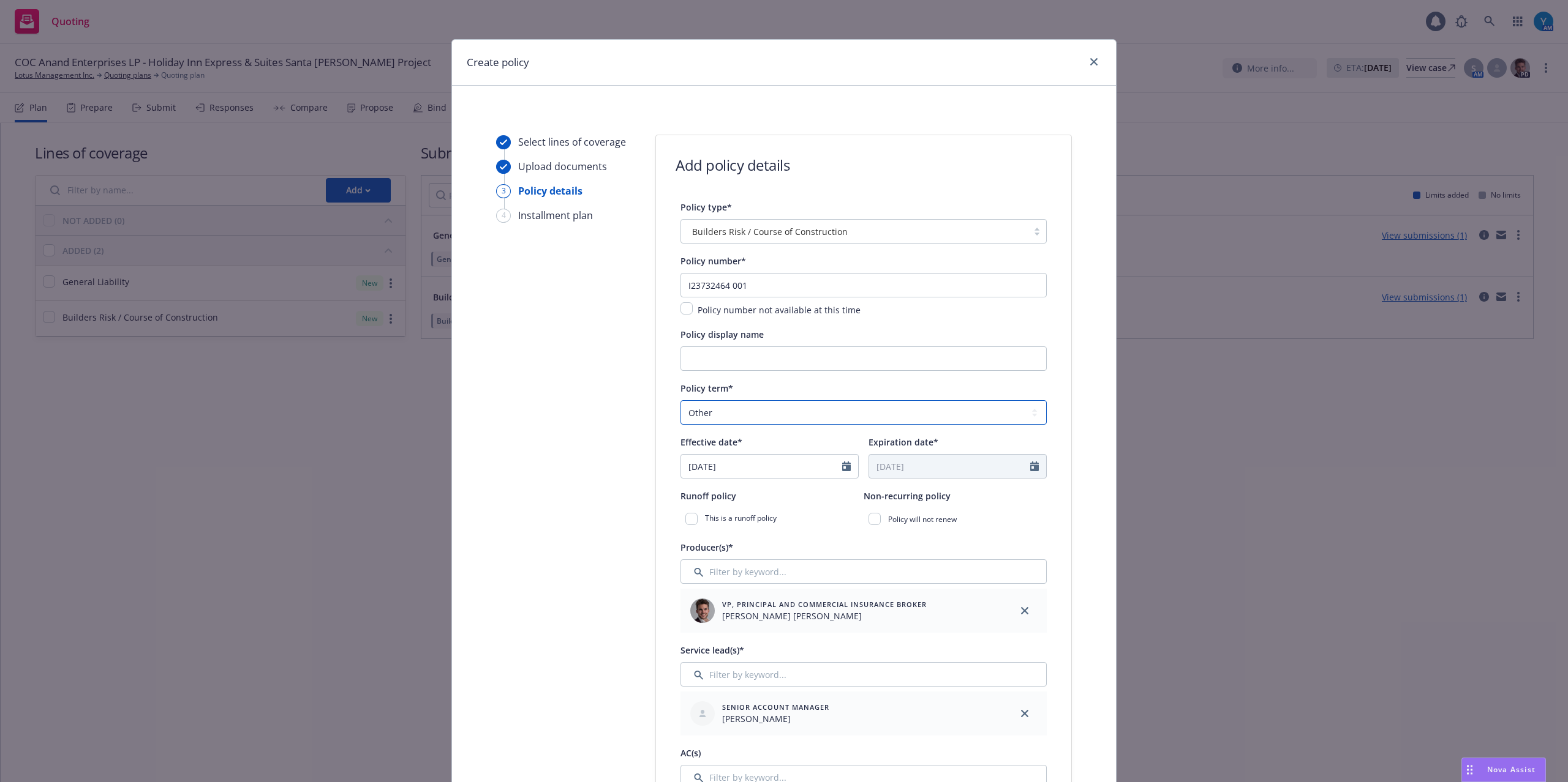
click at [681, 401] on select "Select policy term 12 Month 6 Month 4 Month 3 Month 2 Month 1 Month 36 Month (3…" at bounding box center [864, 412] width 366 height 24
click at [842, 465] on icon "Calendar" at bounding box center [846, 466] width 9 height 10
select select "8"
click at [787, 557] on span "8" at bounding box center [795, 557] width 16 height 16
type input "[DATE]"
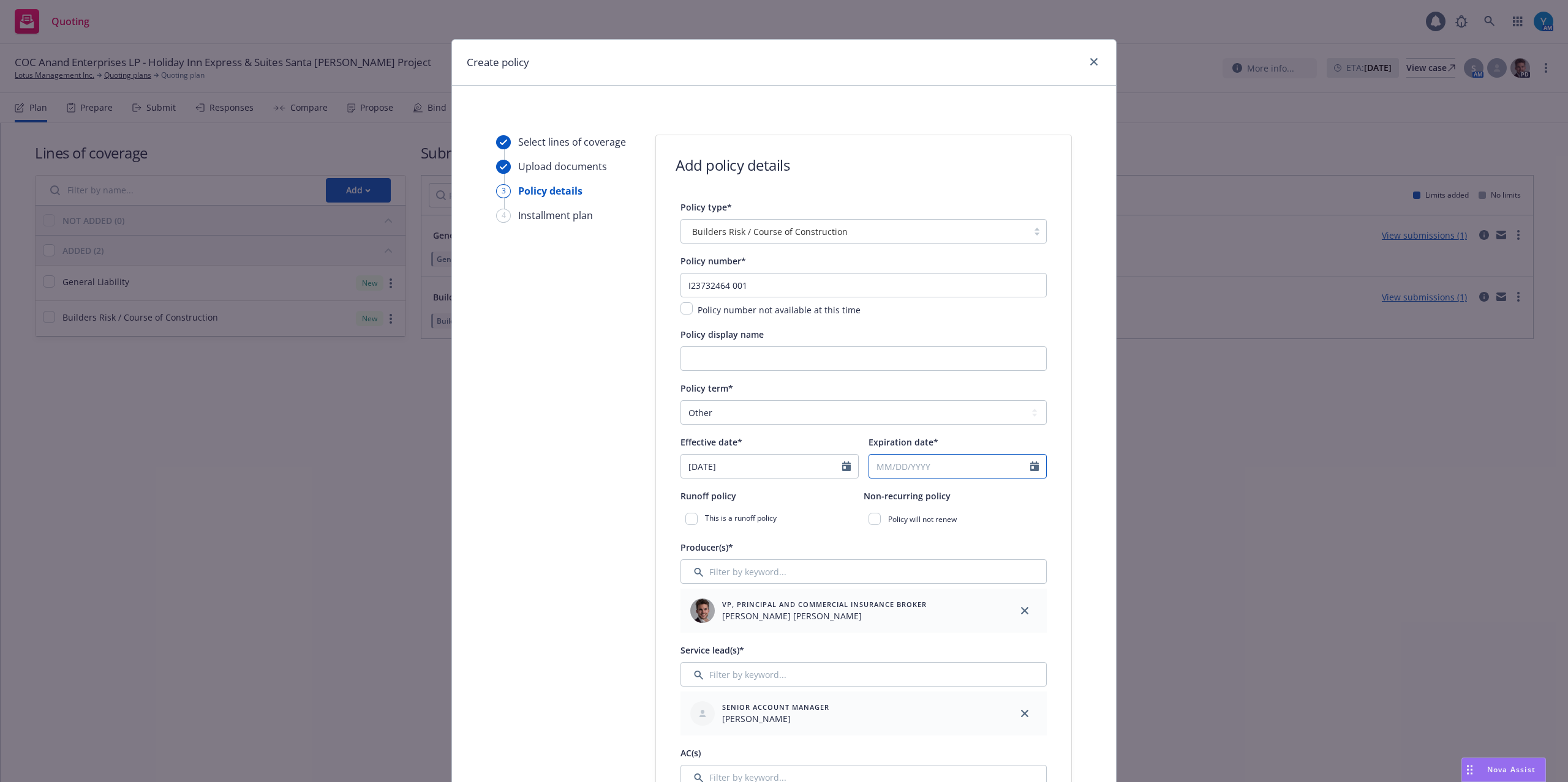
click at [1030, 466] on icon "Calendar" at bounding box center [1034, 466] width 9 height 10
select select "8"
type input "2026"
click at [980, 493] on input "2026" at bounding box center [974, 496] width 40 height 13
click at [1002, 497] on icon "button" at bounding box center [1004, 495] width 4 height 7
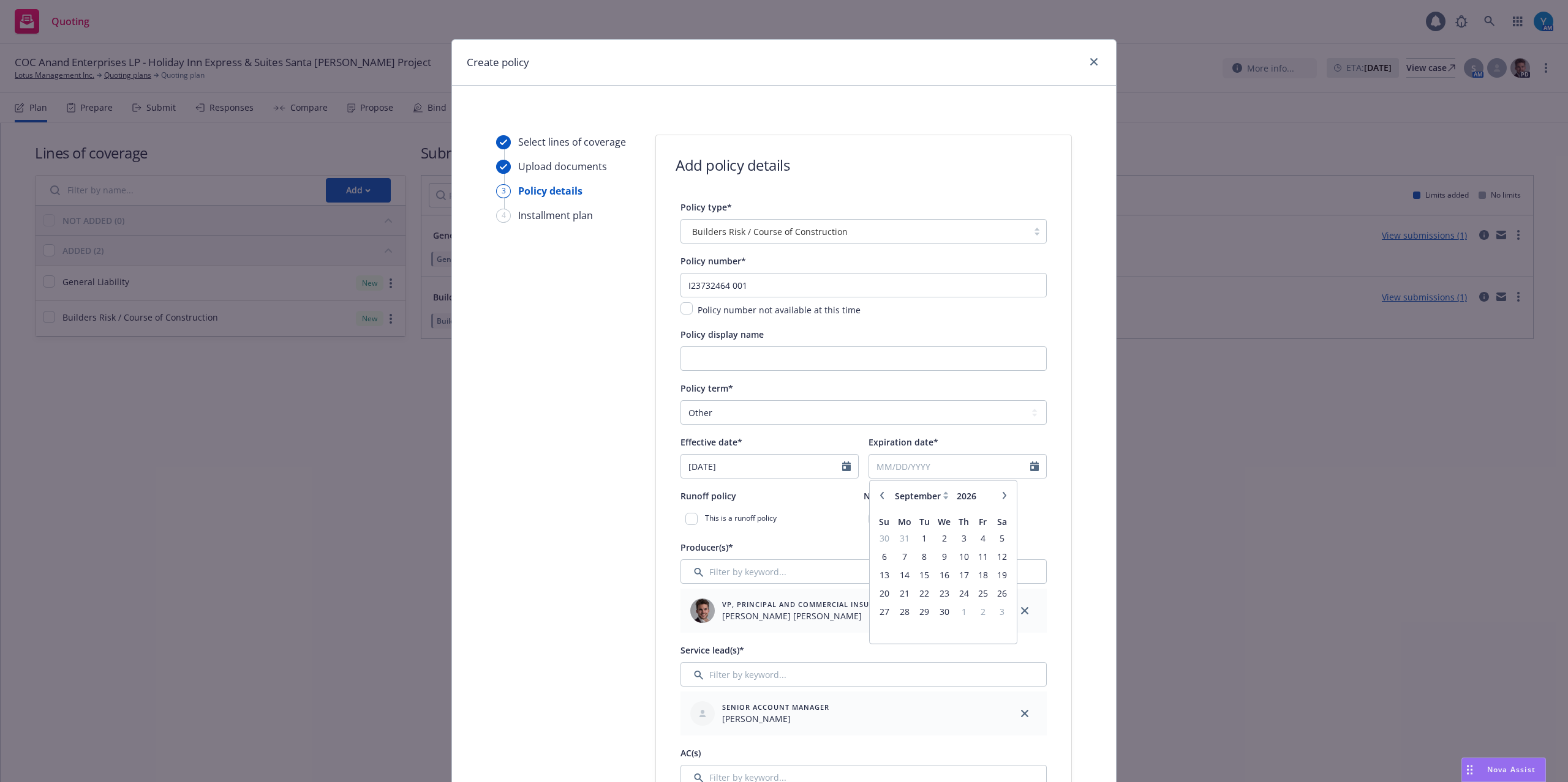
click at [1002, 497] on icon "button" at bounding box center [1004, 495] width 4 height 7
select select "11"
click at [976, 574] on span "20" at bounding box center [982, 576] width 16 height 16
type input "[DATE]"
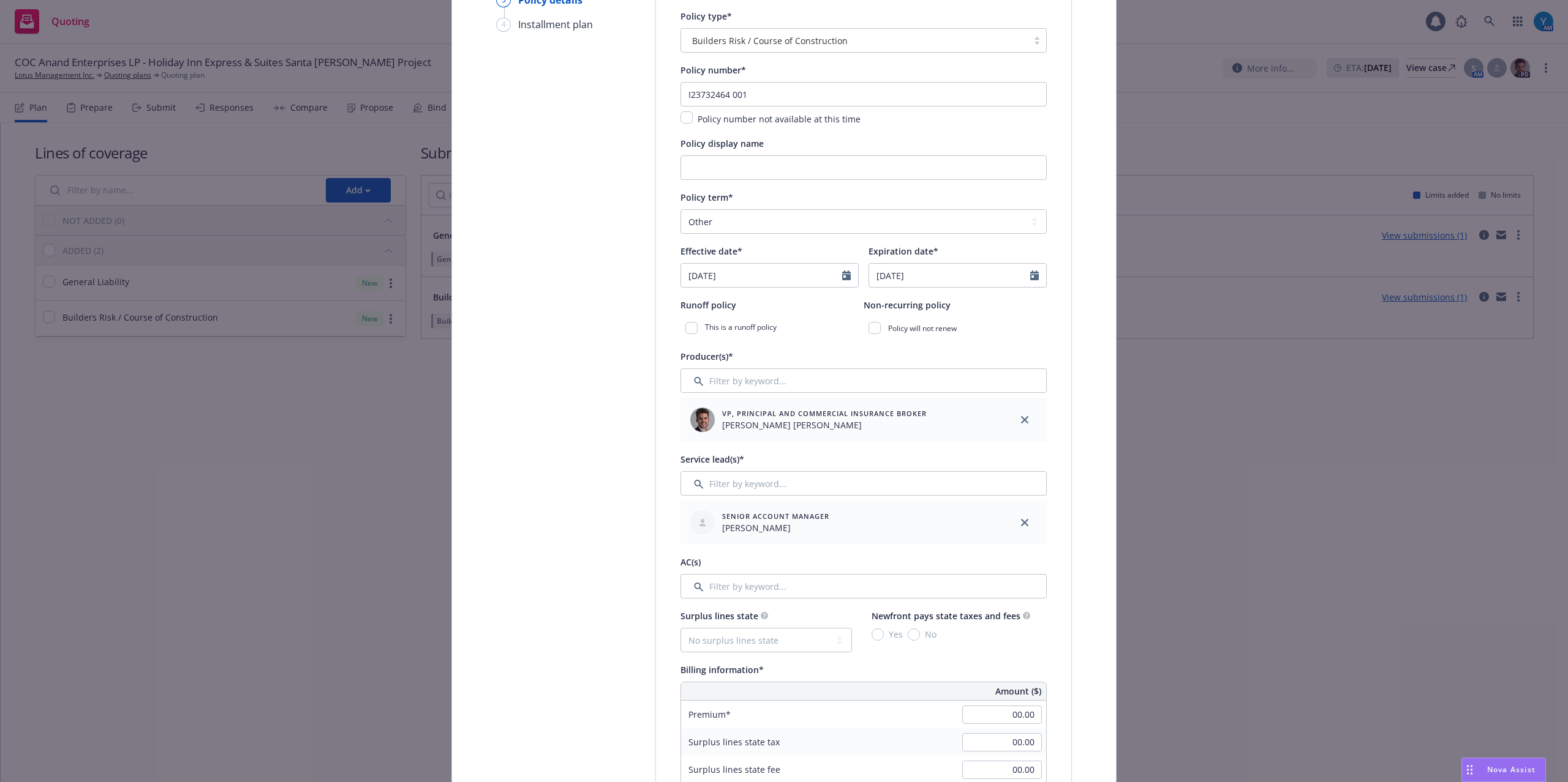
scroll to position [245, 0]
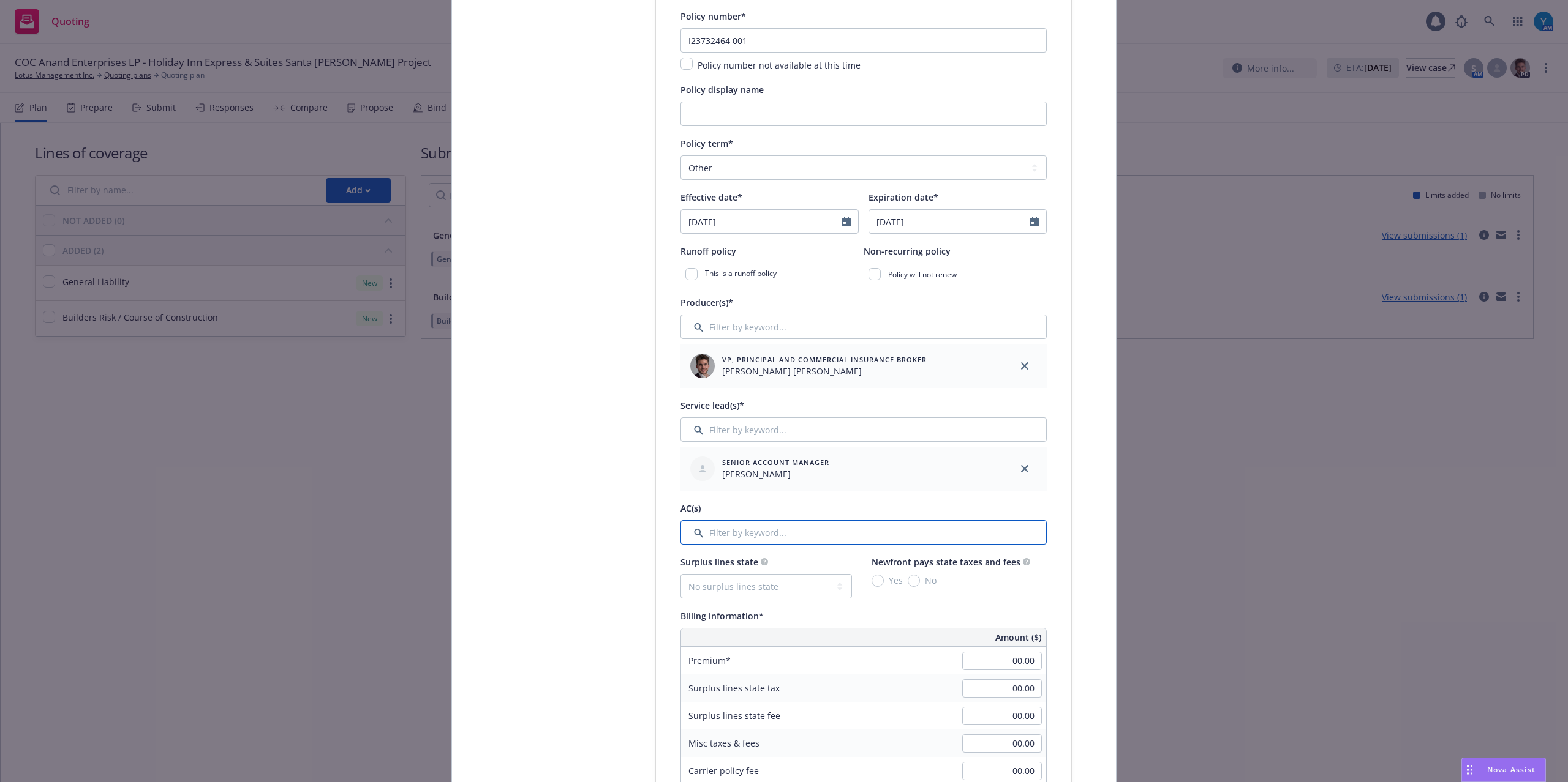
click at [751, 535] on input "Filter by keyword..." at bounding box center [864, 532] width 366 height 24
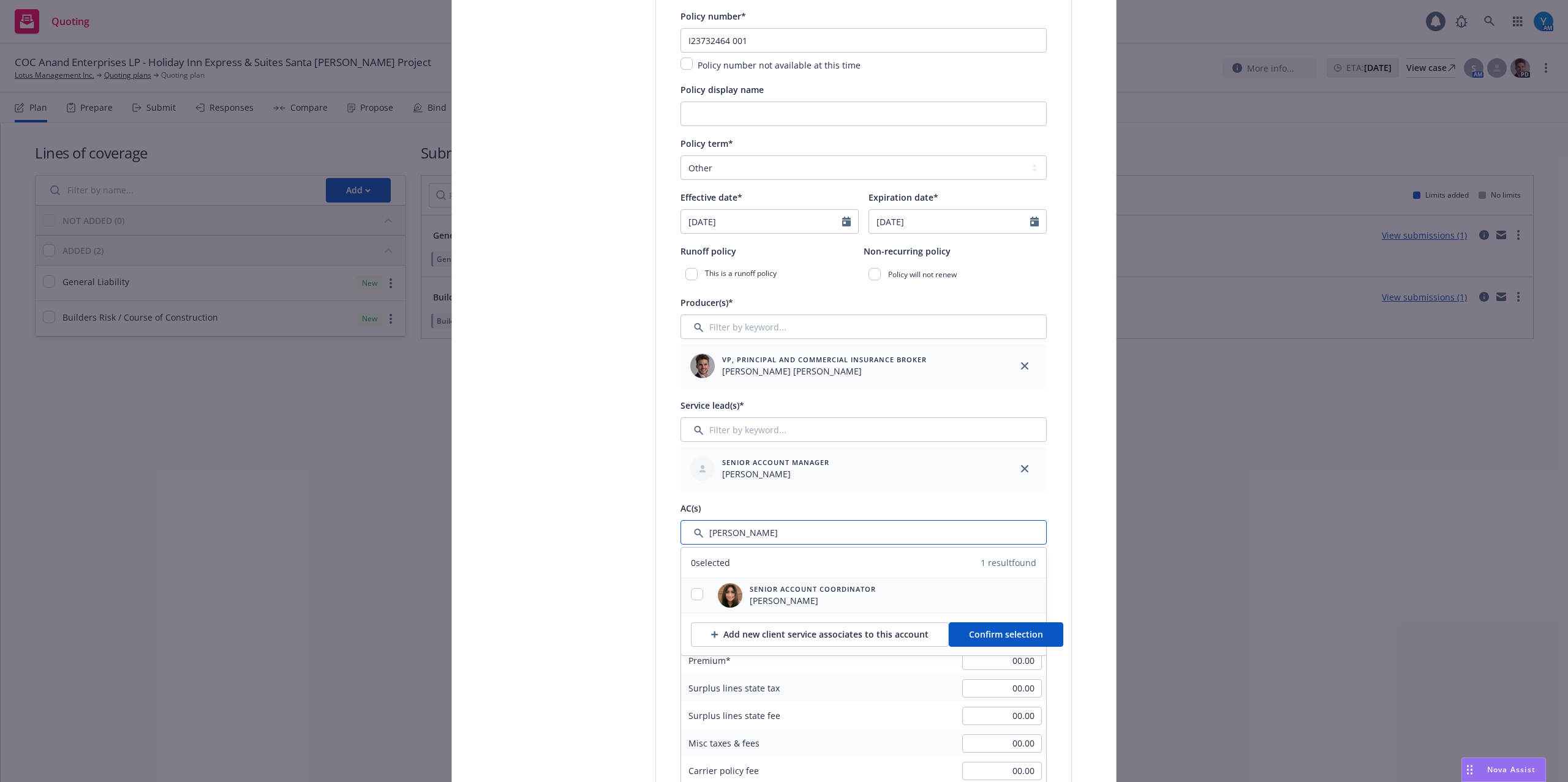
type input "yvette"
click at [695, 596] on input "checkbox" at bounding box center [697, 594] width 13 height 13
checkbox input "true"
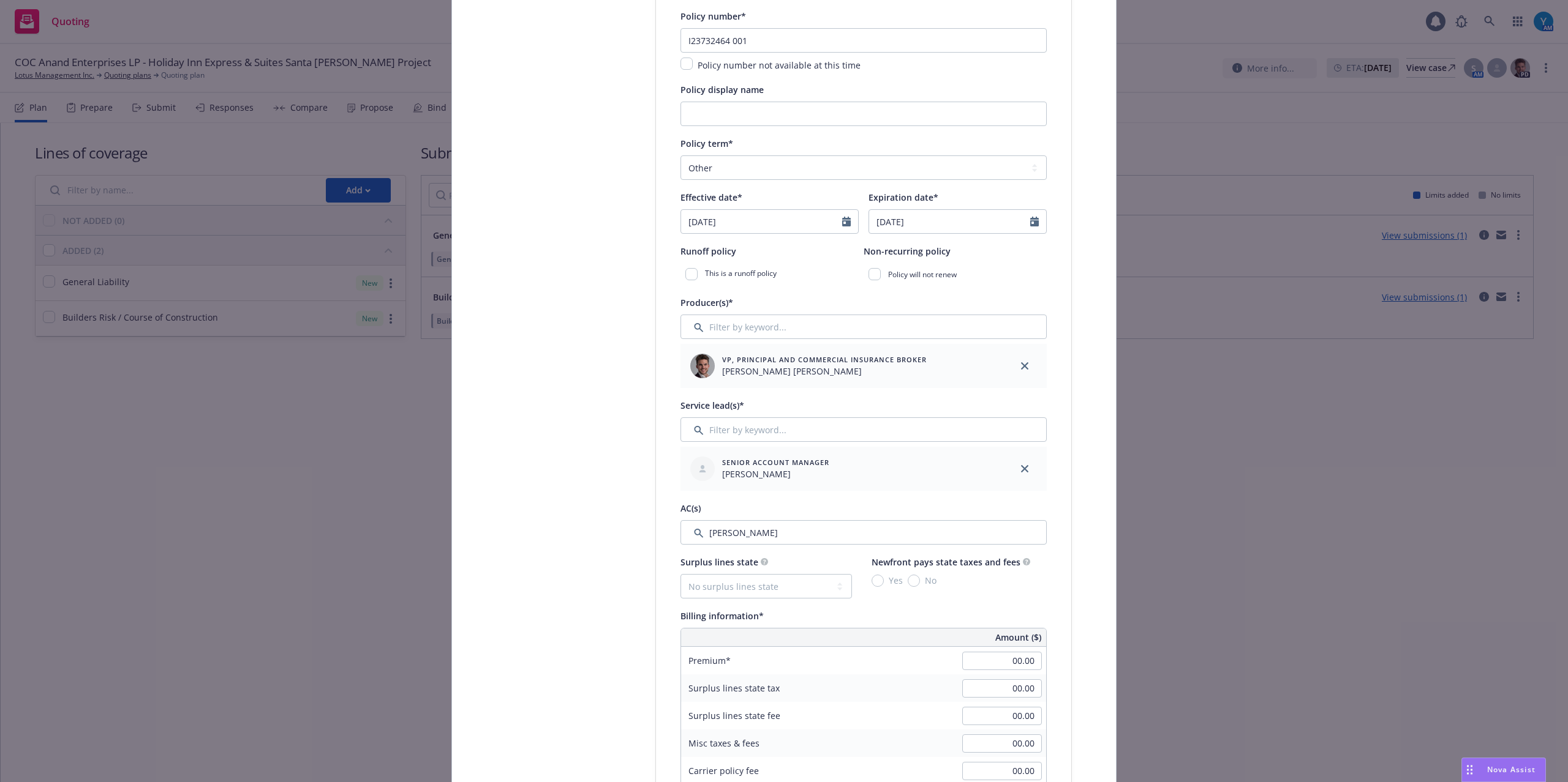
click at [1050, 652] on div "Policy type* Builders Risk / Course of Construction Policy number* I23732464 00…" at bounding box center [863, 730] width 415 height 1551
click at [1030, 640] on span "Amount ($)" at bounding box center [1018, 637] width 46 height 13
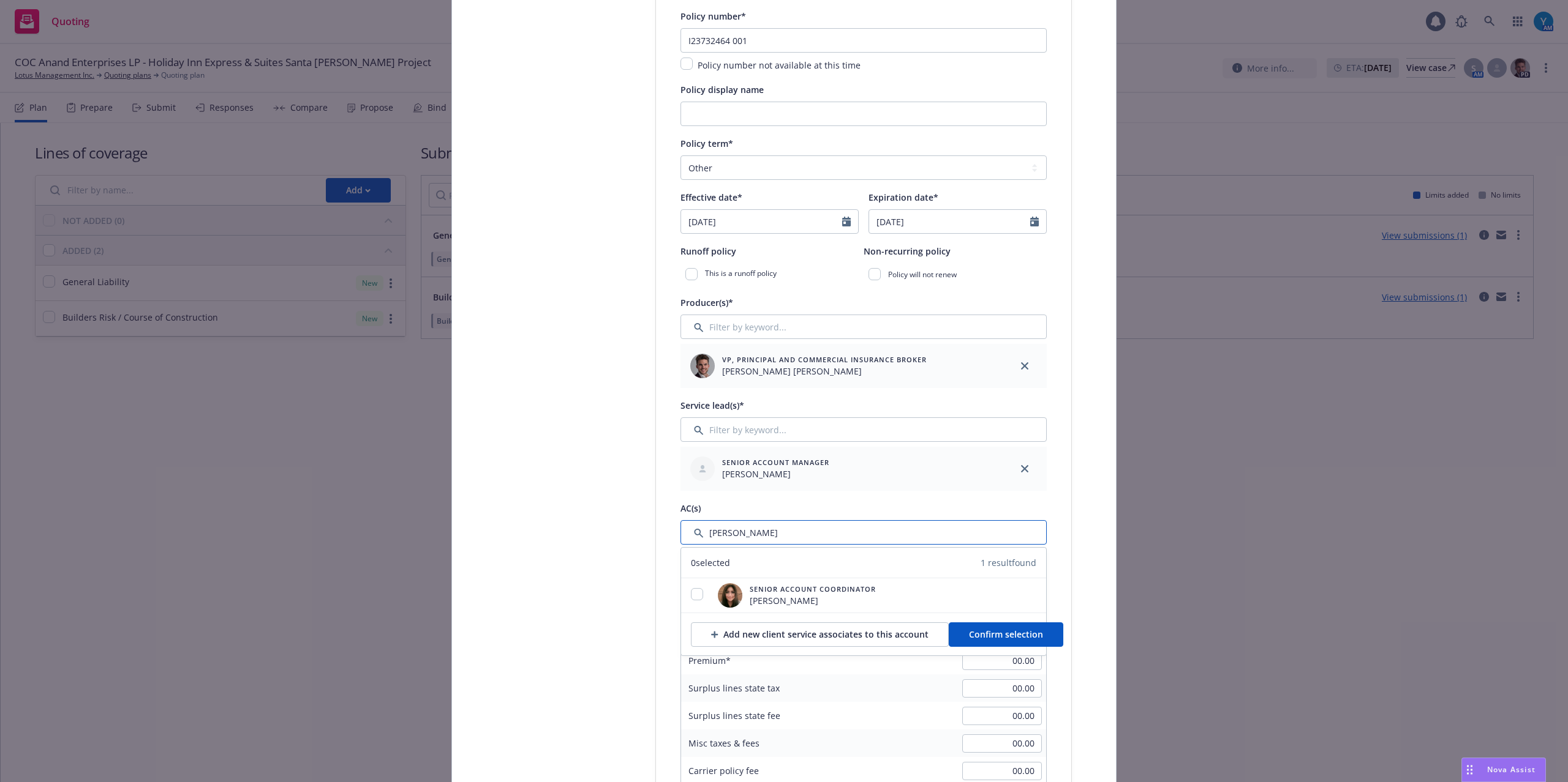
click at [743, 537] on input "Filter by keyword..." at bounding box center [864, 532] width 366 height 24
click at [698, 595] on div at bounding box center [696, 595] width 32 height 15
drag, startPoint x: 687, startPoint y: 590, endPoint x: 790, endPoint y: 604, distance: 103.9
click at [691, 593] on input "checkbox" at bounding box center [697, 594] width 13 height 13
checkbox input "true"
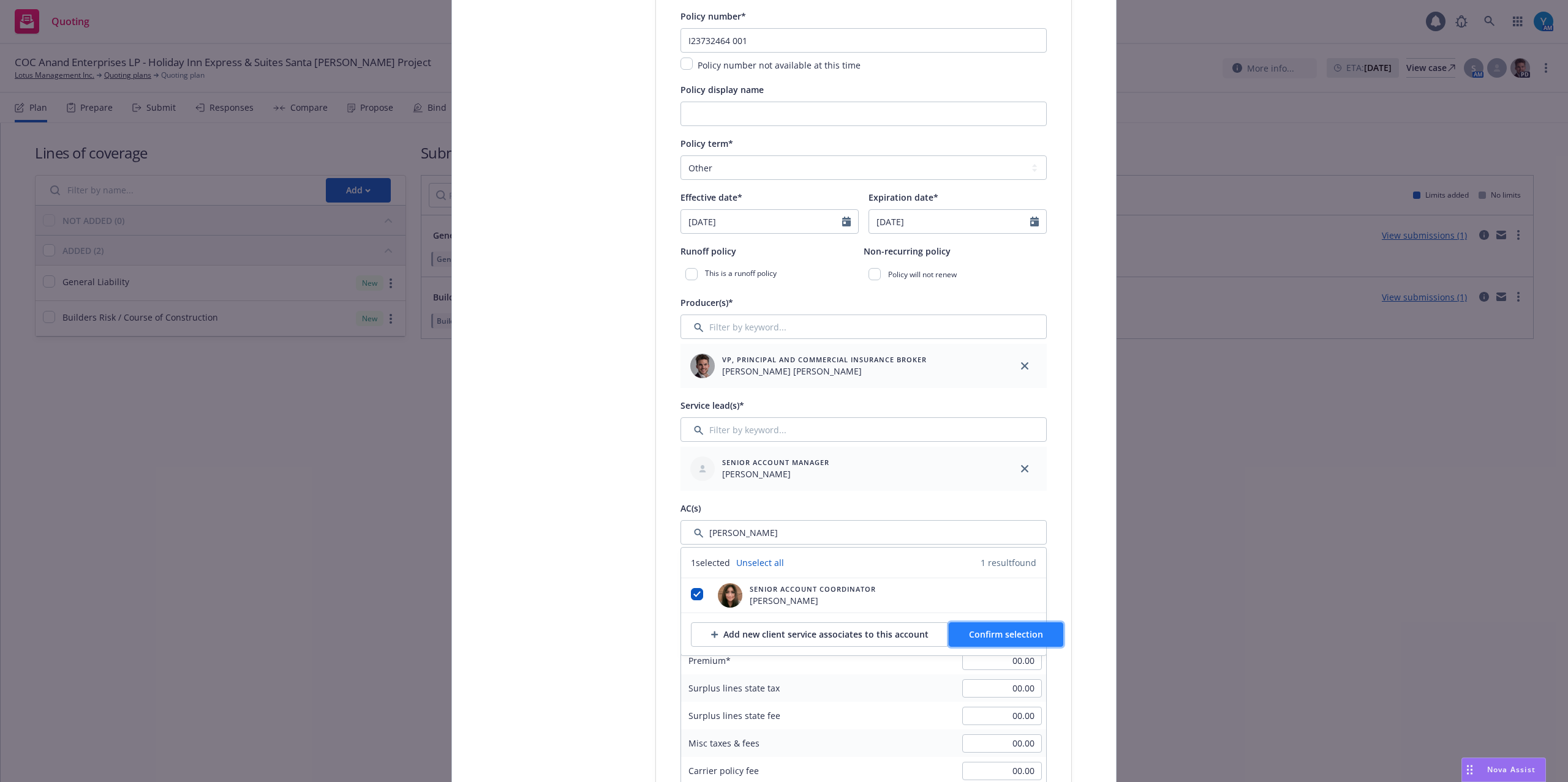
click at [979, 639] on span "Confirm selection" at bounding box center [1005, 634] width 74 height 12
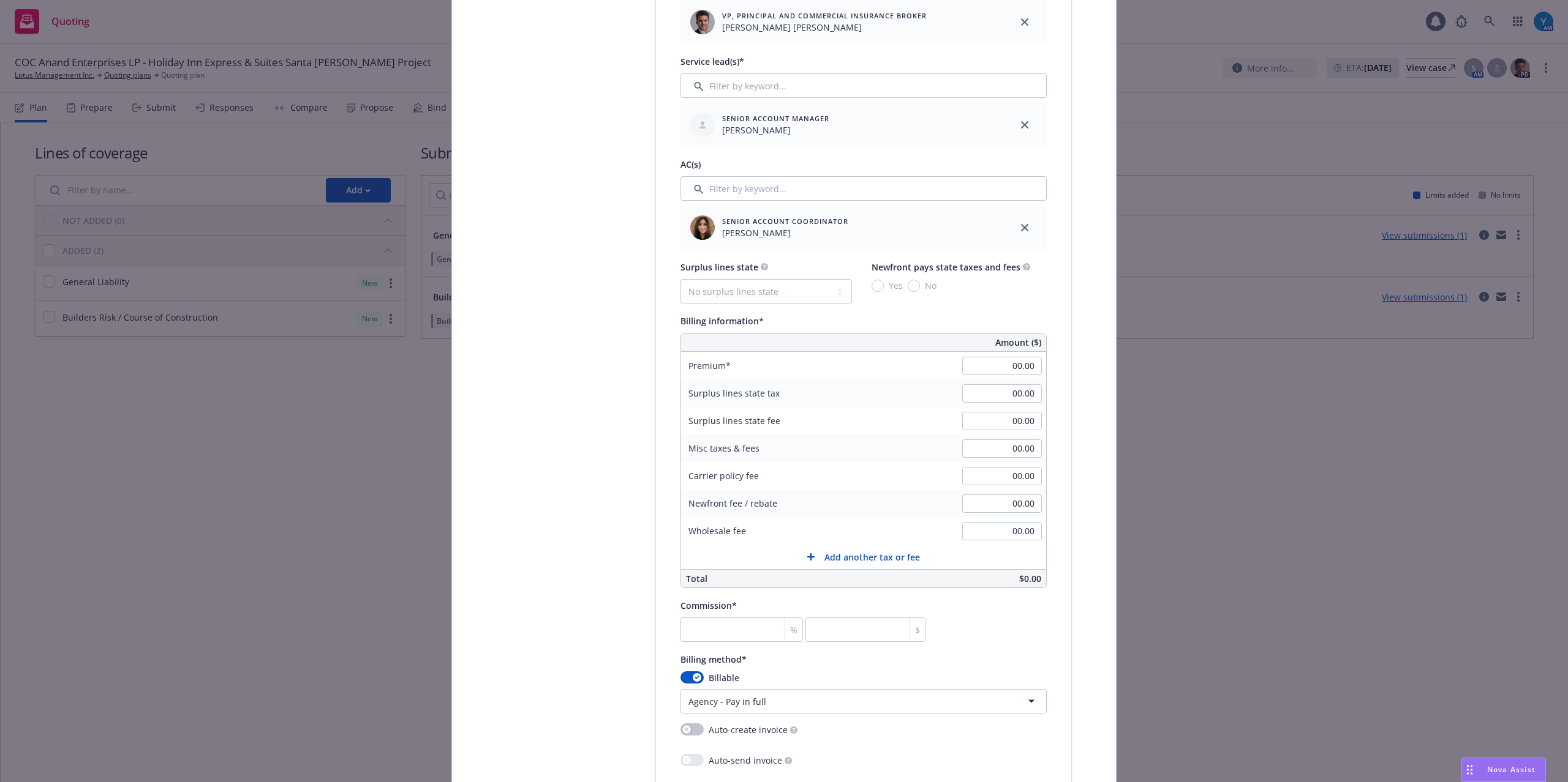
scroll to position [652, 0]
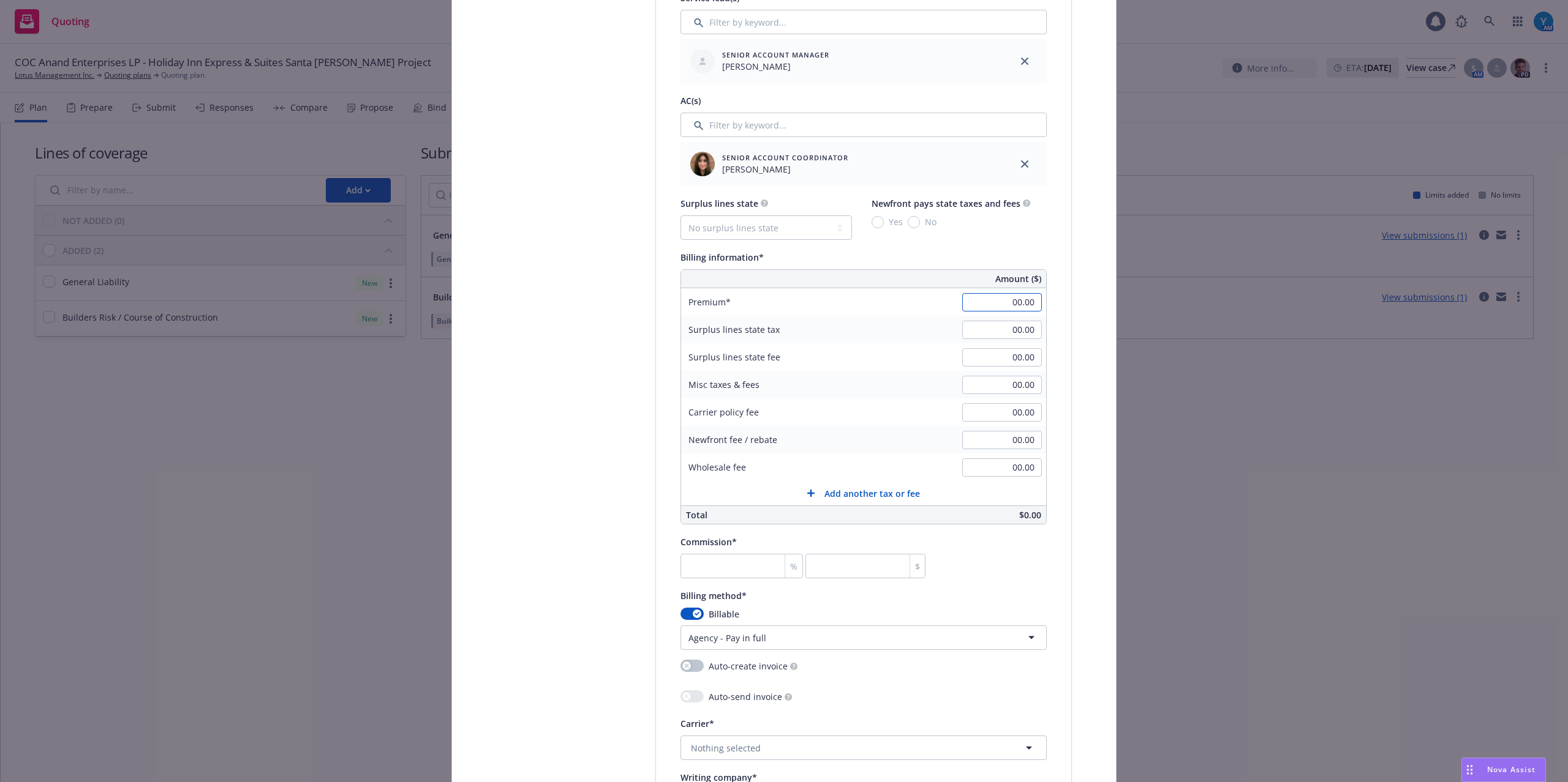
click at [993, 311] on input "00.00" at bounding box center [1002, 302] width 80 height 18
type input "45,000.00"
click at [1107, 325] on div "Select lines of coverage Upload documents 3 Policy details 4 Installment plan A…" at bounding box center [784, 393] width 664 height 1821
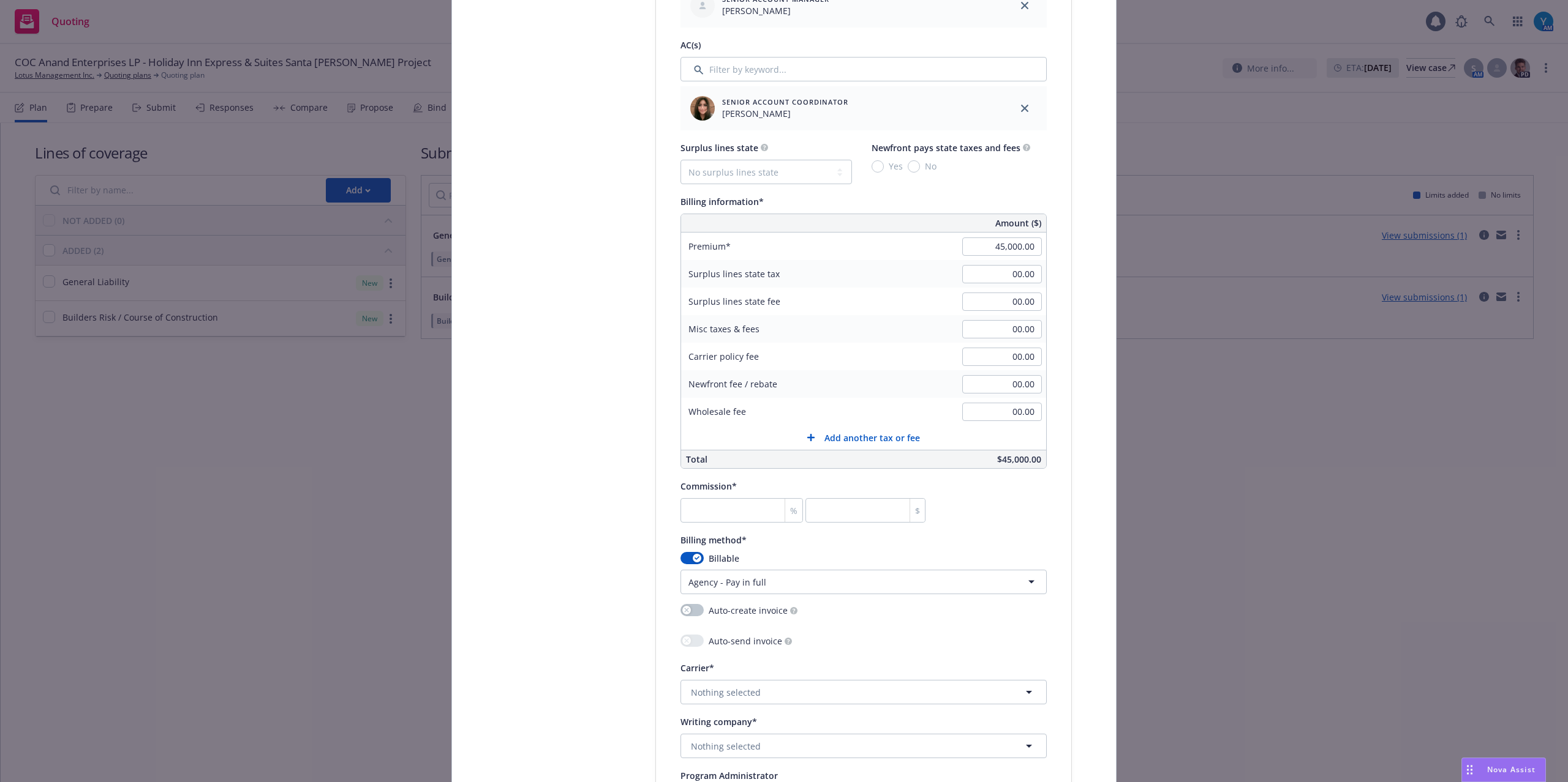
scroll to position [734, 0]
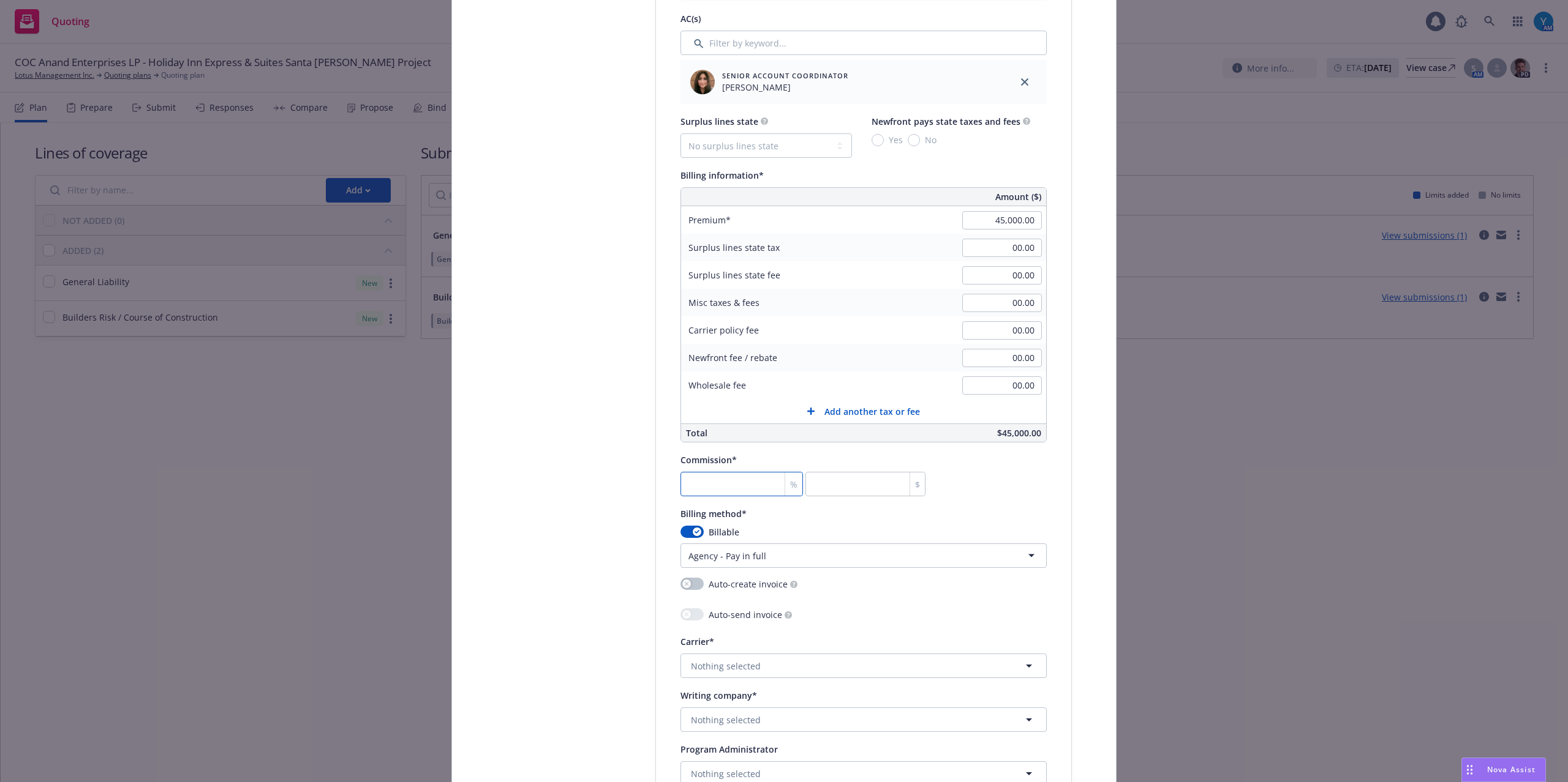
click at [734, 492] on input "number" at bounding box center [742, 483] width 123 height 24
type input "1"
type input "450"
type input "10"
type input "4500"
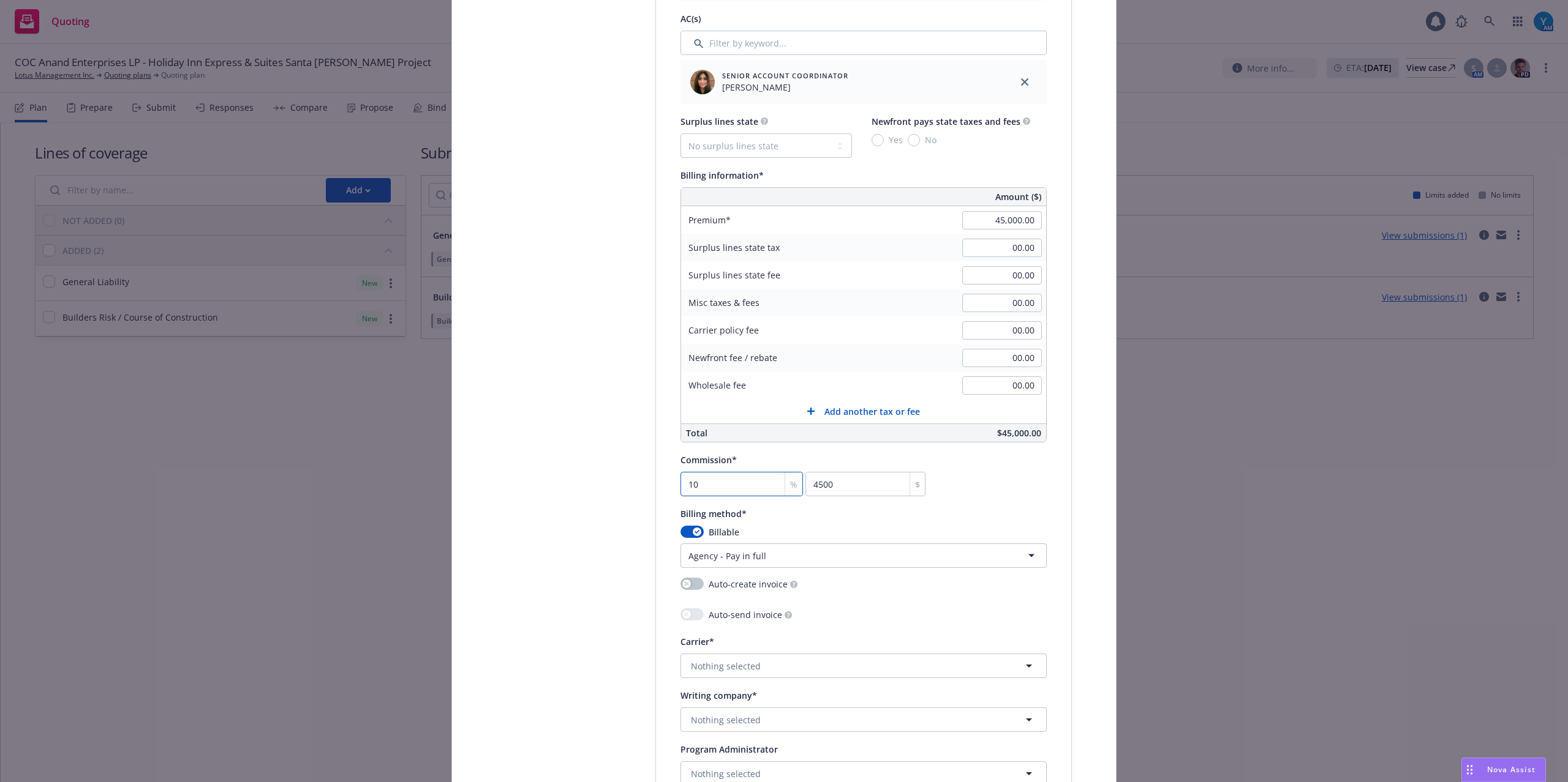
type input "10"
click at [1029, 455] on div "Commission* 10 % 4500 $" at bounding box center [864, 474] width 366 height 44
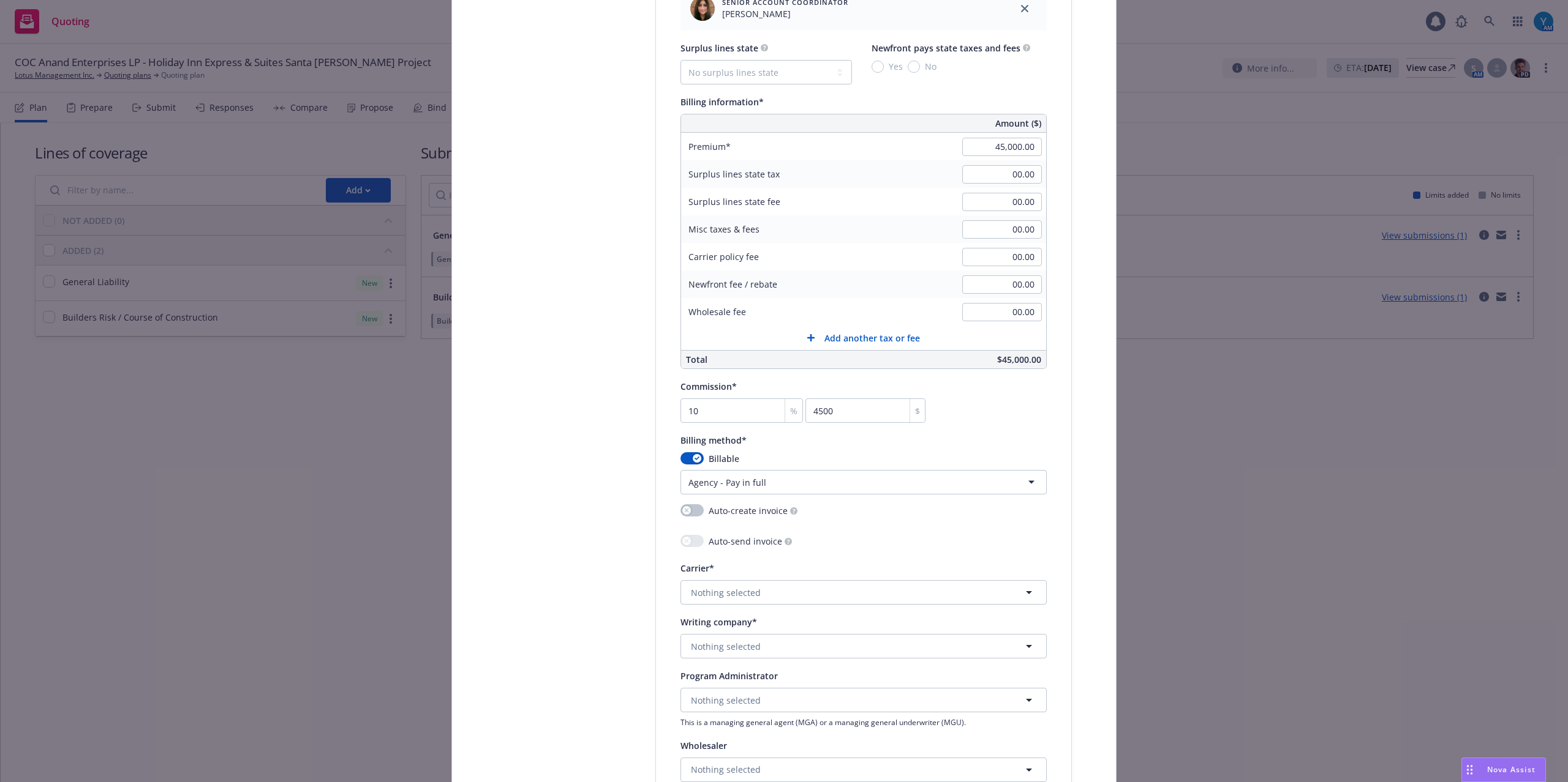
scroll to position [1060, 0]
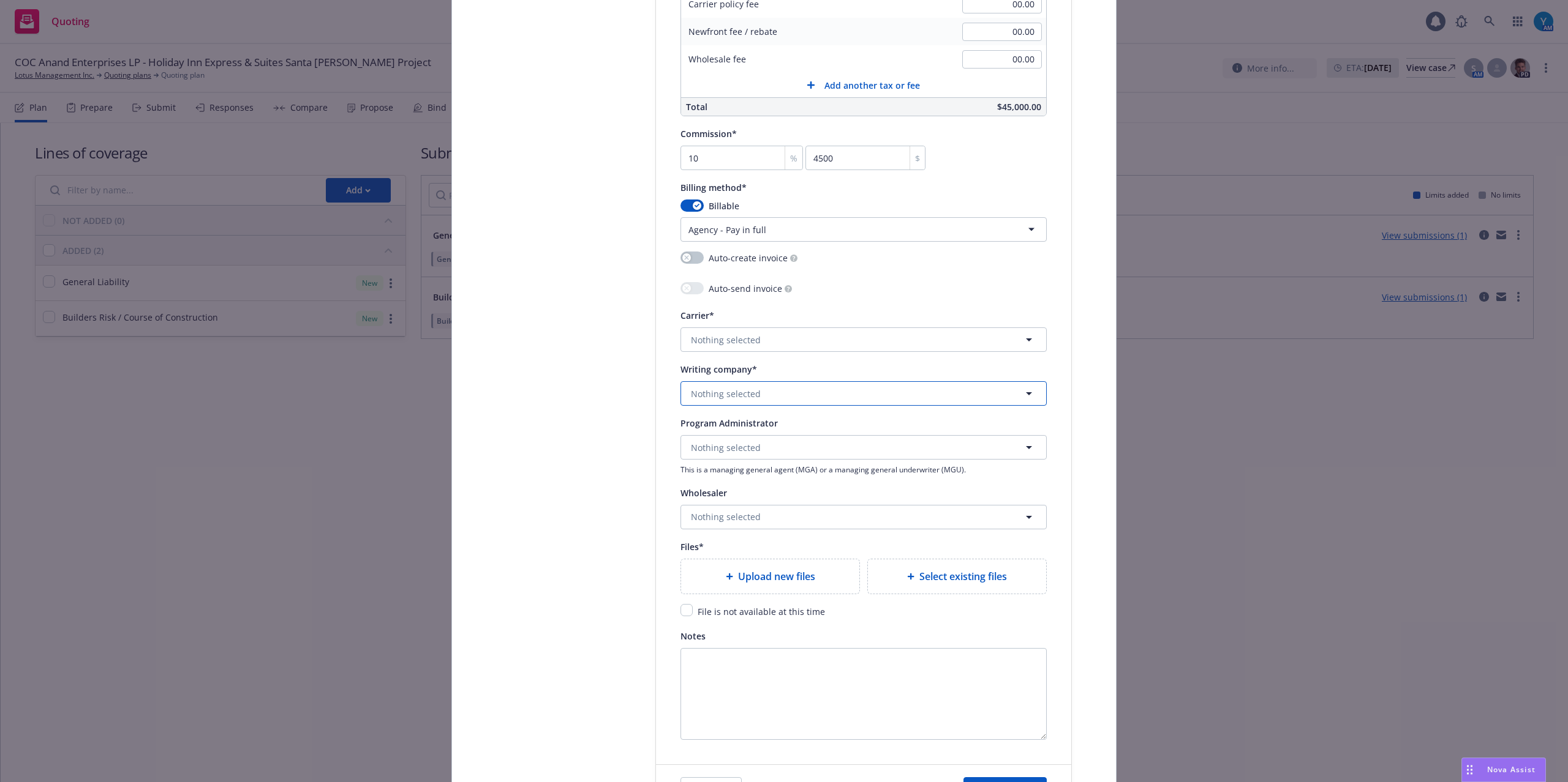
drag, startPoint x: 732, startPoint y: 398, endPoint x: 775, endPoint y: 405, distance: 43.6
click at [732, 398] on span "Nothing selected" at bounding box center [725, 393] width 70 height 13
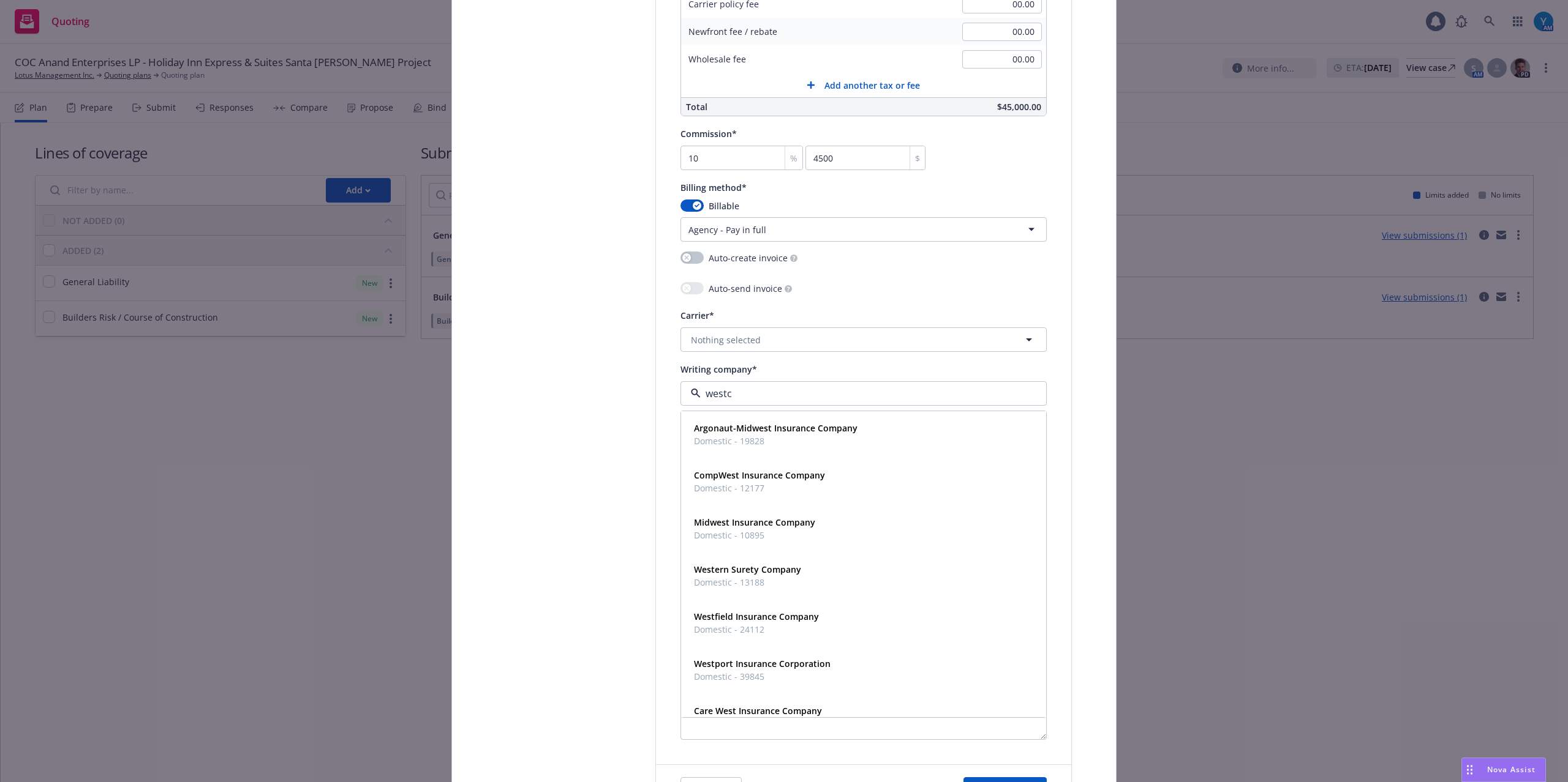
type input "westch"
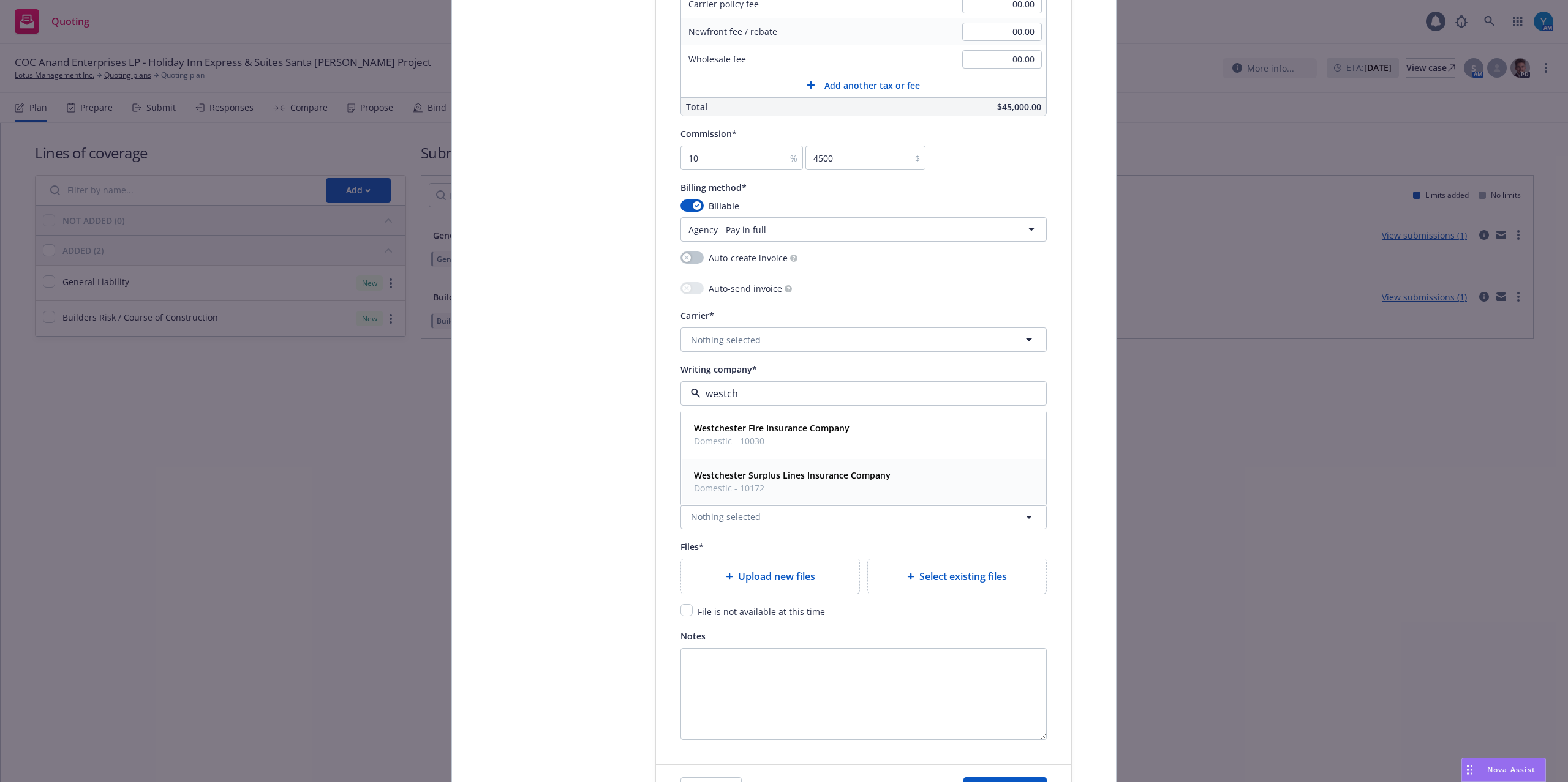
click at [795, 482] on span "Westchester Surplus Lines Insurance Company" at bounding box center [792, 475] width 196 height 13
click at [738, 523] on span "Nothing selected" at bounding box center [725, 517] width 70 height 13
type input "rt spe"
click at [853, 486] on span "Wholesaler" at bounding box center [811, 482] width 236 height 13
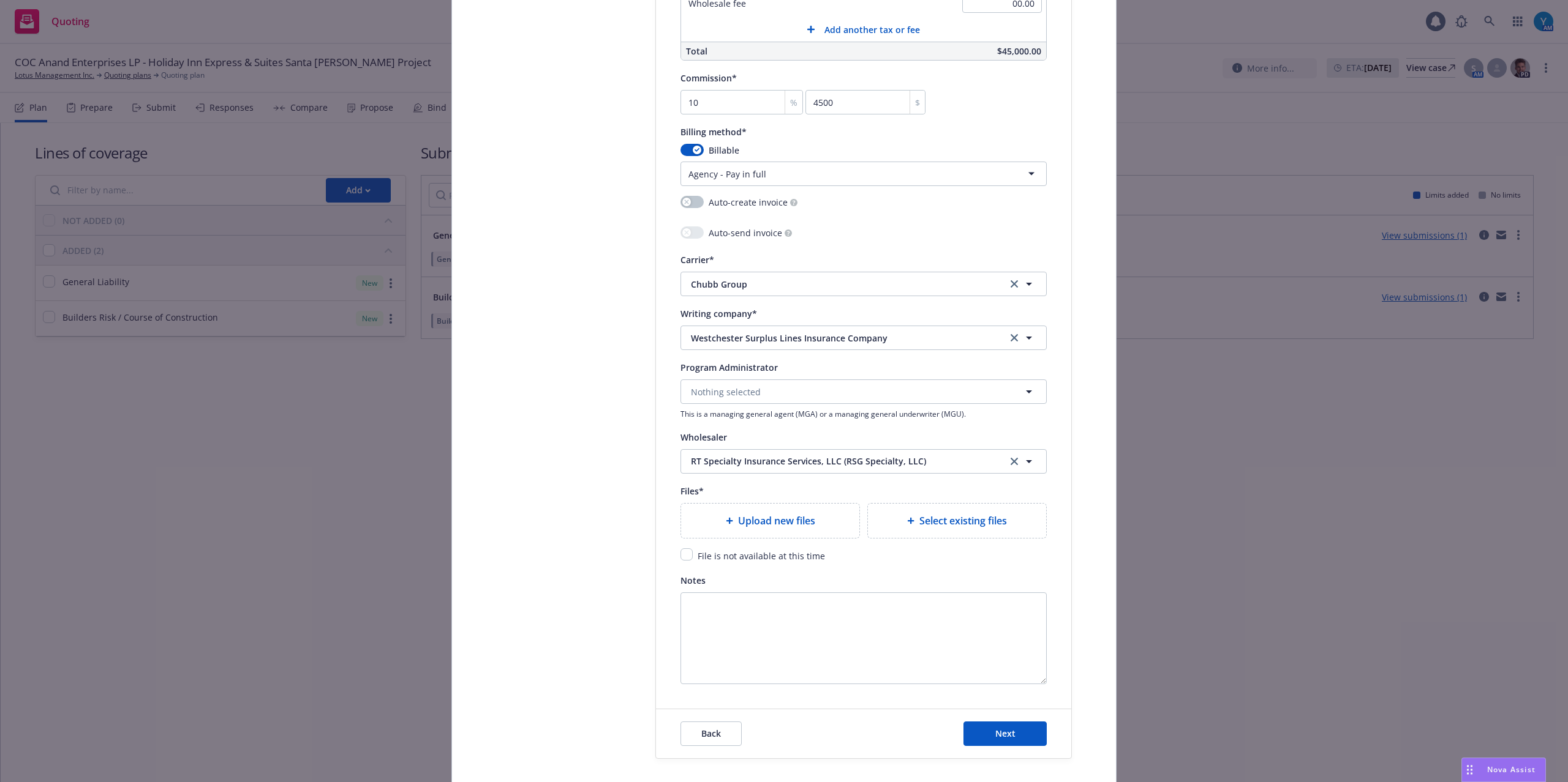
scroll to position [1143, 0]
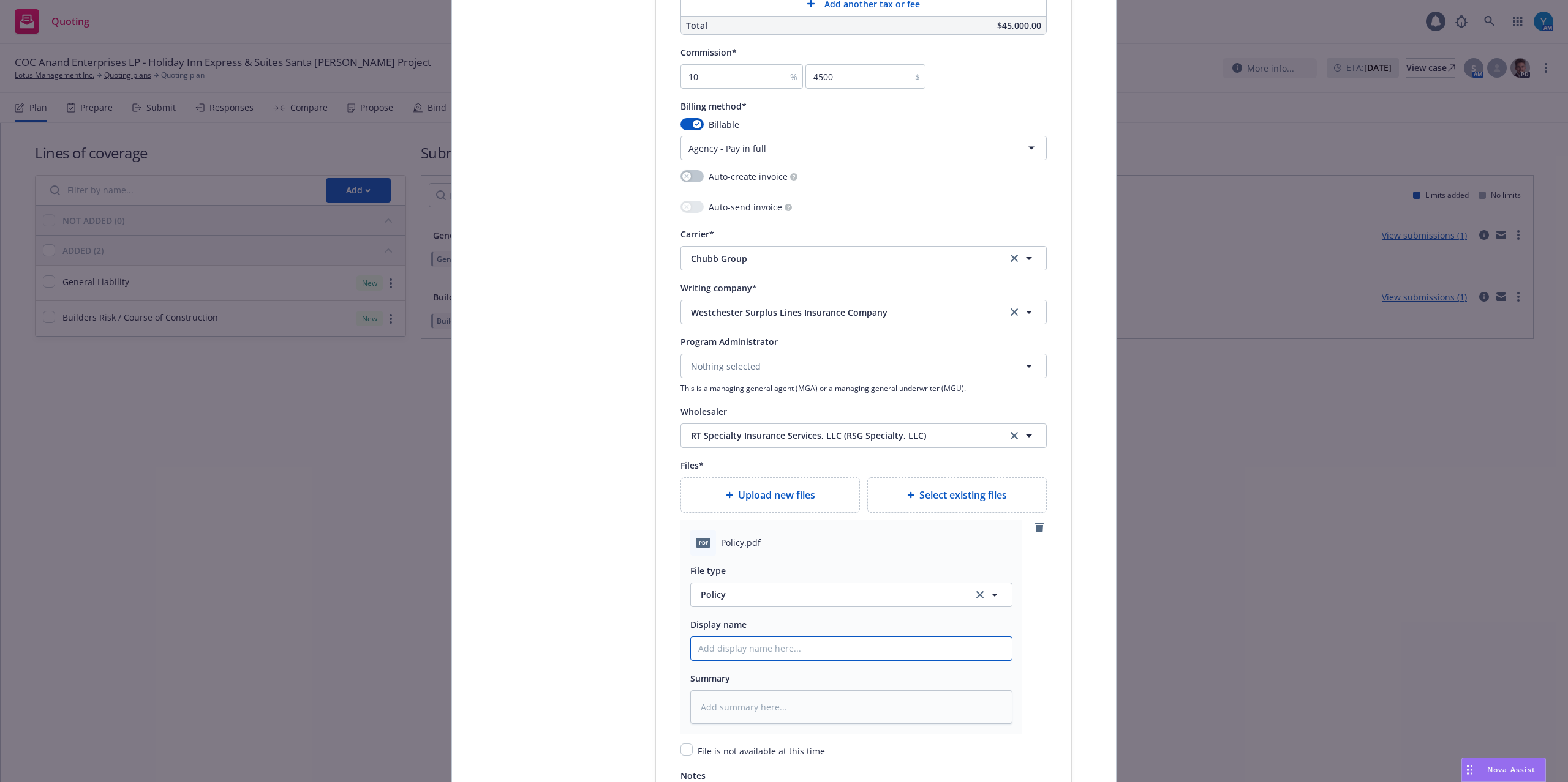
click at [737, 650] on input "Policy display name" at bounding box center [851, 649] width 321 height 23
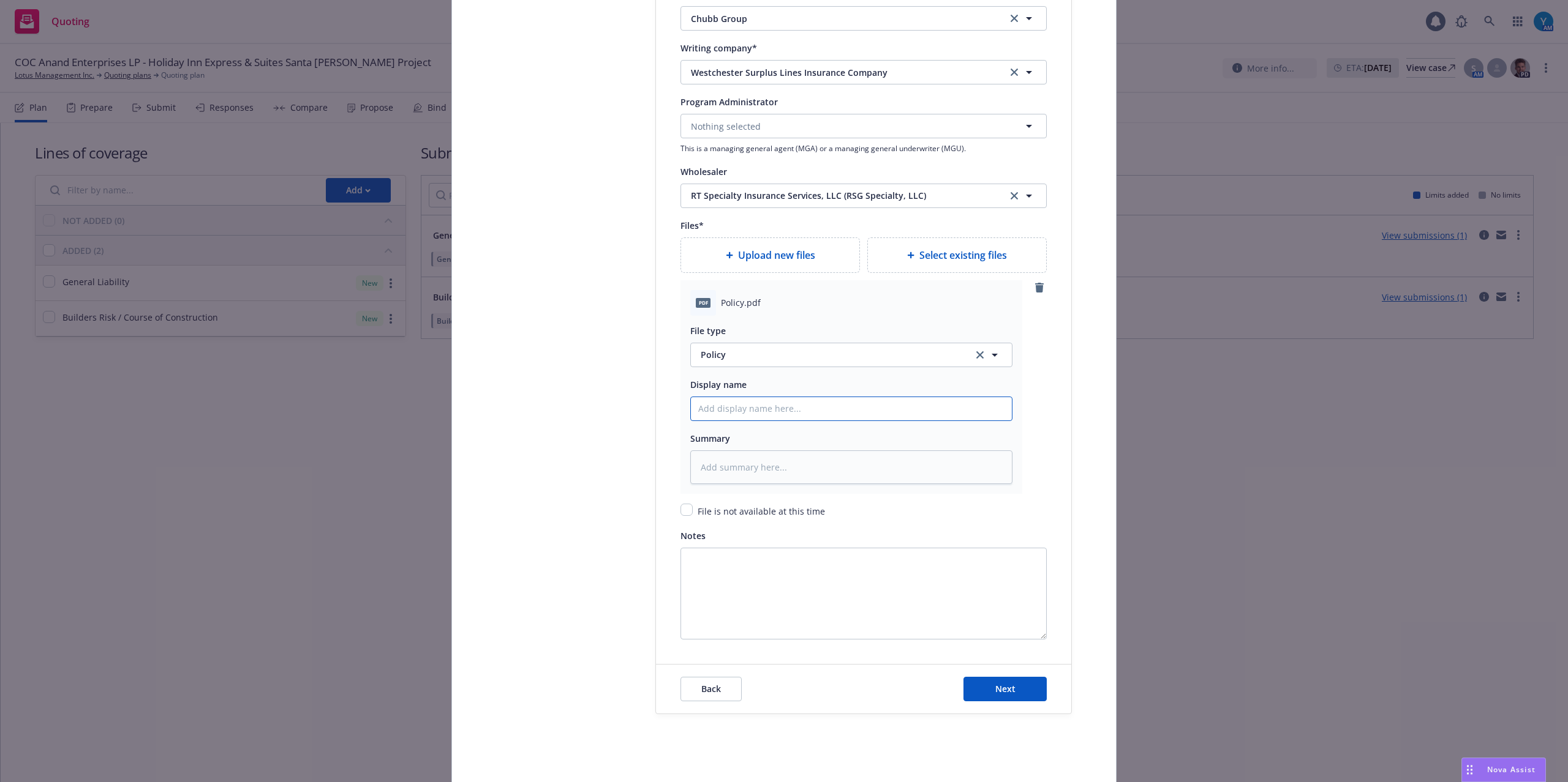
scroll to position [1438, 0]
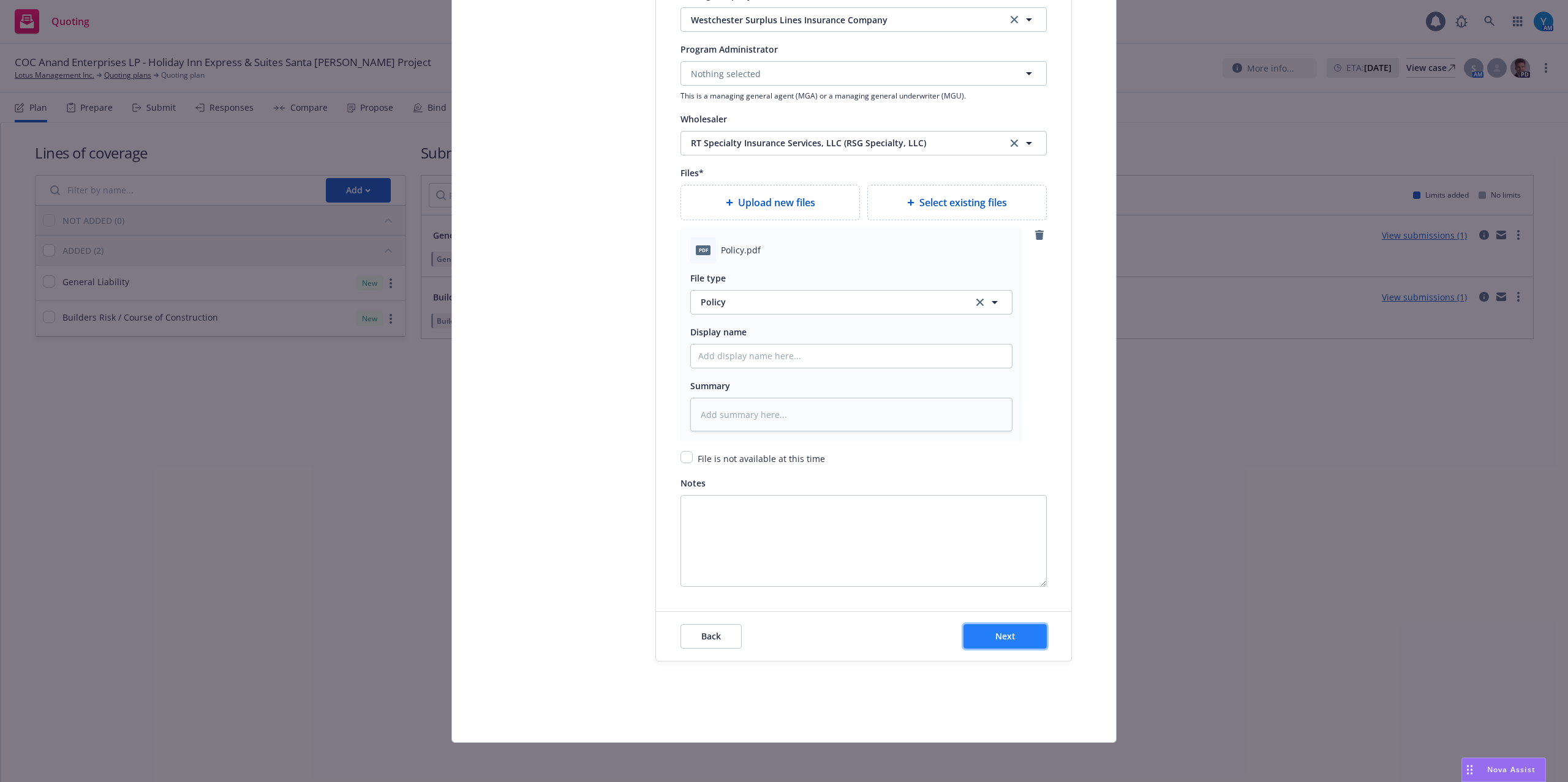
click at [995, 640] on span "Next" at bounding box center [1005, 636] width 20 height 12
type textarea "x"
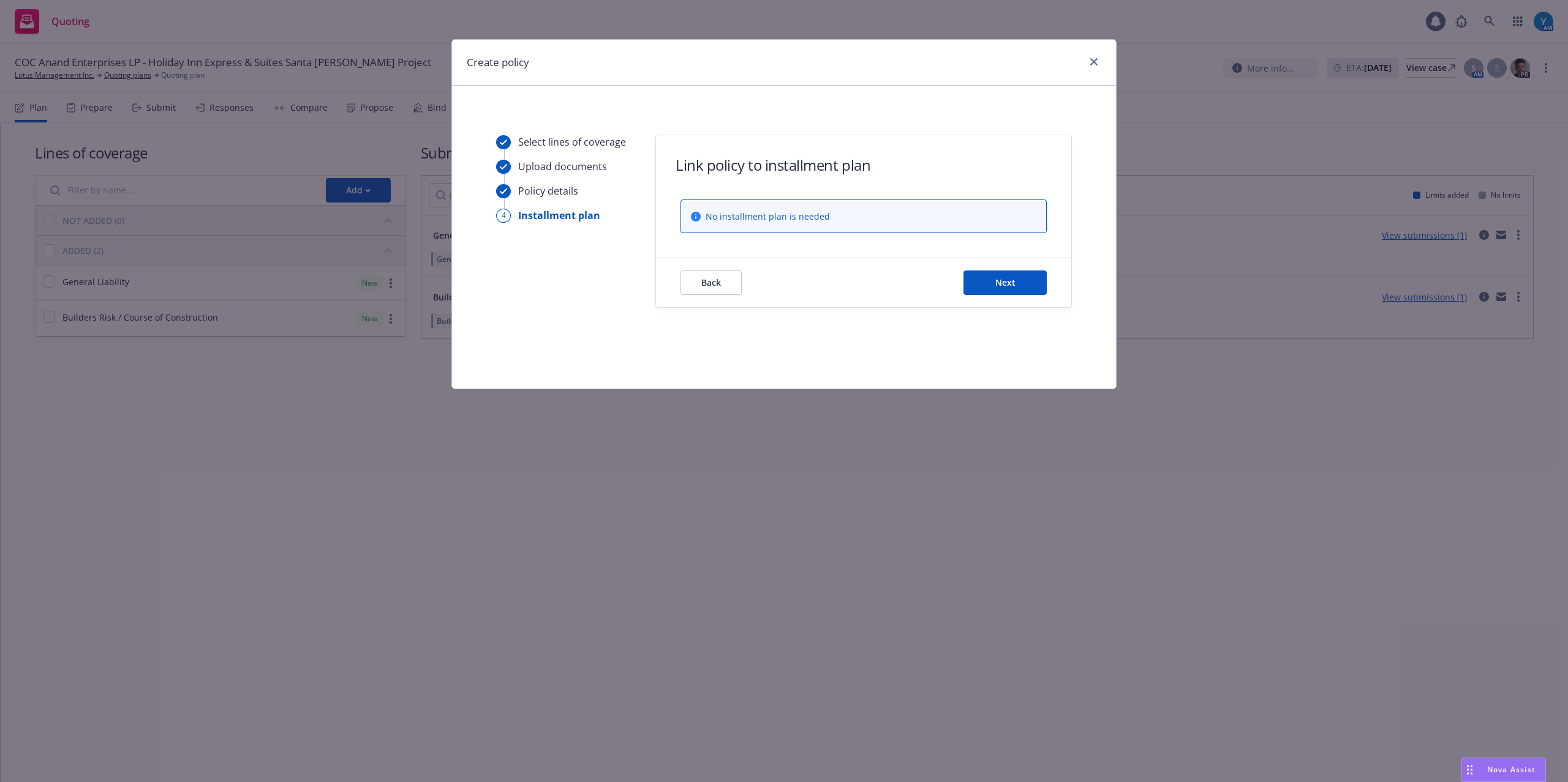
scroll to position [0, 0]
click at [1014, 280] on span "Next" at bounding box center [1005, 282] width 20 height 12
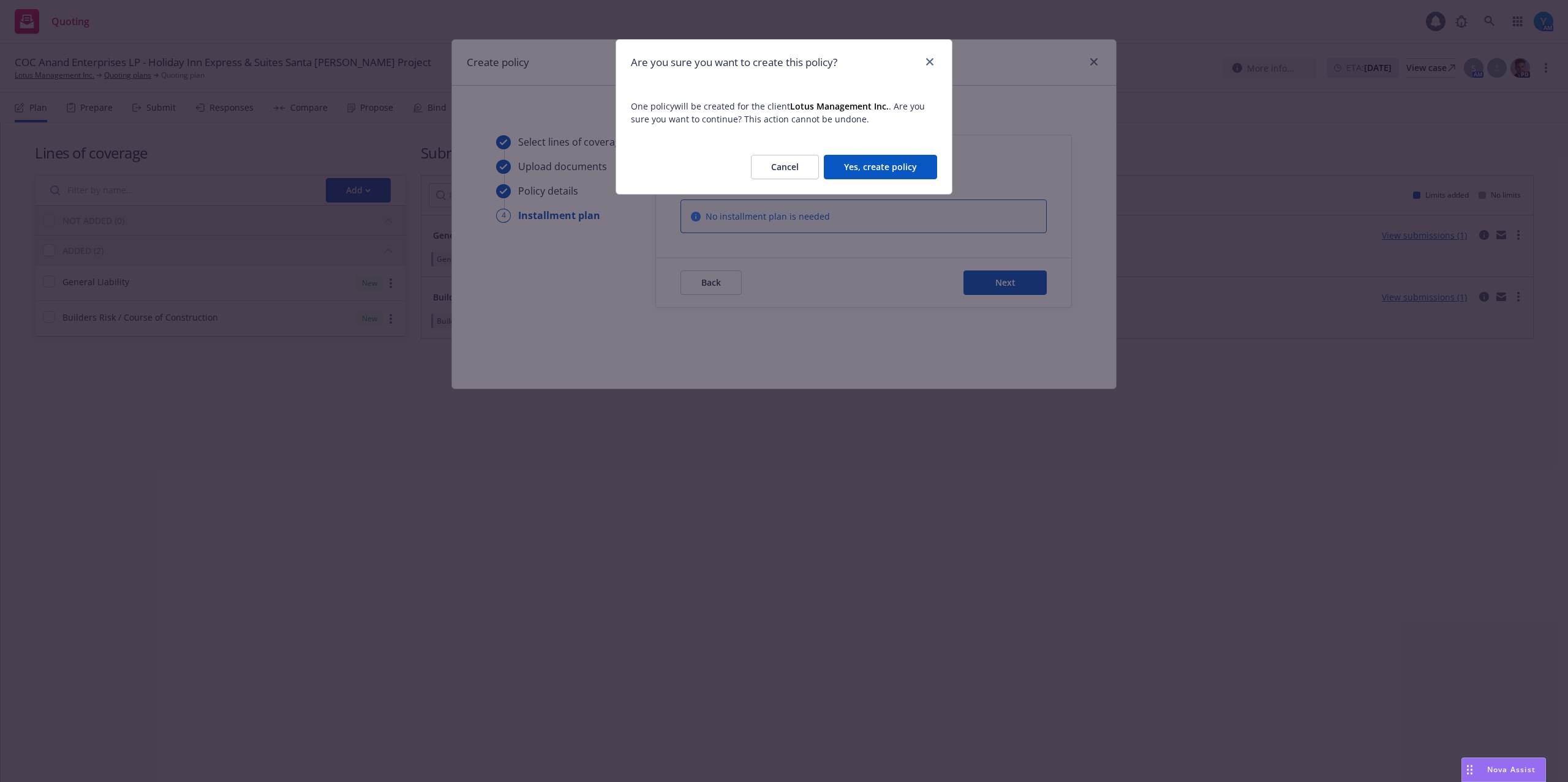
click at [860, 165] on button "Yes, create policy" at bounding box center [880, 167] width 113 height 24
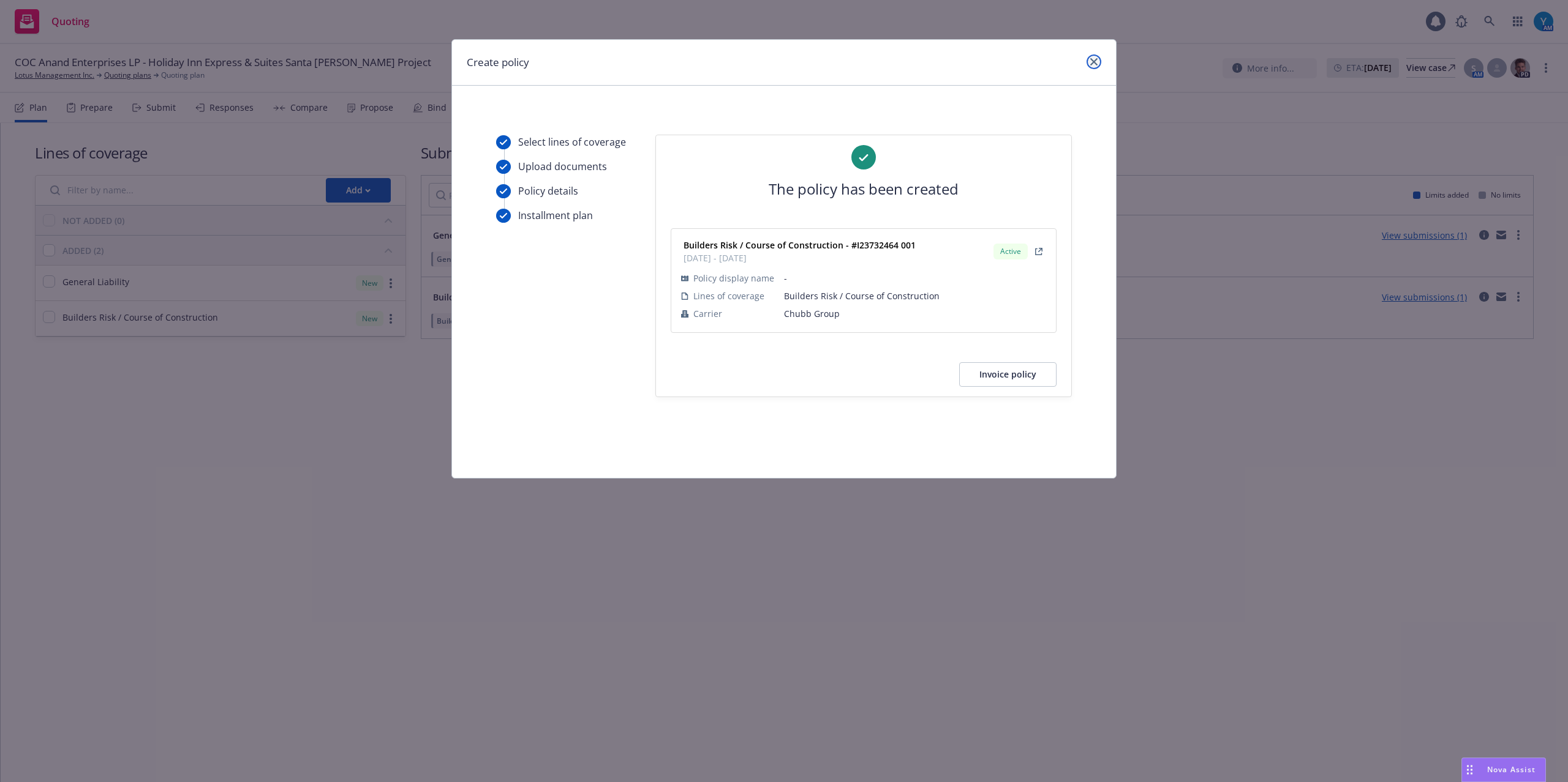
click at [1091, 63] on icon "close" at bounding box center [1093, 61] width 7 height 7
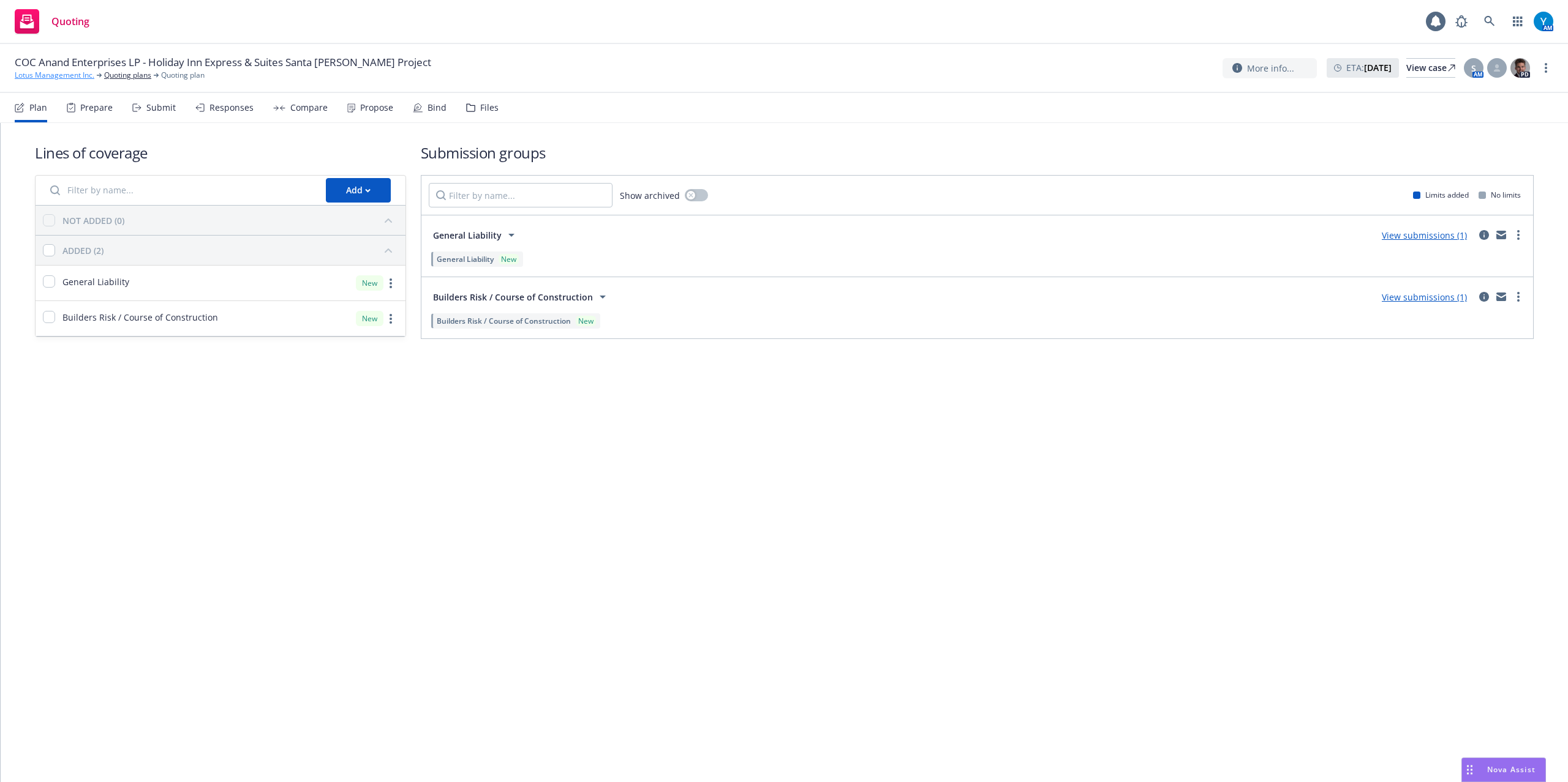
click at [74, 74] on link "Lotus Management Inc." at bounding box center [55, 75] width 80 height 11
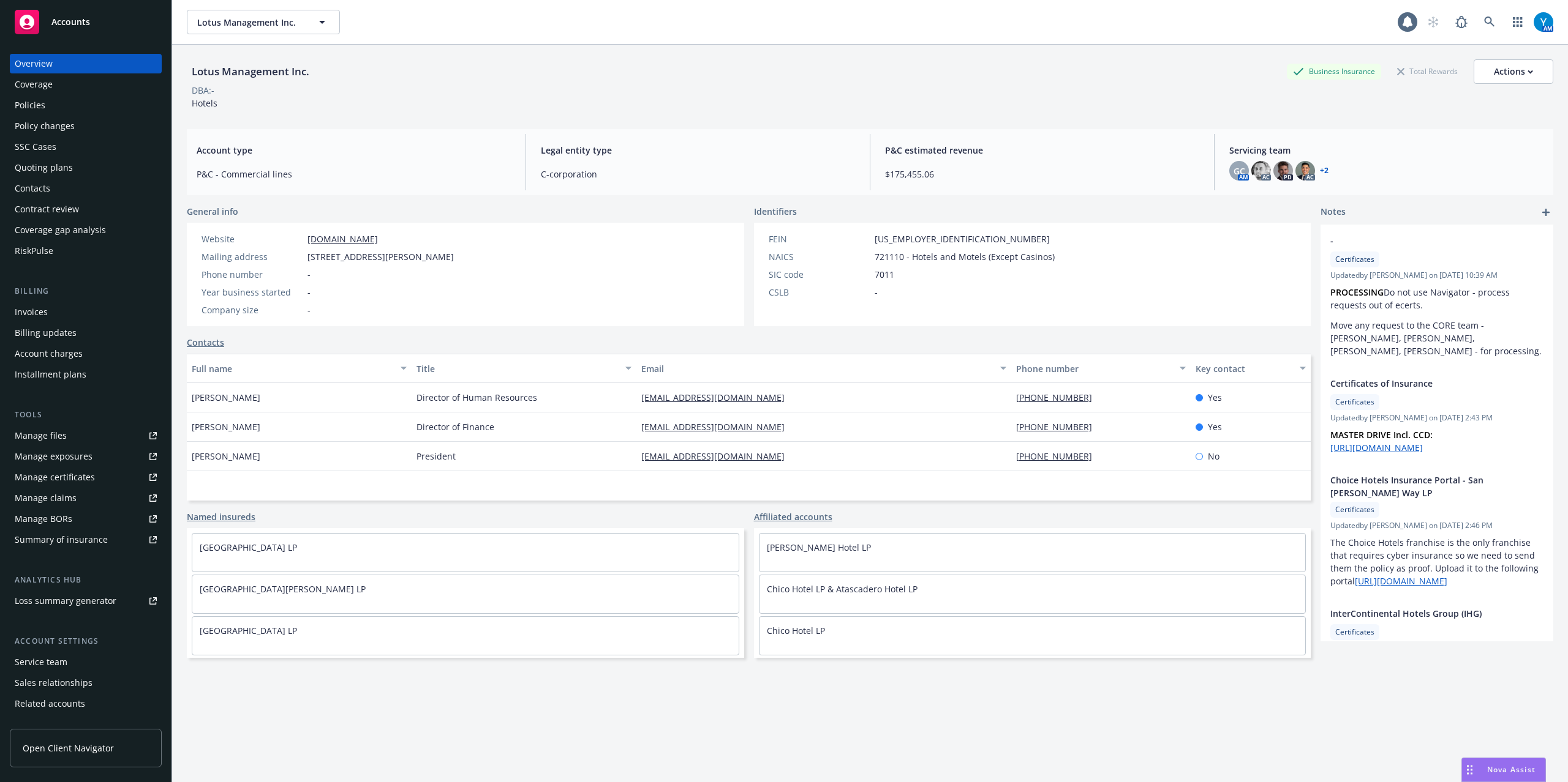
click at [92, 103] on div "Policies" at bounding box center [86, 105] width 142 height 20
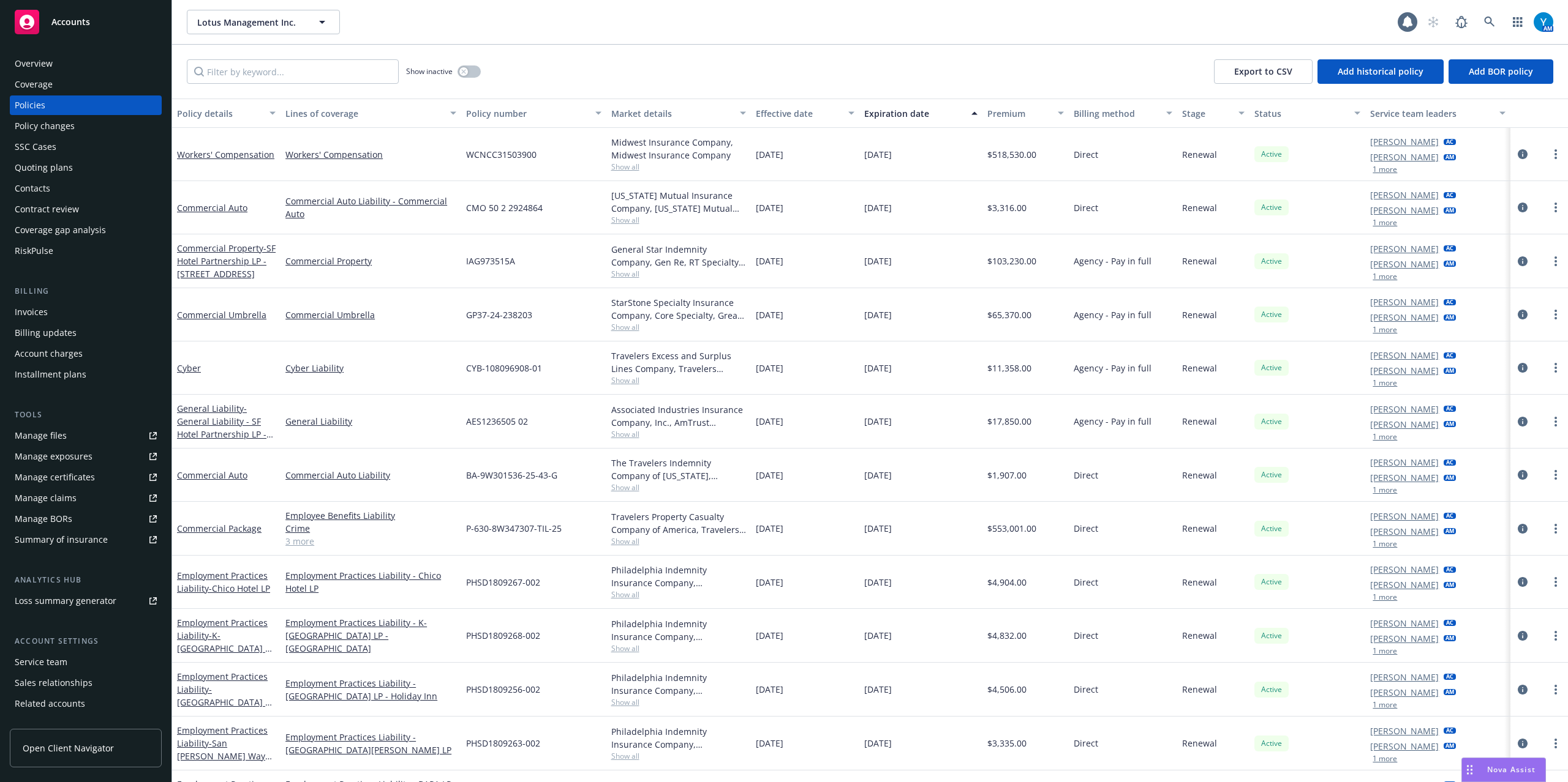
click at [799, 118] on div "Effective date" at bounding box center [798, 113] width 85 height 13
click at [785, 113] on div "Effective date" at bounding box center [798, 113] width 85 height 13
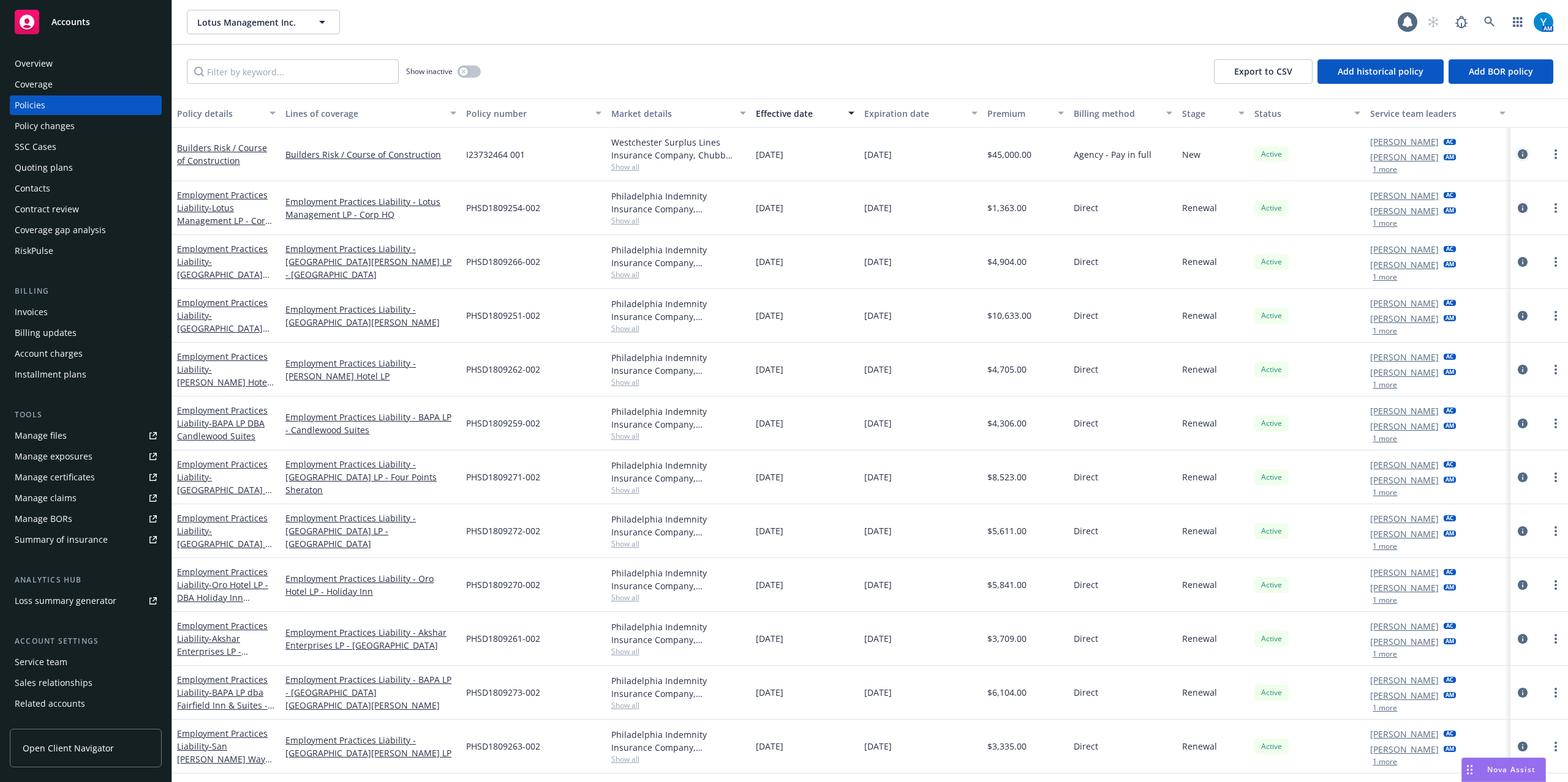
click at [1518, 156] on icon "circleInformation" at bounding box center [1523, 154] width 10 height 10
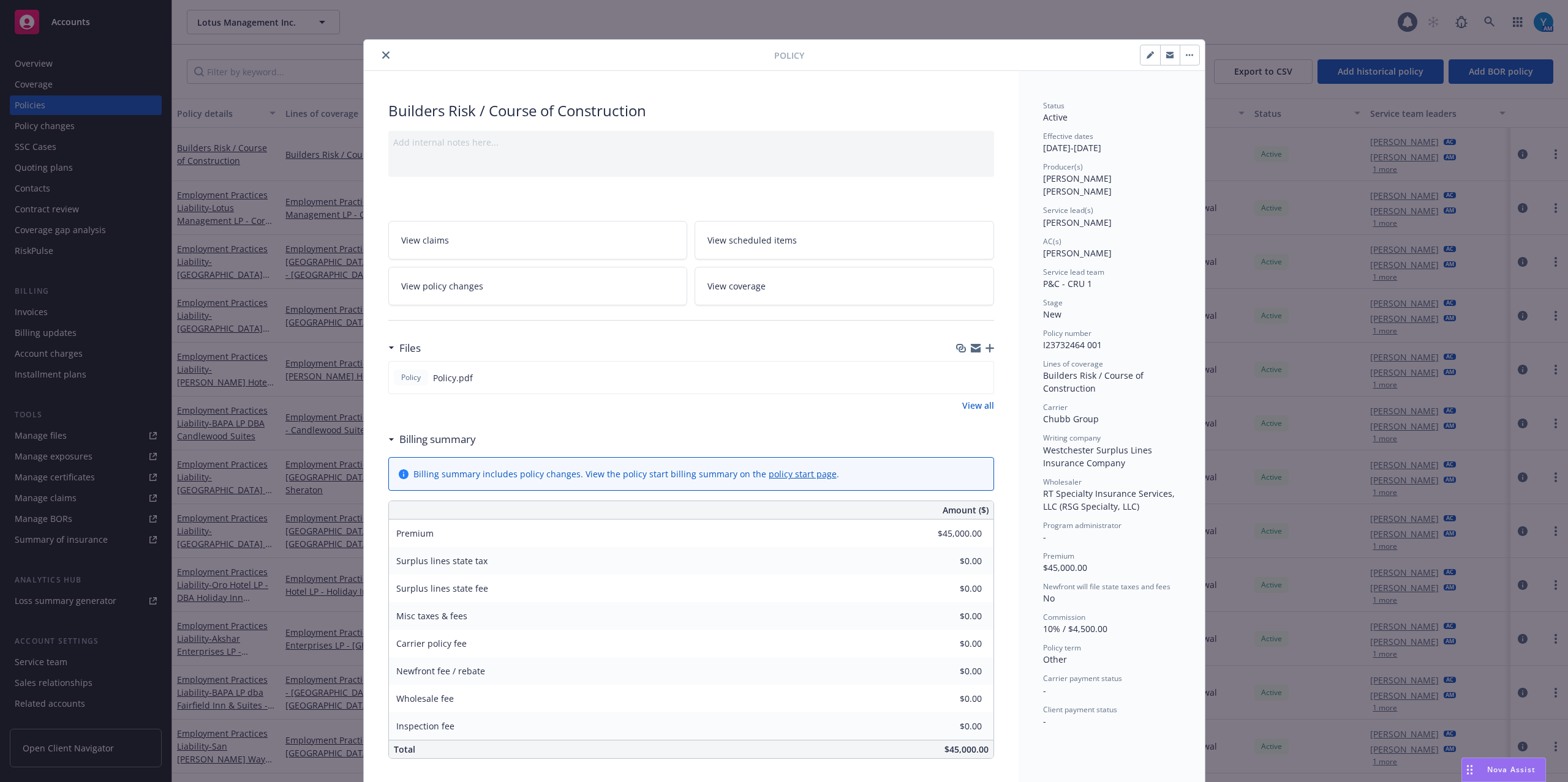
drag, startPoint x: 1146, startPoint y: 52, endPoint x: 1046, endPoint y: 78, distance: 103.3
click at [1151, 52] on icon "button" at bounding box center [1153, 53] width 3 height 3
select select "NEW"
select select "other"
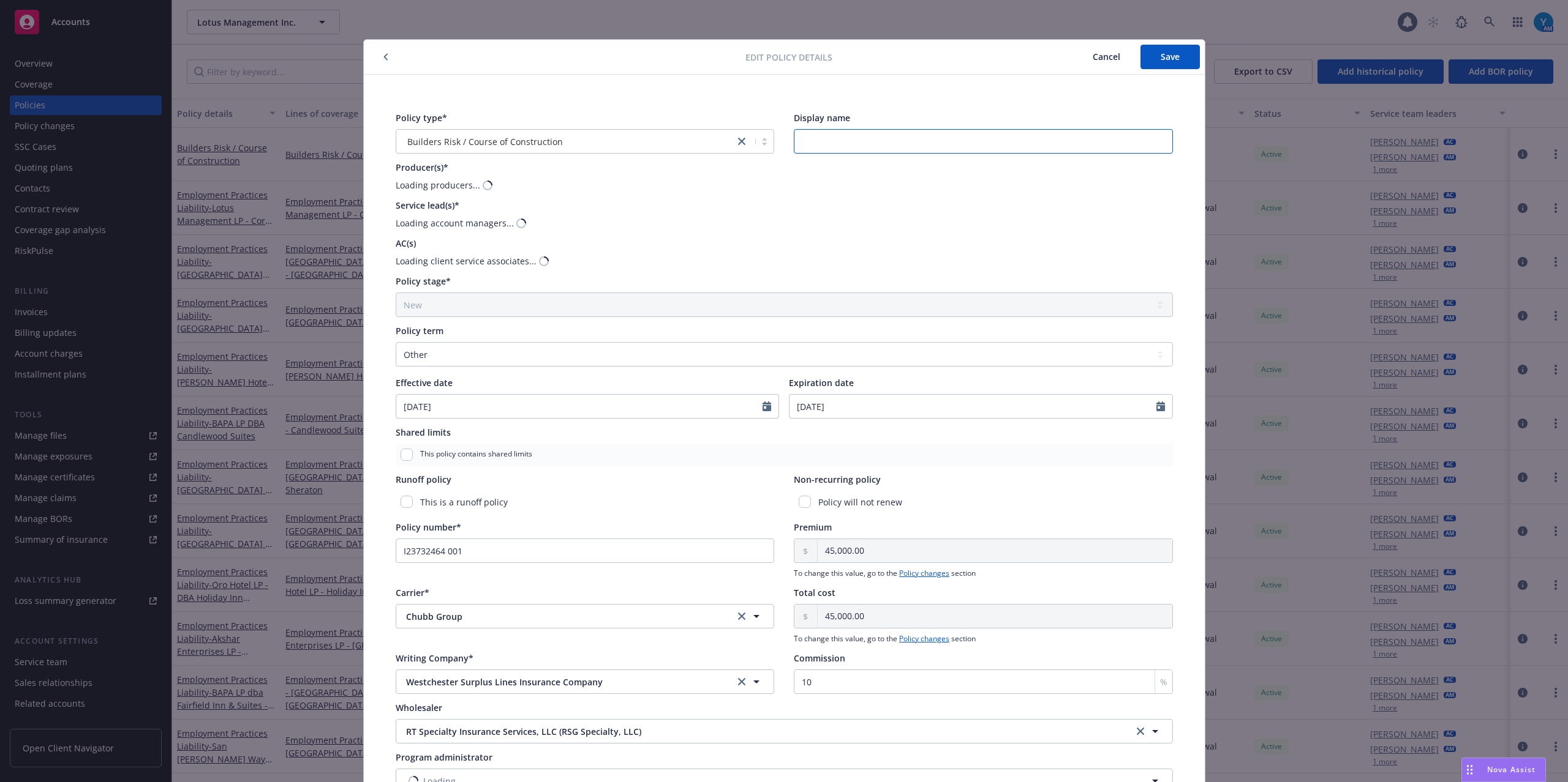
click at [822, 137] on input "Display name" at bounding box center [983, 141] width 379 height 24
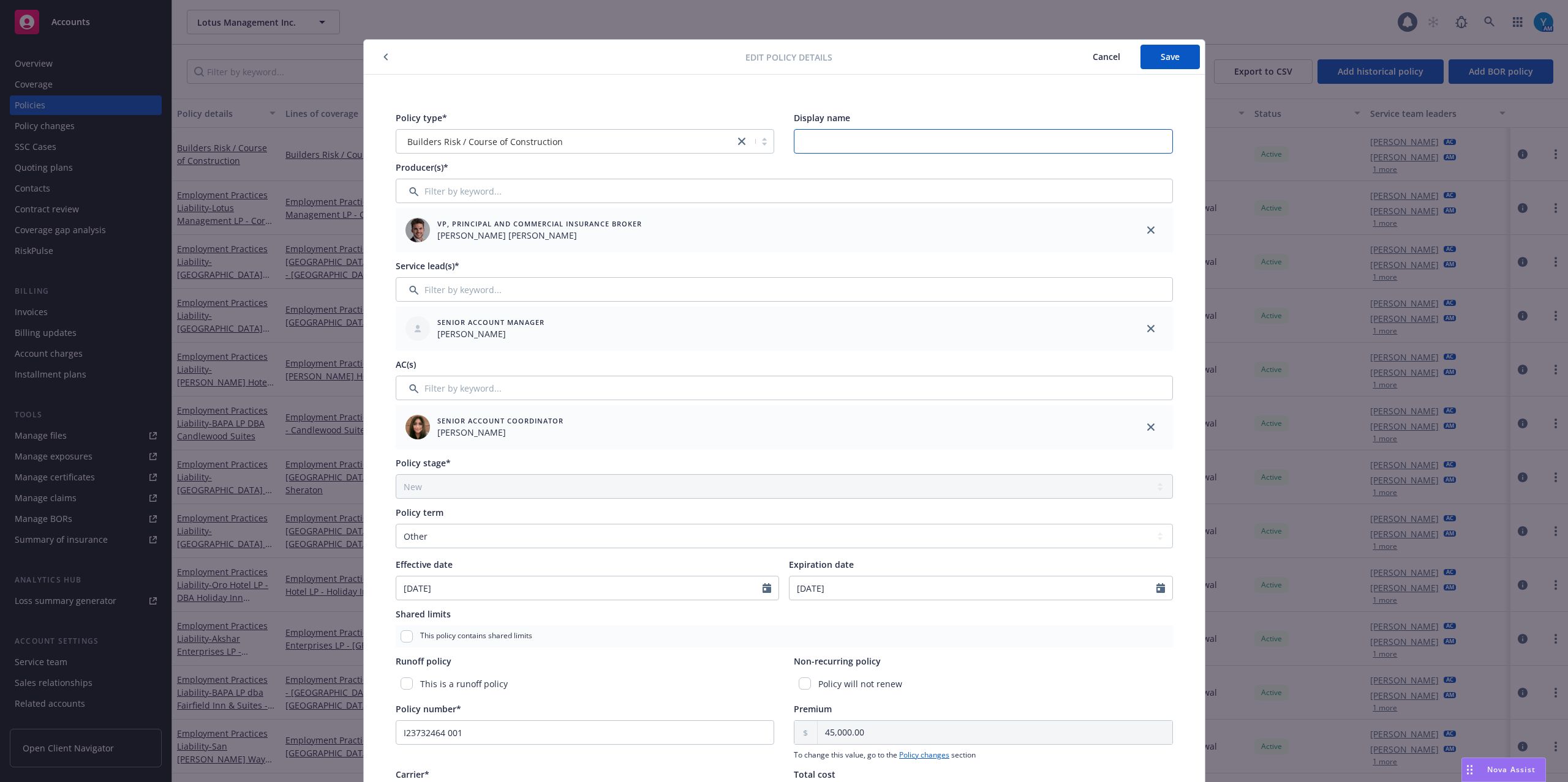
paste input "Anand Enterprises LP"
type input "Anand Enterprises LP"
click at [1160, 55] on span "Save" at bounding box center [1170, 56] width 19 height 12
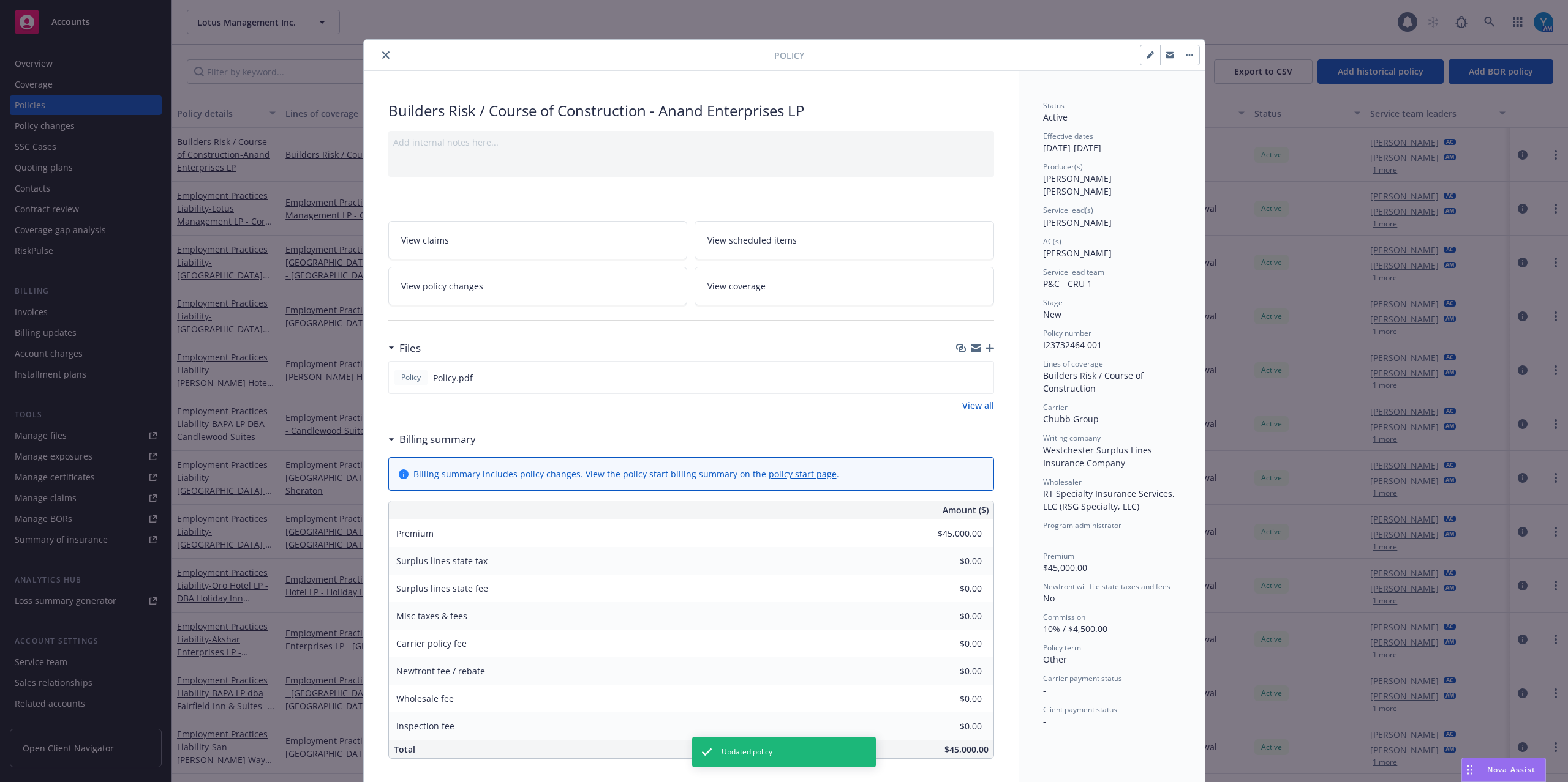
click at [985, 350] on icon "button" at bounding box center [989, 348] width 9 height 9
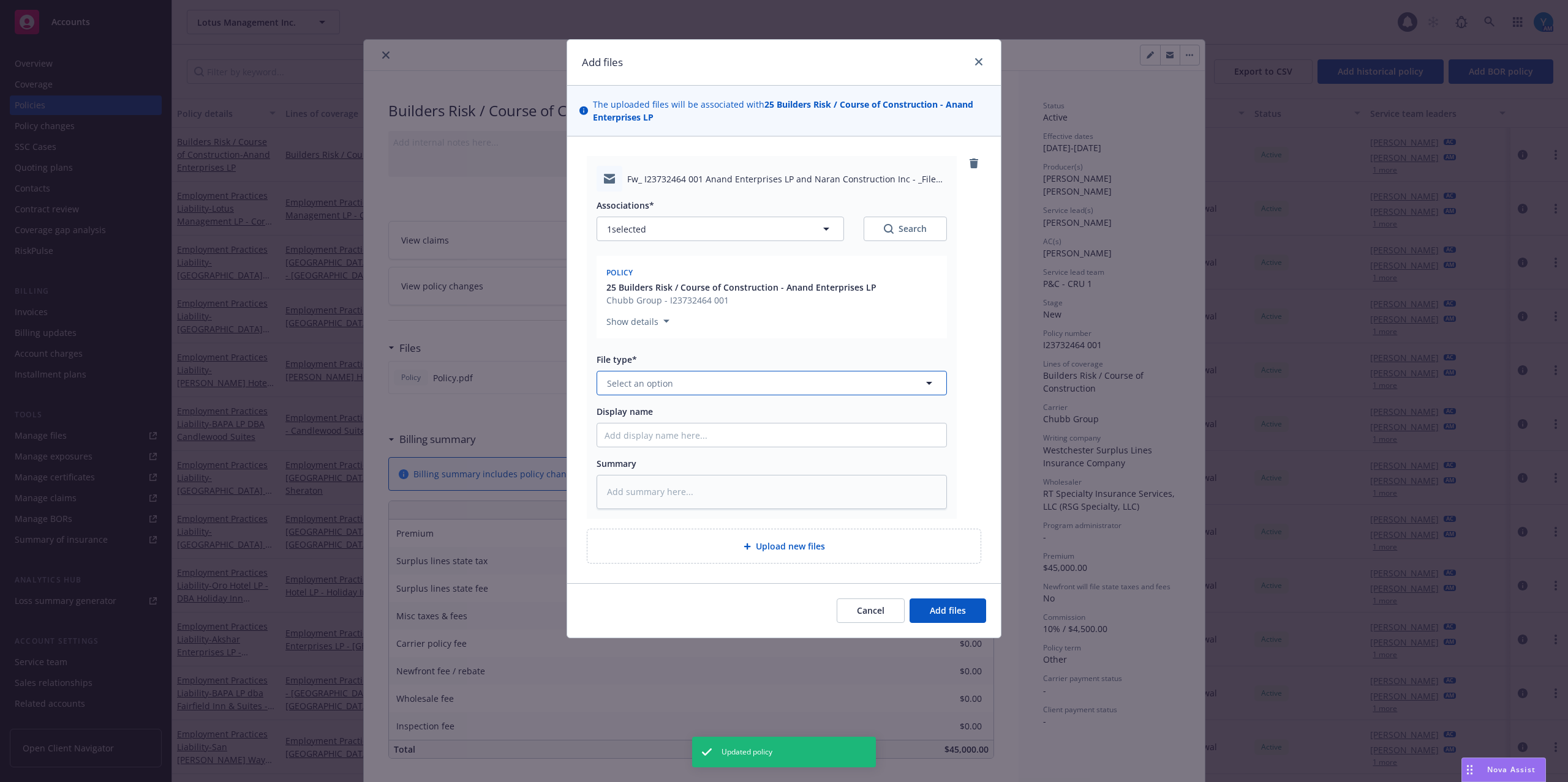
click at [652, 385] on span "Select an option" at bounding box center [640, 383] width 67 height 13
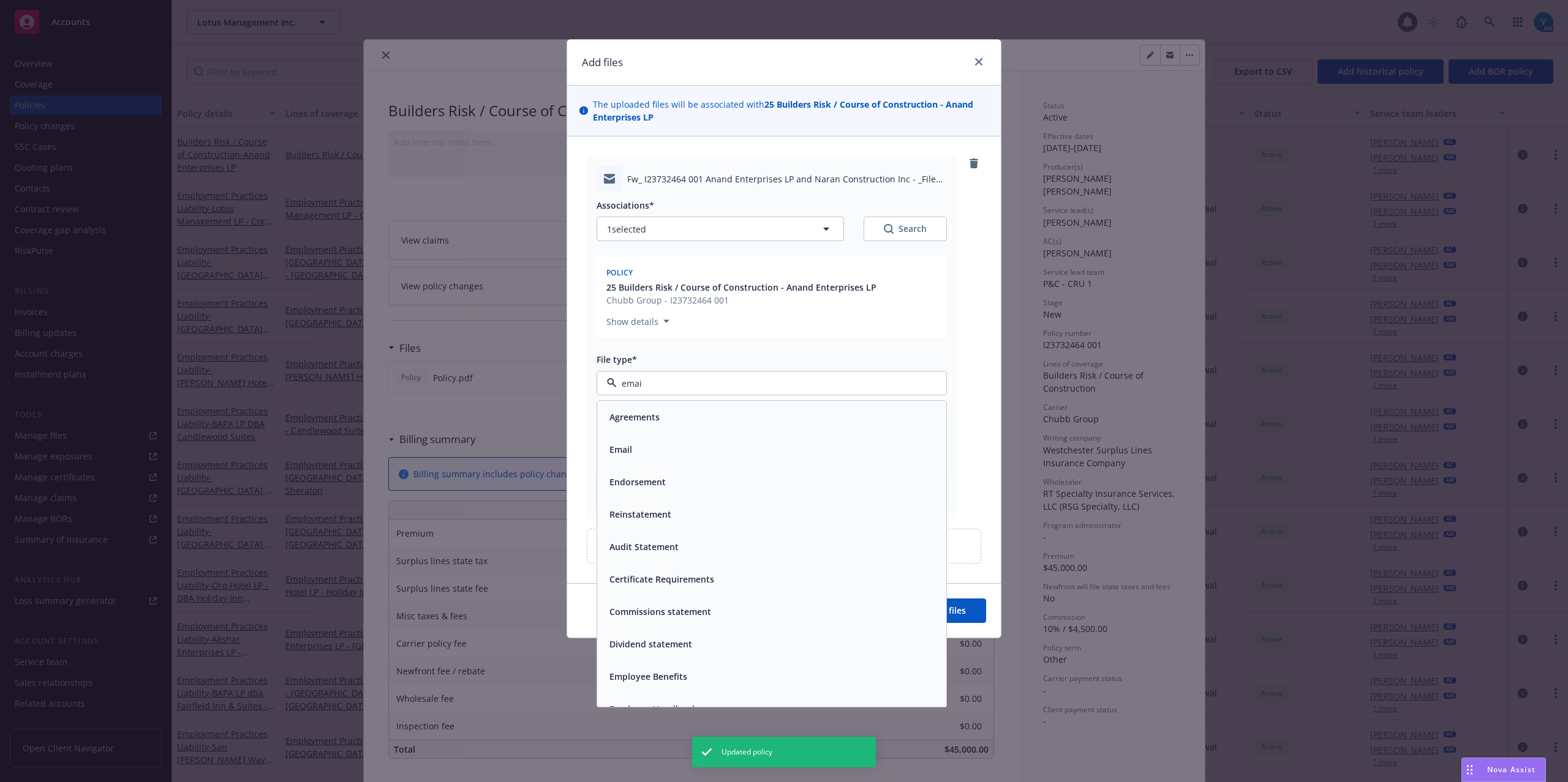
type input "email"
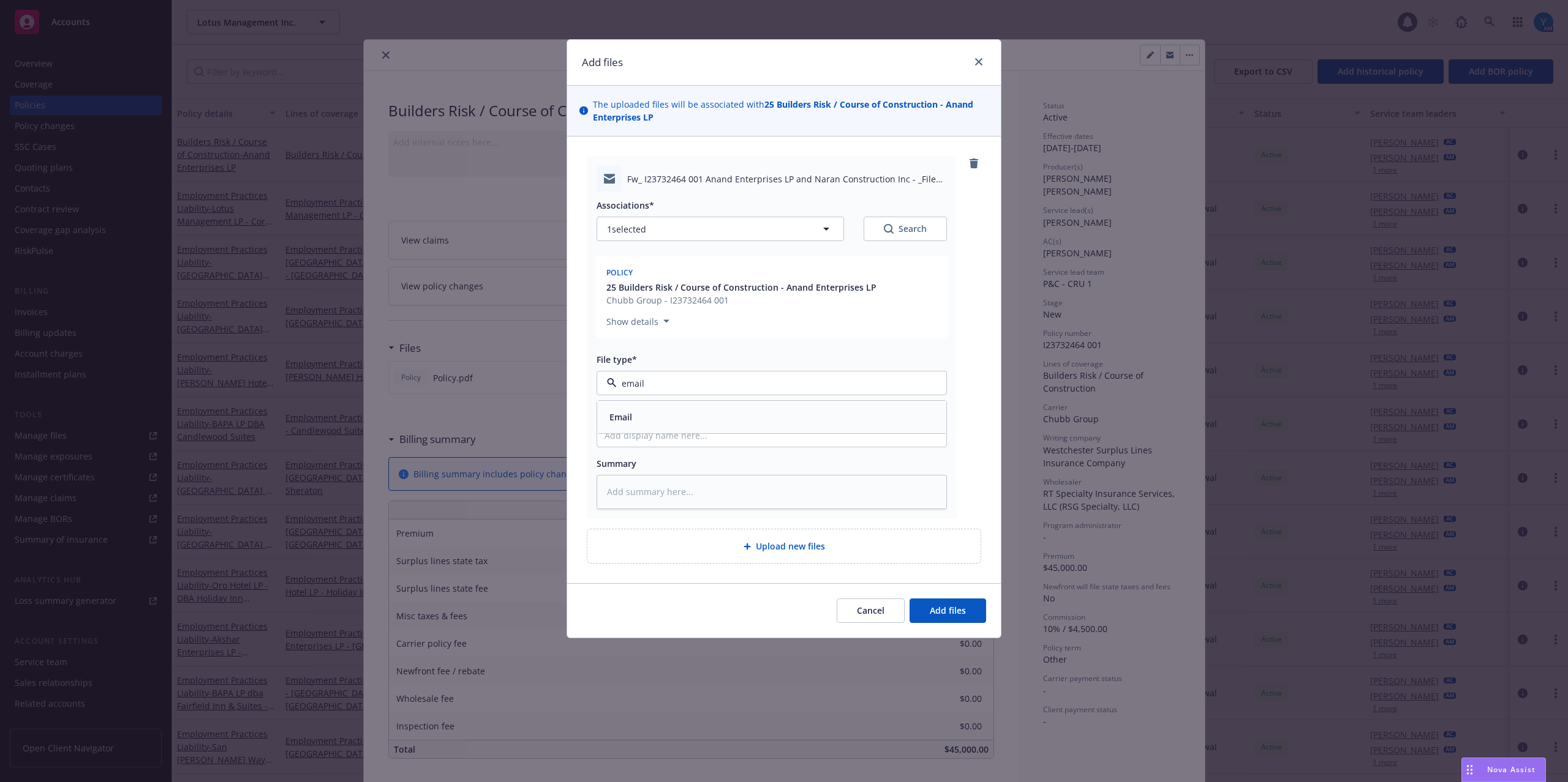
click at [689, 417] on div "Email" at bounding box center [771, 417] width 334 height 18
click at [691, 427] on input "Display name" at bounding box center [771, 436] width 349 height 23
type textarea "x"
type input "F"
type textarea "x"
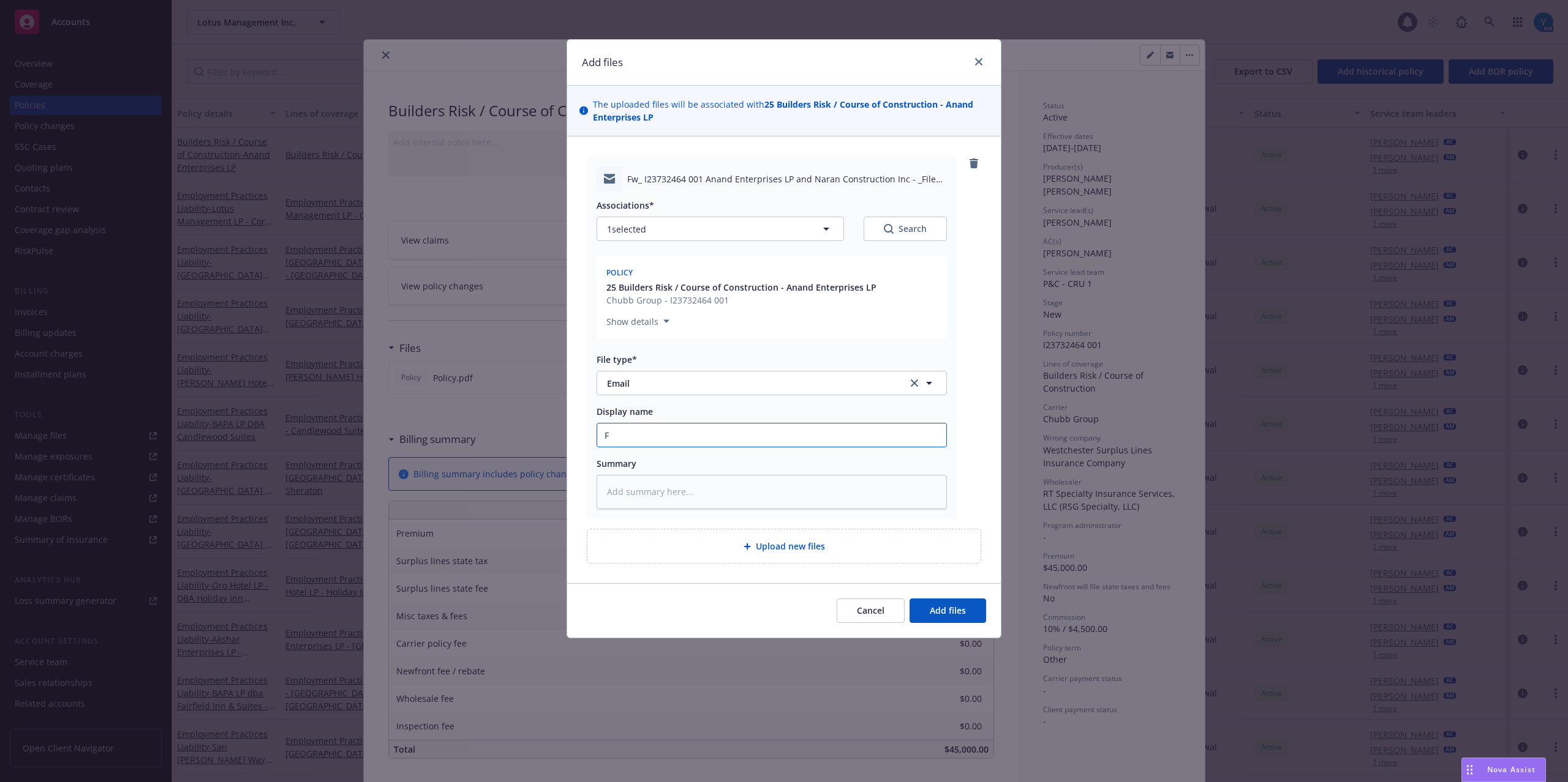
type input "Fr"
type textarea "x"
type input "Fro"
type textarea "x"
type input "From"
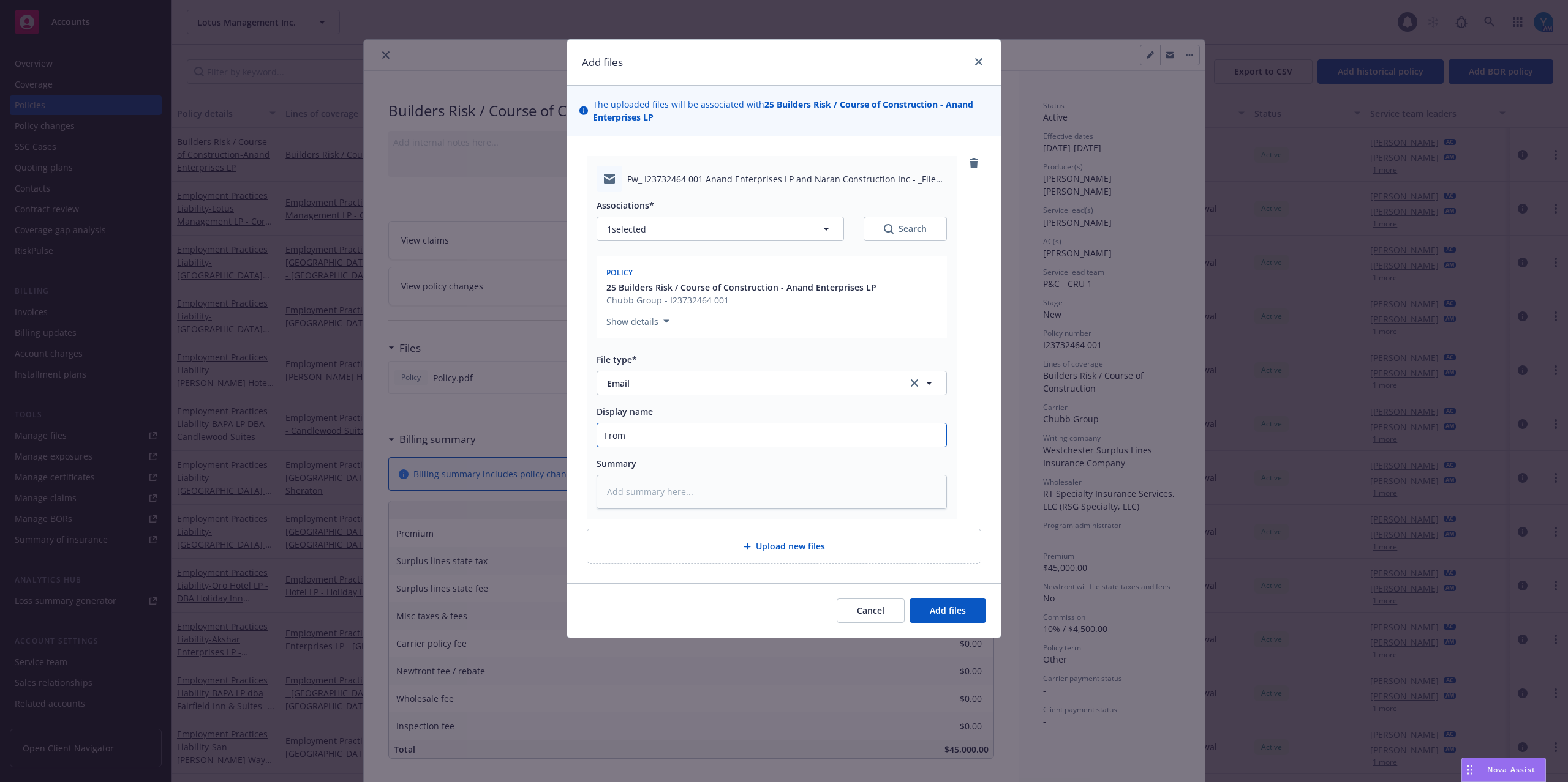
type textarea "x"
type input "From"
type textarea "x"
type input "From R"
type textarea "x"
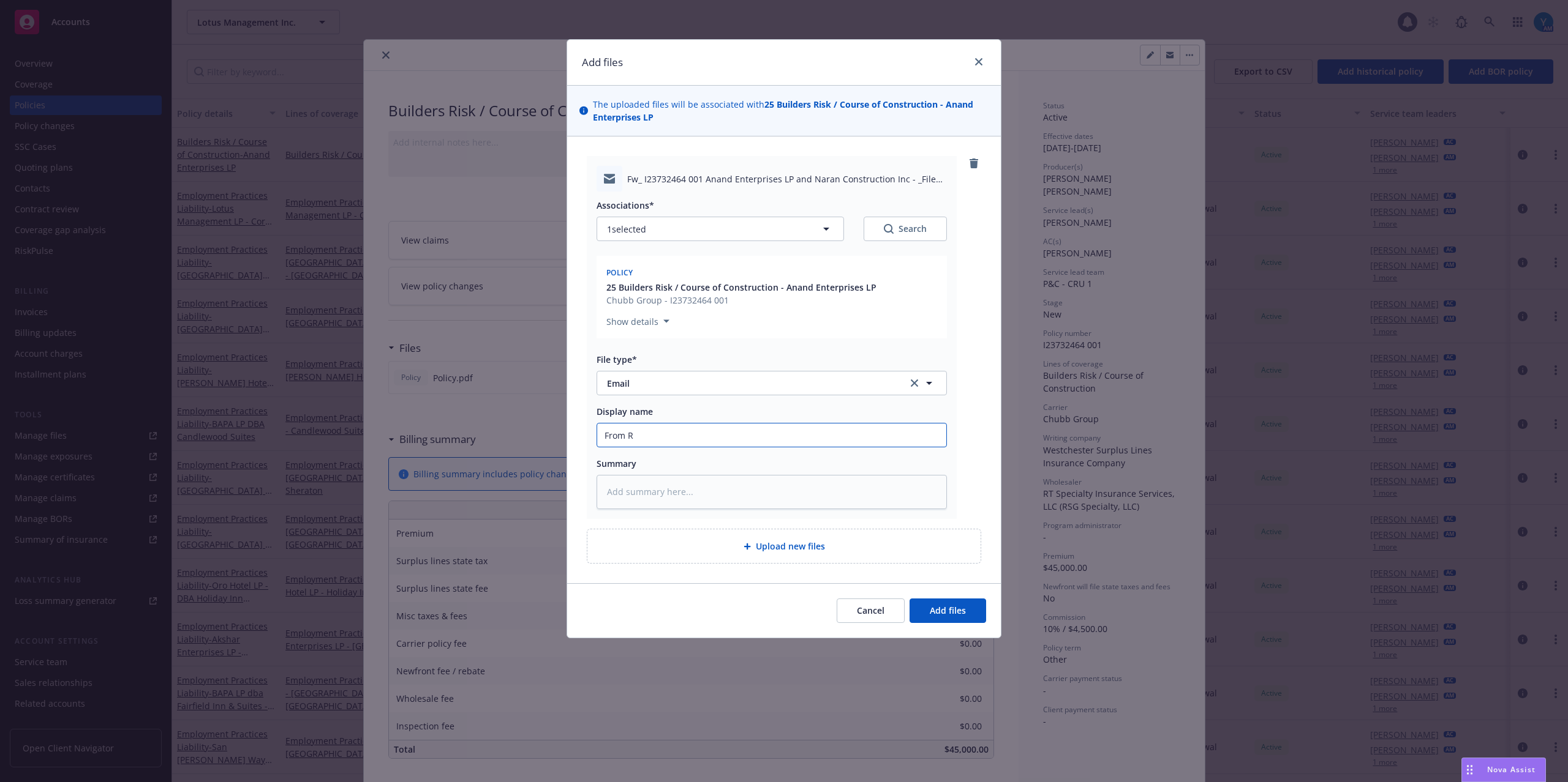
type input "From Rt"
type textarea "x"
type input "From Rt:"
type textarea "x"
type input "From Rt: P"
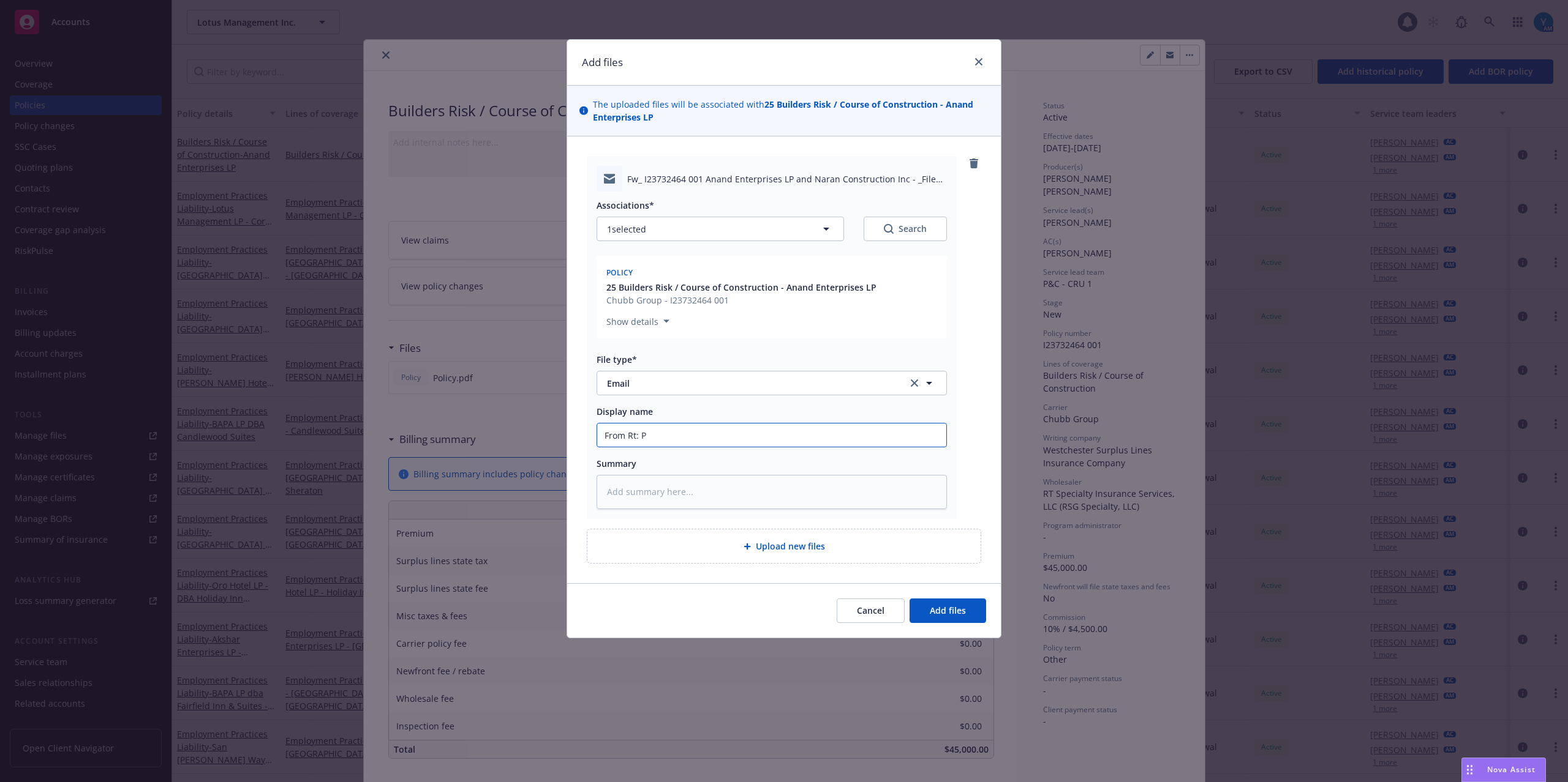
type textarea "x"
type input "From Rt:"
type textarea "x"
type input "From Rt:"
type textarea "x"
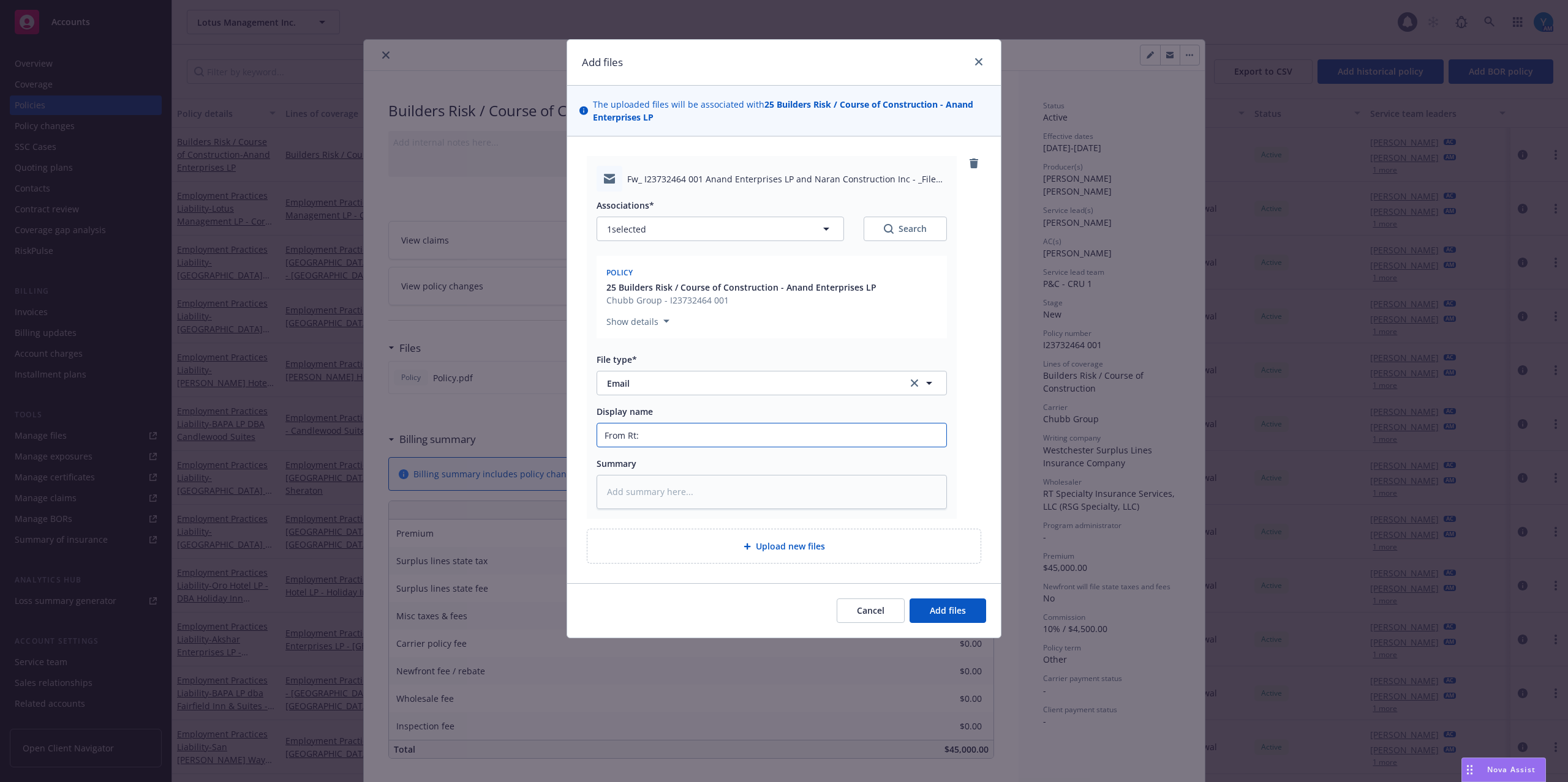
type input "From Rt"
type textarea "x"
type input "From R"
type textarea "x"
type input "From RT"
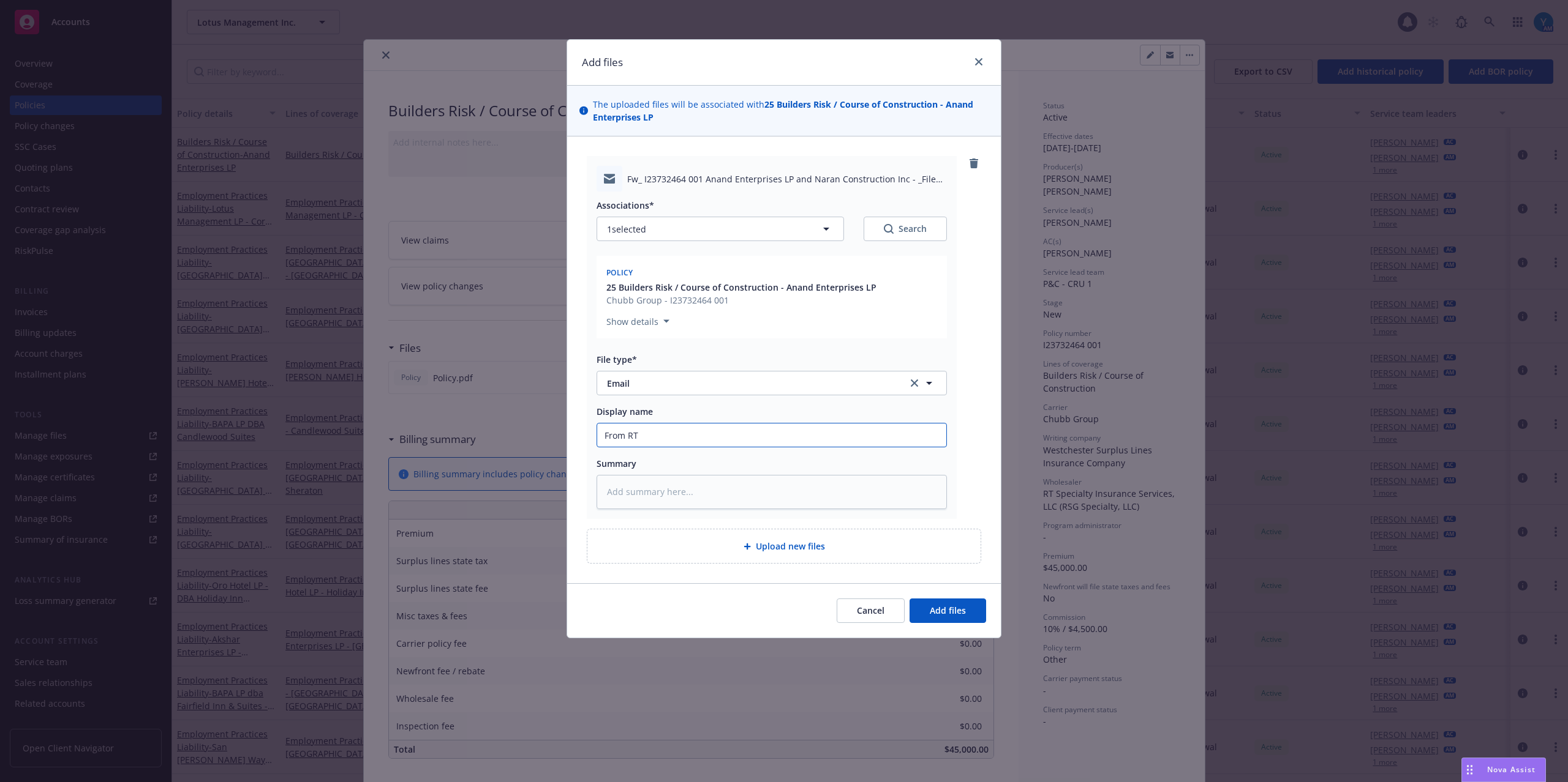
type textarea "x"
type input "From RT:"
type textarea "x"
type input "From RT:"
type textarea "x"
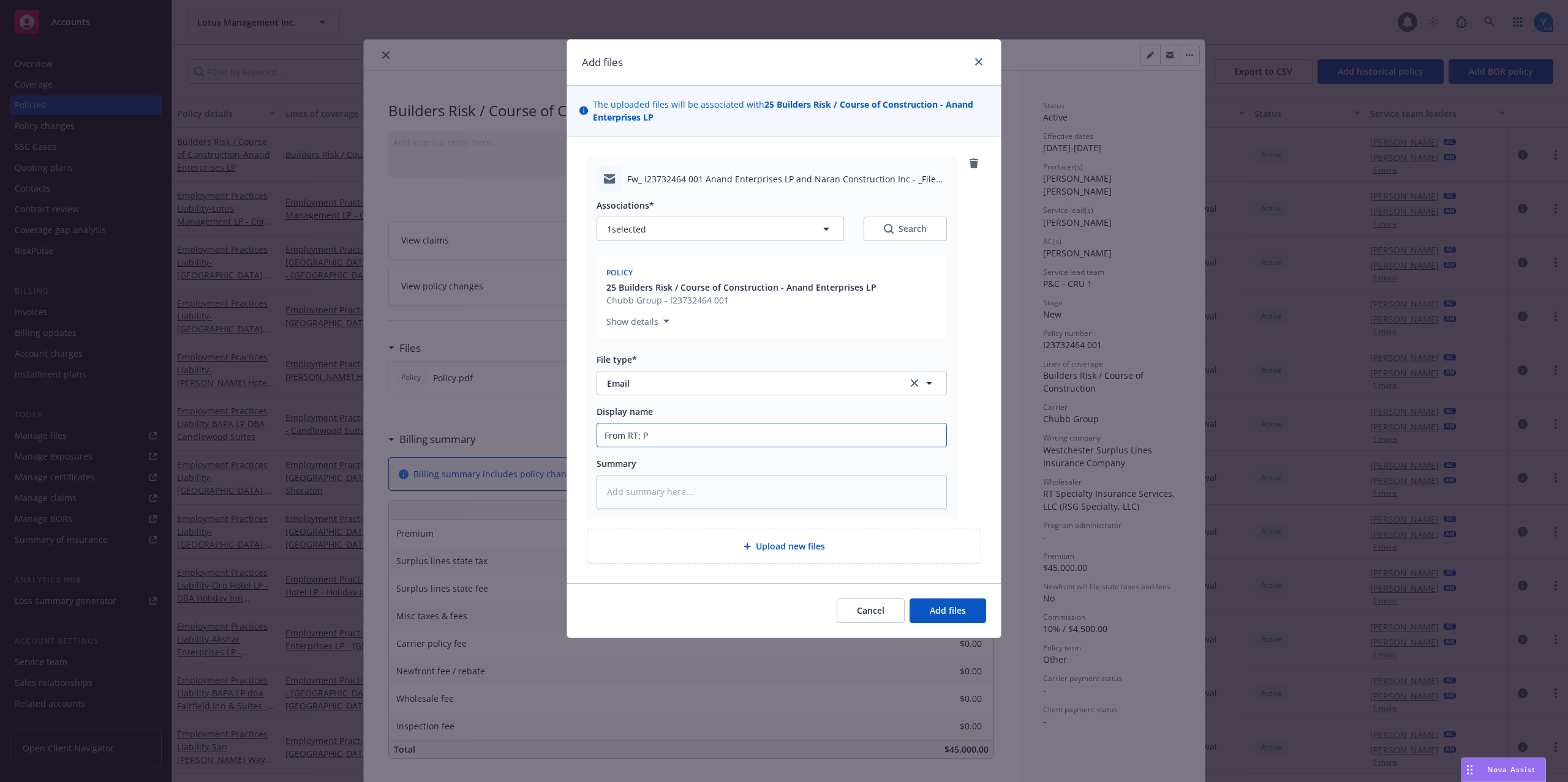
type input "From RT: Po"
type textarea "x"
type input "From RT: Pol"
type textarea "x"
type input "From RT: Poli"
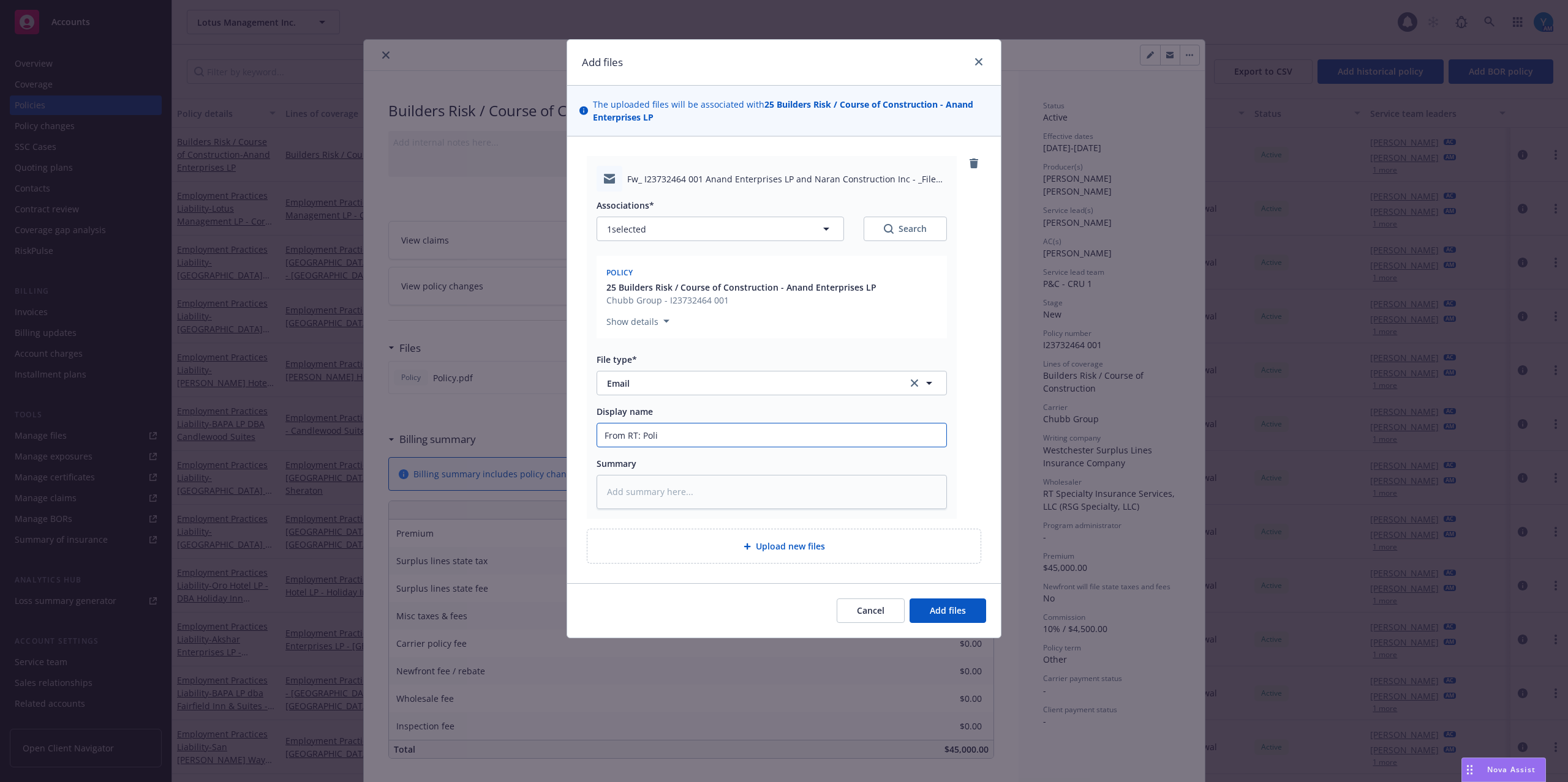
type textarea "x"
type input "From RT: Polic"
type textarea "x"
type input "From RT: Poli"
type textarea "x"
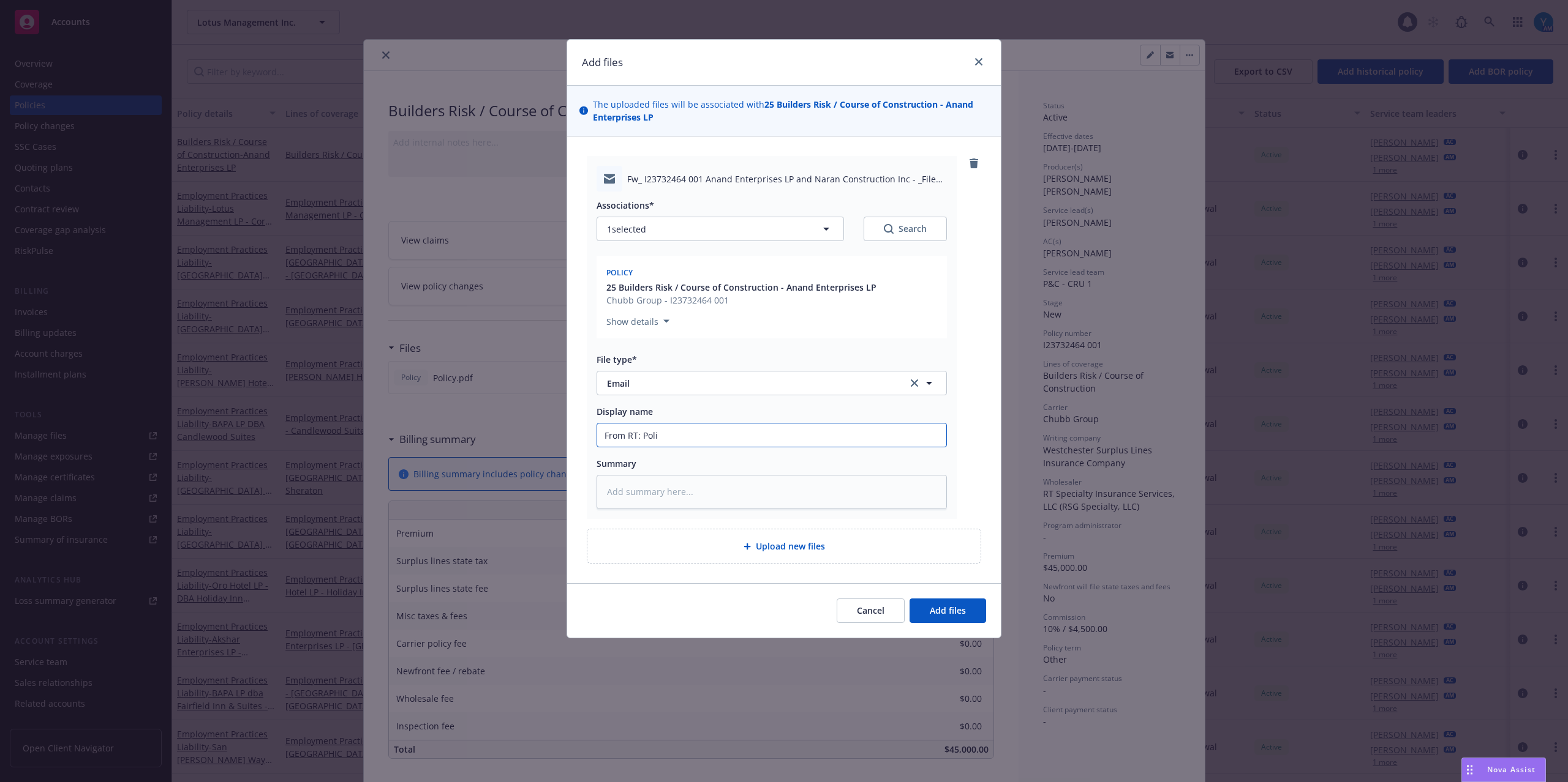
type input "From RT: Polit"
type textarea "x"
type input "From RT: Polit"
type textarea "x"
type input "From RT: Polit"
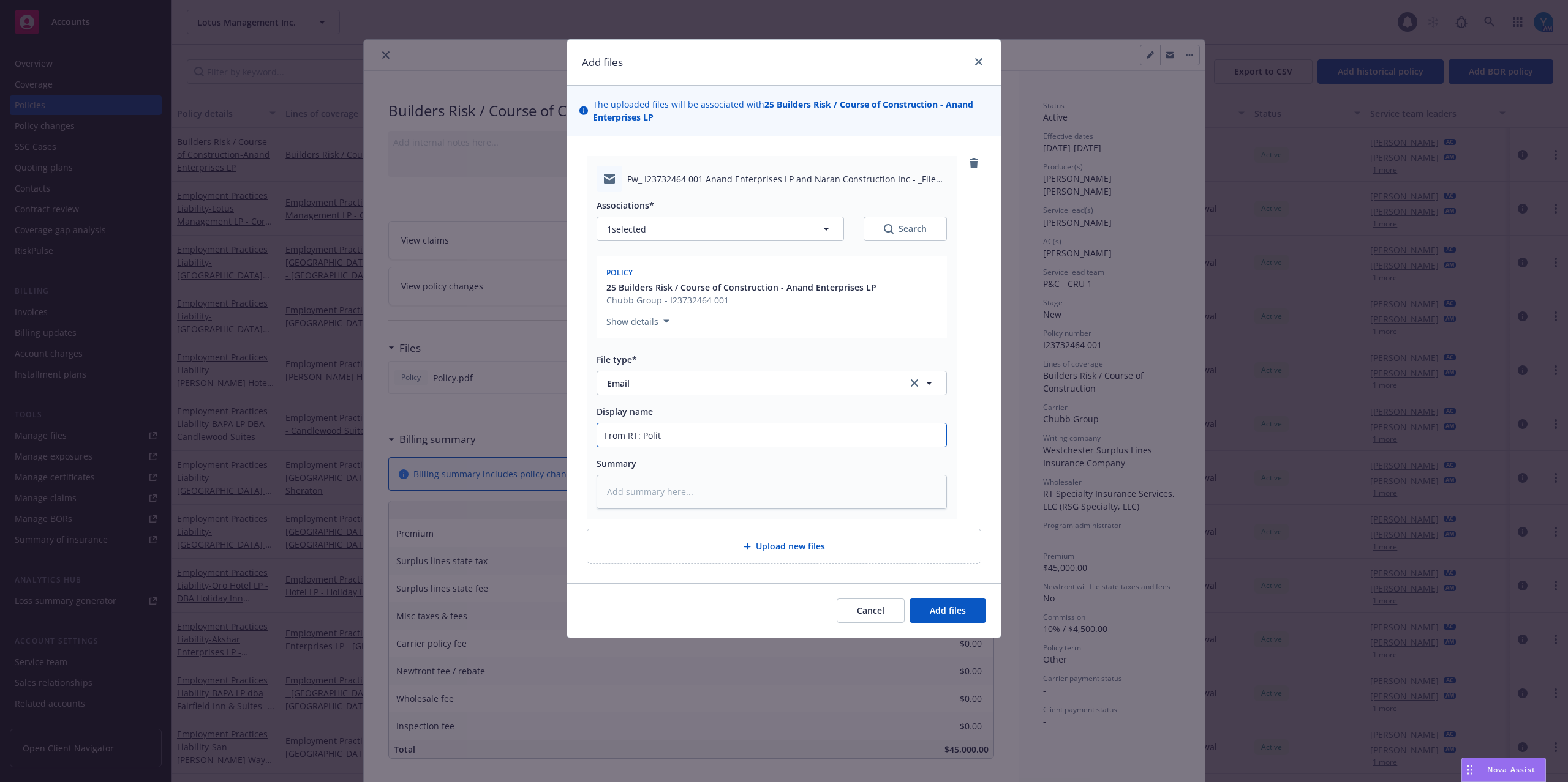
type textarea "x"
type input "From RT: Poli"
type textarea "x"
type input "From RT: Polic"
type textarea "x"
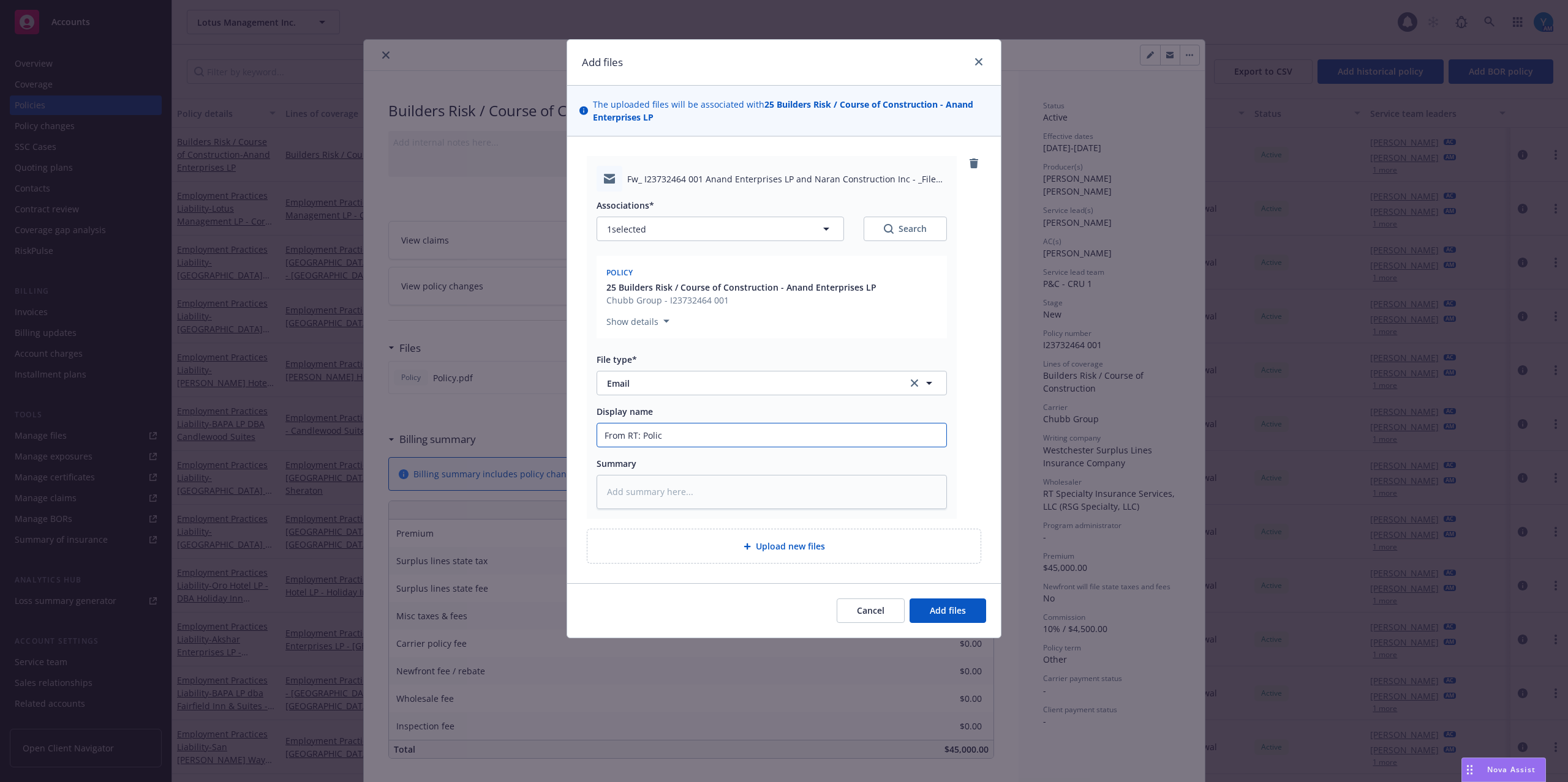
type input "From RT: Policy"
type textarea "x"
type input "From RT: Policy"
type textarea "x"
type input "From RT: Policy r"
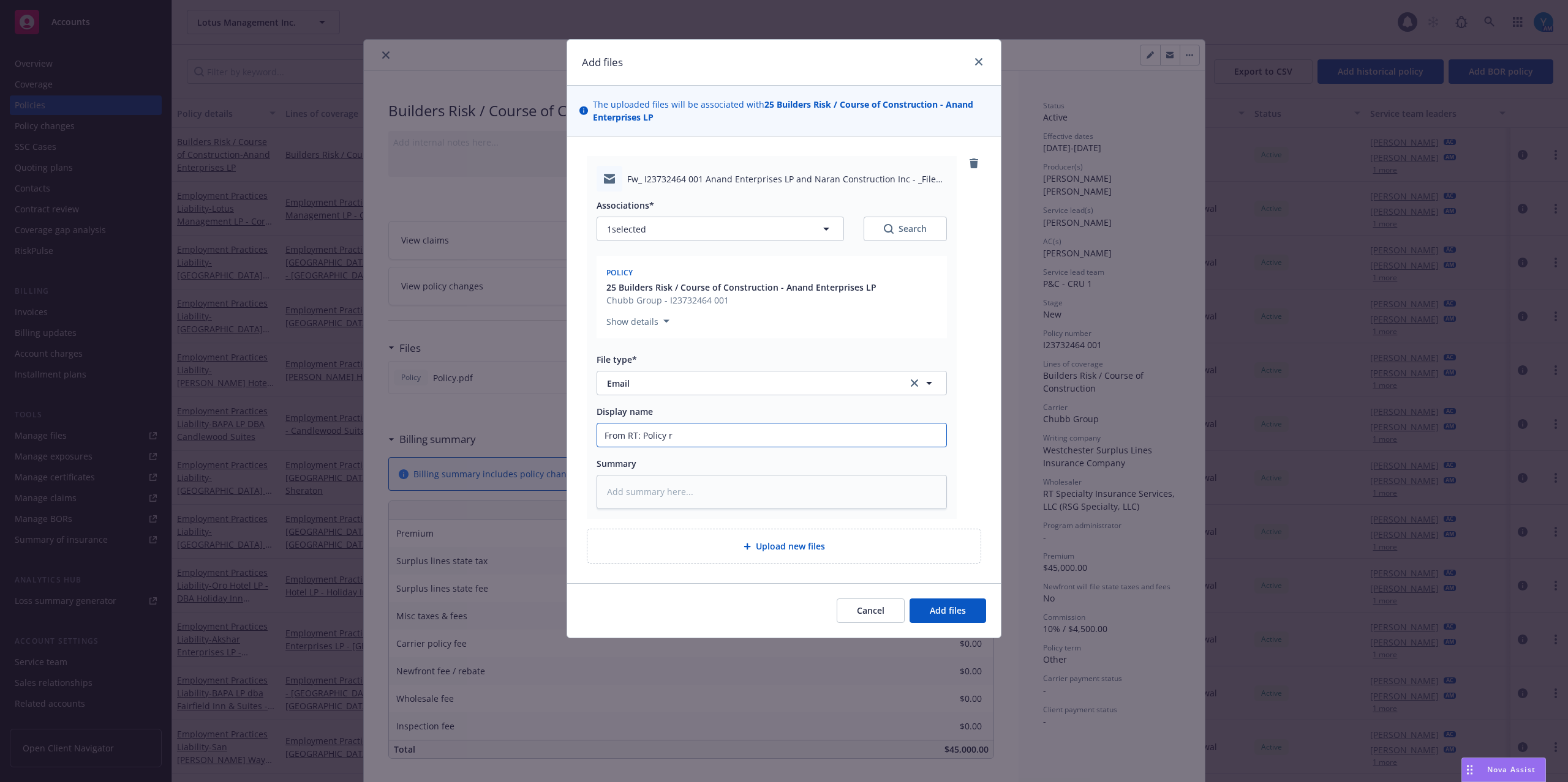
type textarea "x"
type input "From RT: Policy re"
type textarea "x"
type input "From RT: Policy rec"
type textarea "x"
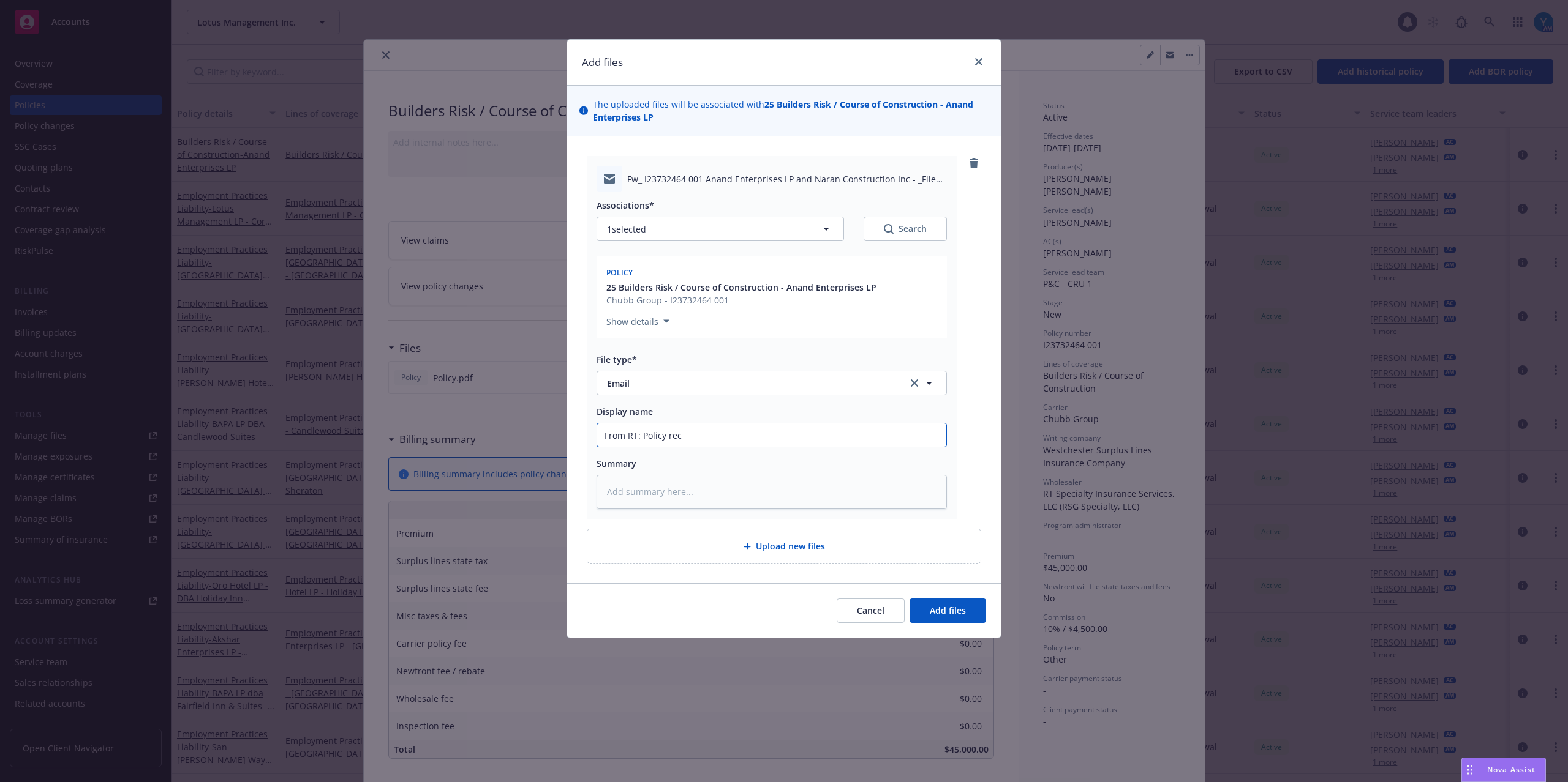
type input "From RT: Policy rec'"
type textarea "x"
type input "From RT: Policy rec'd"
type textarea "x"
type input "From RT: Policy rec'd"
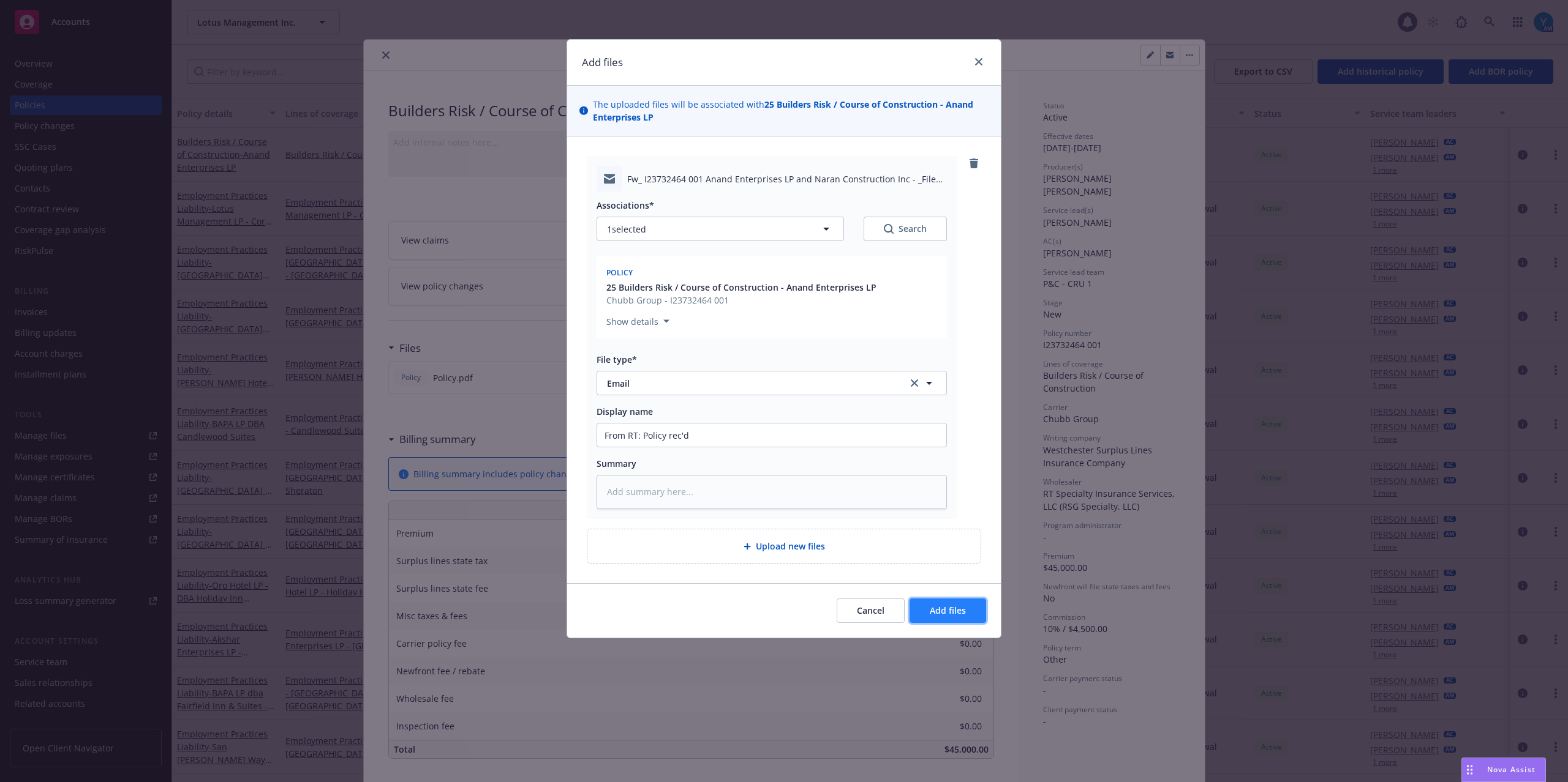
click at [946, 612] on span "Add files" at bounding box center [948, 610] width 36 height 12
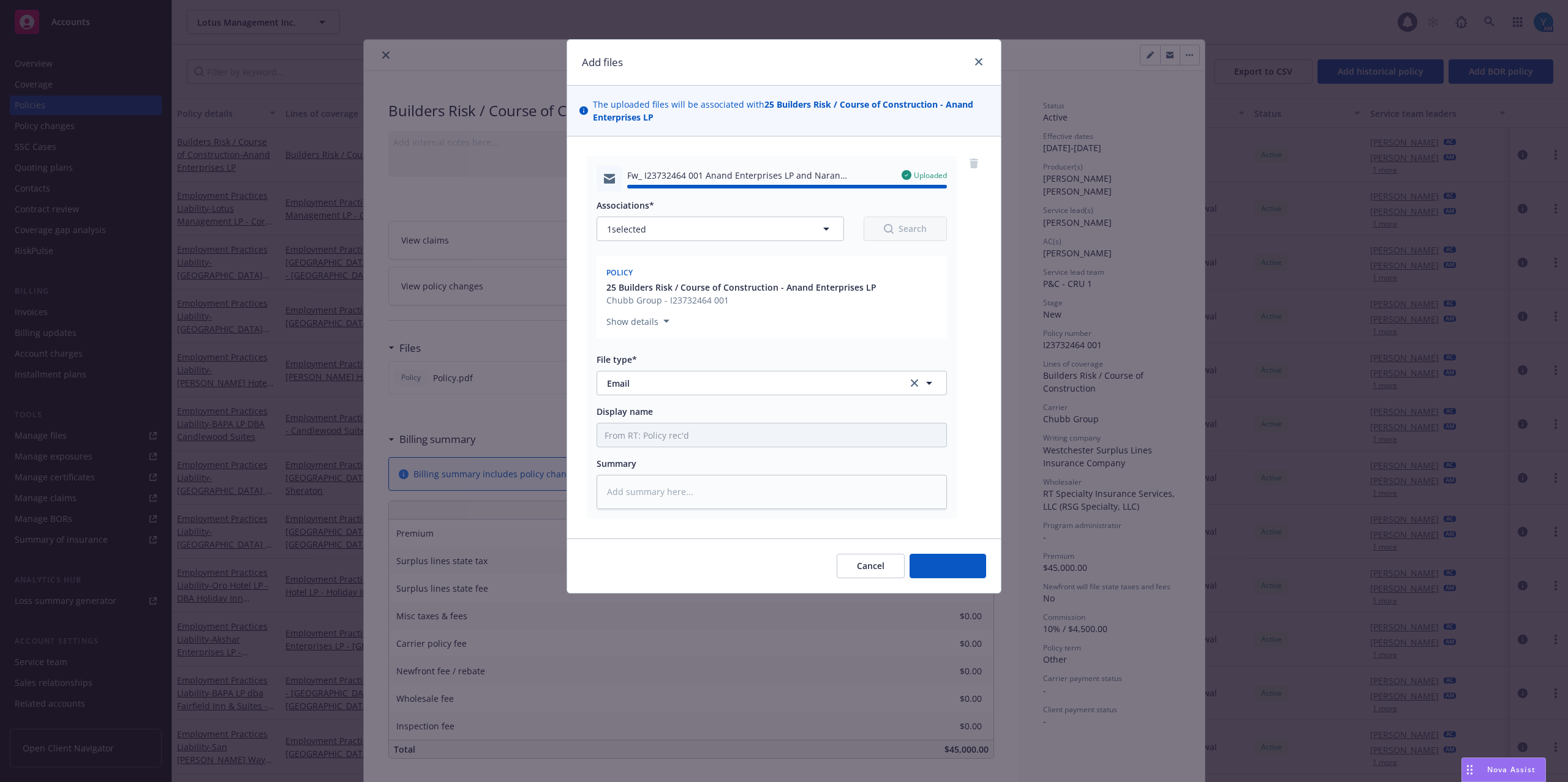
type textarea "x"
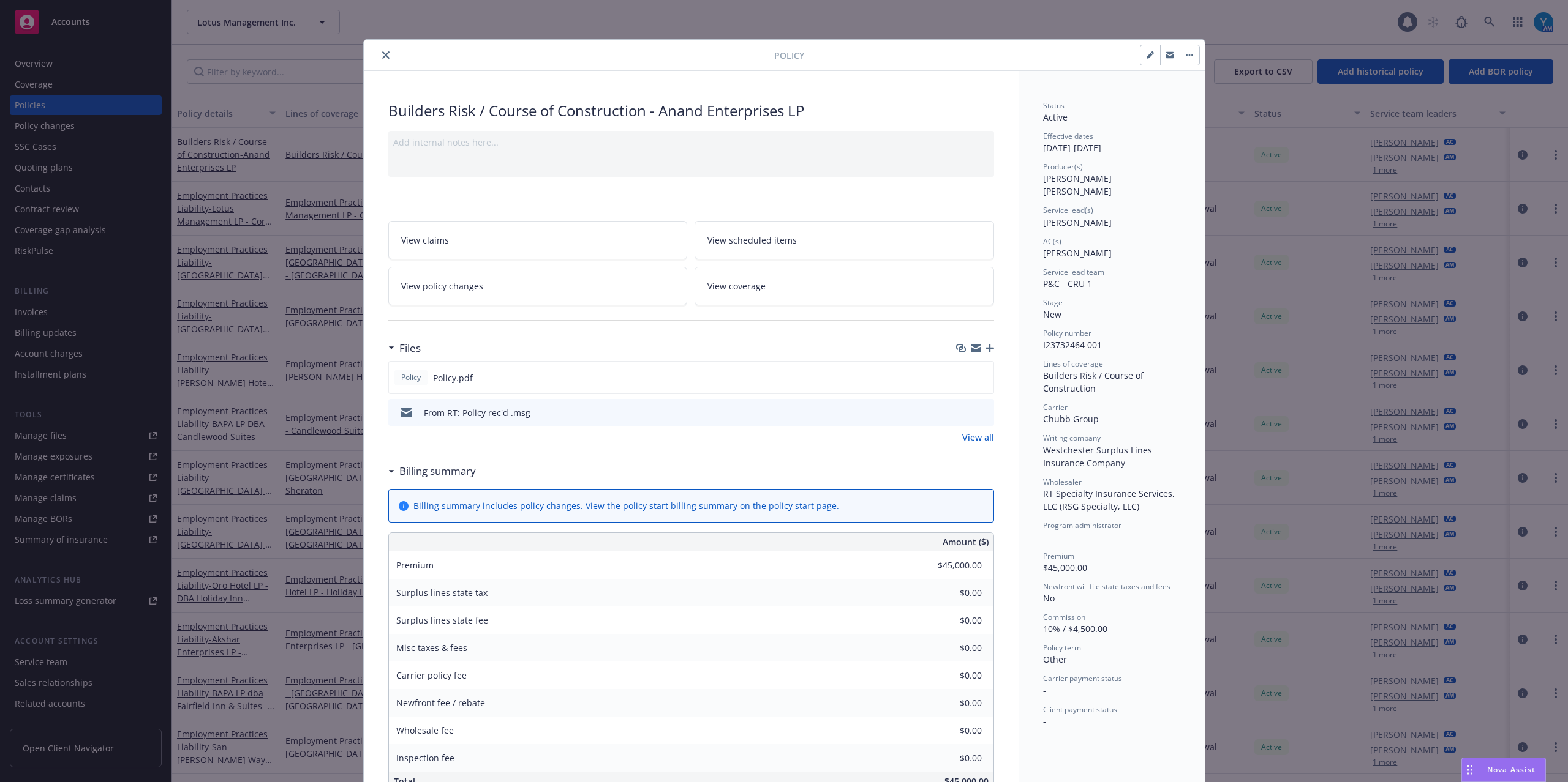
click at [379, 56] on button "close" at bounding box center [386, 55] width 15 height 15
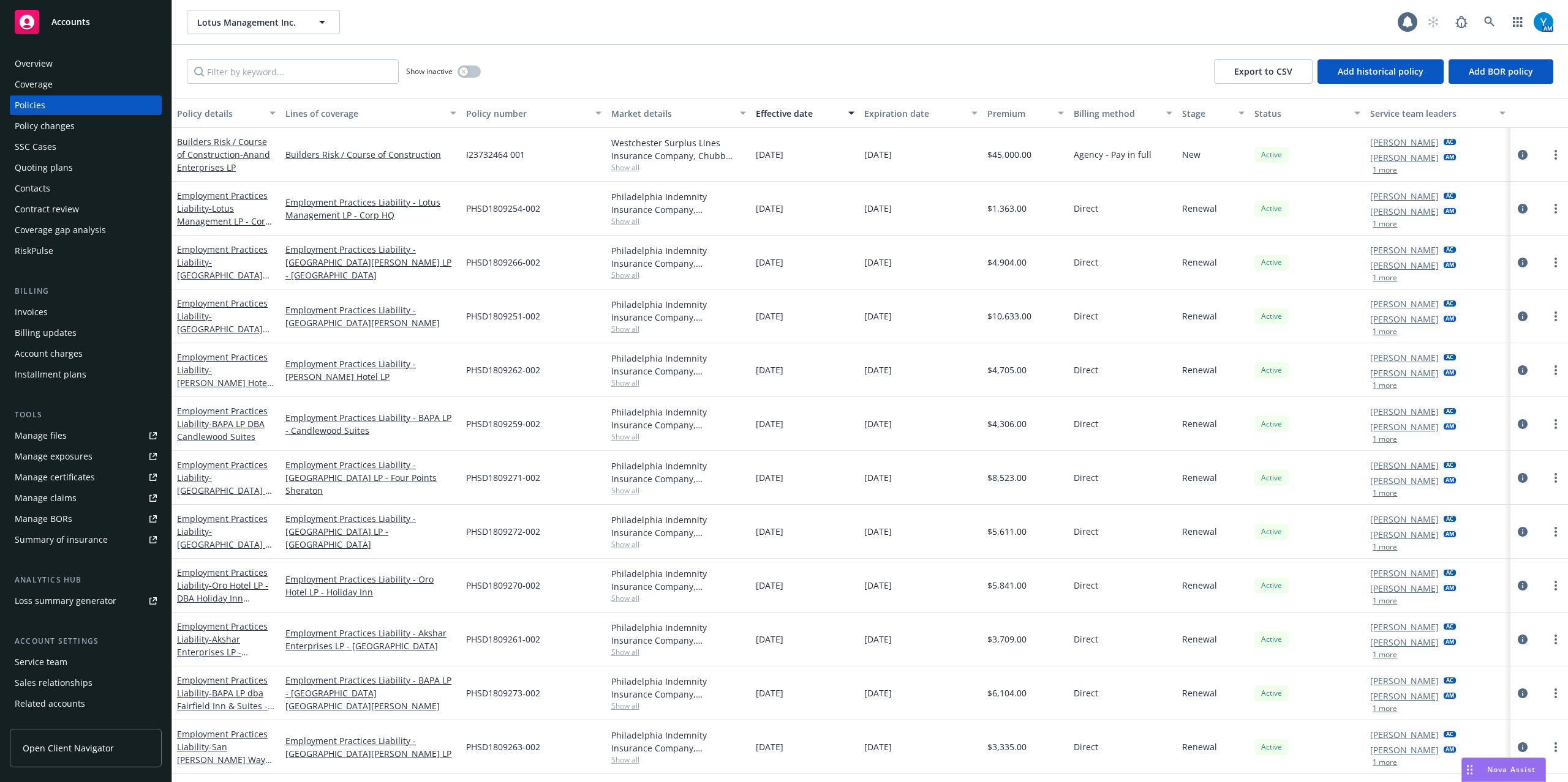
click at [61, 167] on div "Quoting plans" at bounding box center [44, 167] width 58 height 20
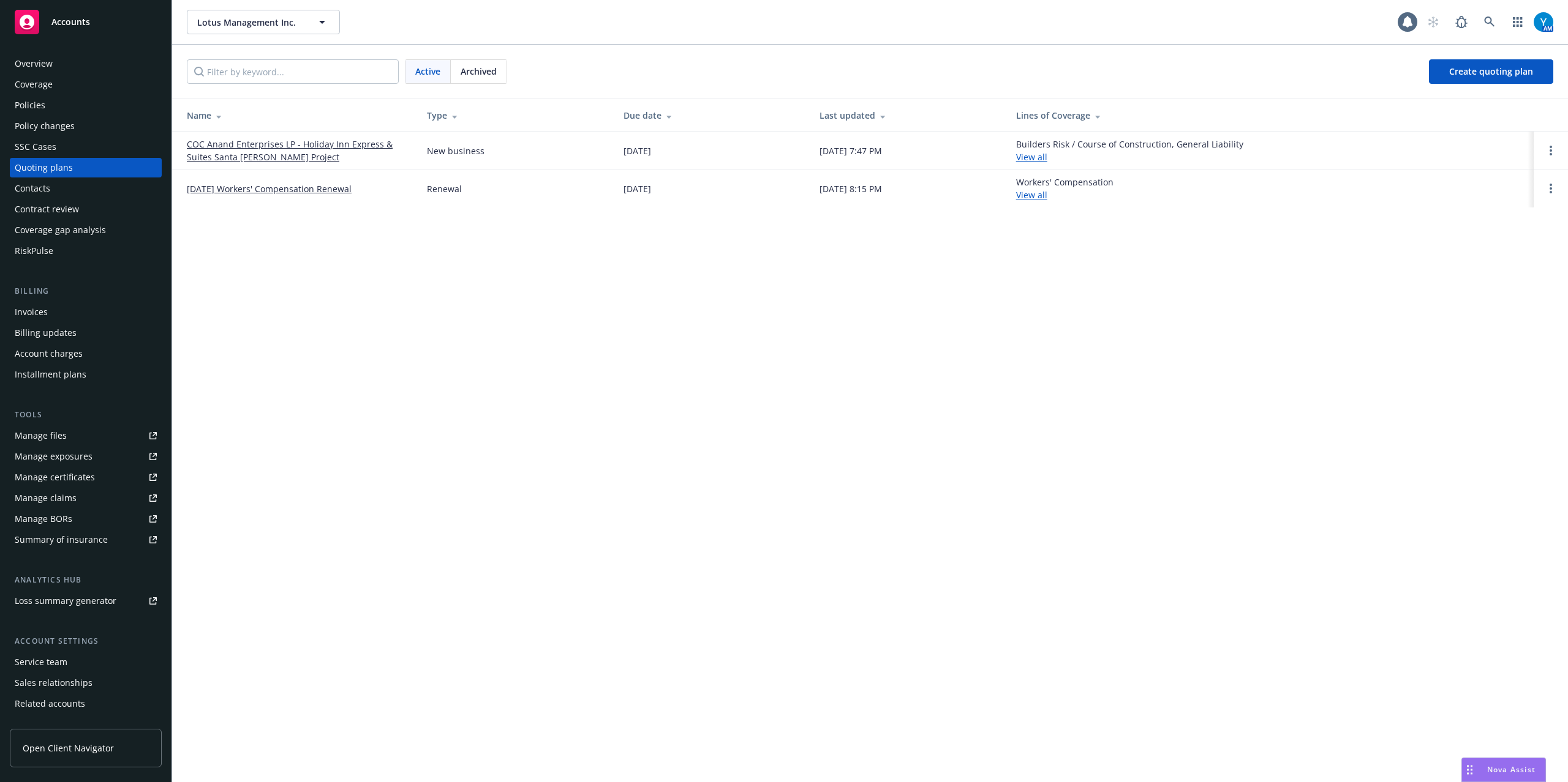
click at [277, 137] on td "COC Anand Enterprises LP - Holiday Inn Express & Suites Santa [PERSON_NAME] Pro…" at bounding box center [294, 150] width 245 height 38
click at [279, 147] on link "COC Anand Enterprises LP - Holiday Inn Express & Suites Santa [PERSON_NAME] Pro…" at bounding box center [297, 150] width 221 height 26
